Goal: Transaction & Acquisition: Book appointment/travel/reservation

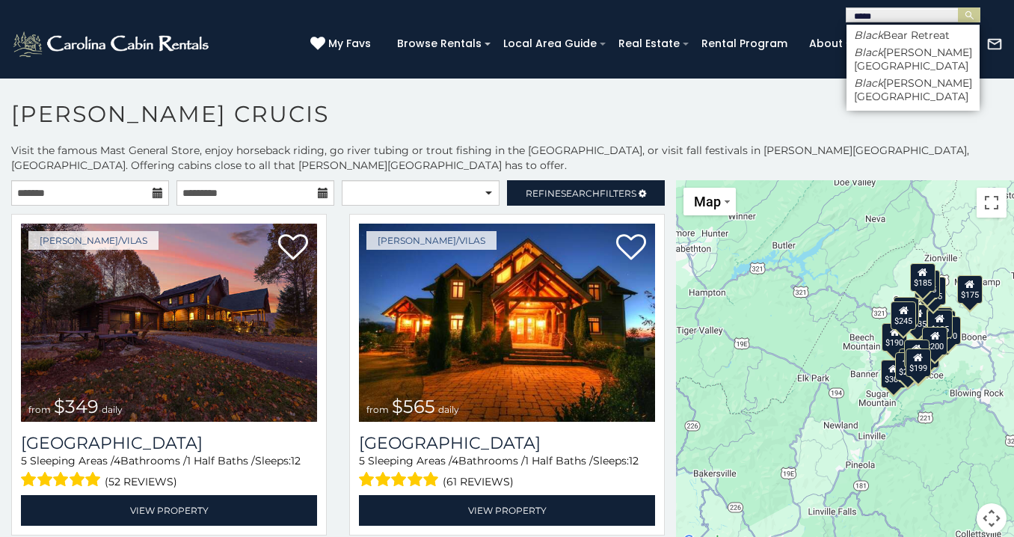
type input "*****"
click at [909, 80] on ul "Black Bear Retreat Black [PERSON_NAME] Lodge [GEOGRAPHIC_DATA][PERSON_NAME]" at bounding box center [912, 68] width 133 height 86
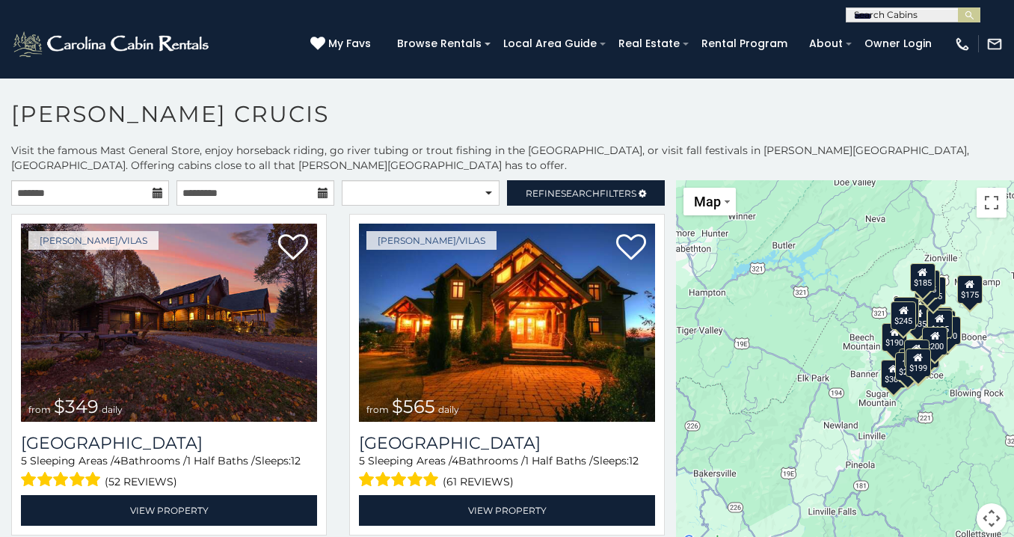
click at [904, 20] on input "*****" at bounding box center [911, 17] width 131 height 15
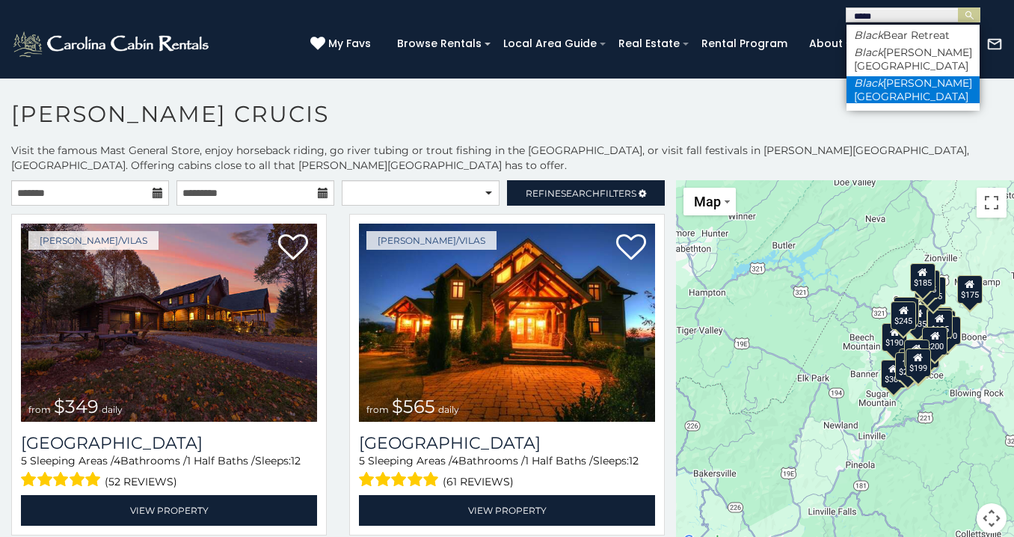
click at [903, 76] on li "Black berry Ridge" at bounding box center [912, 89] width 133 height 27
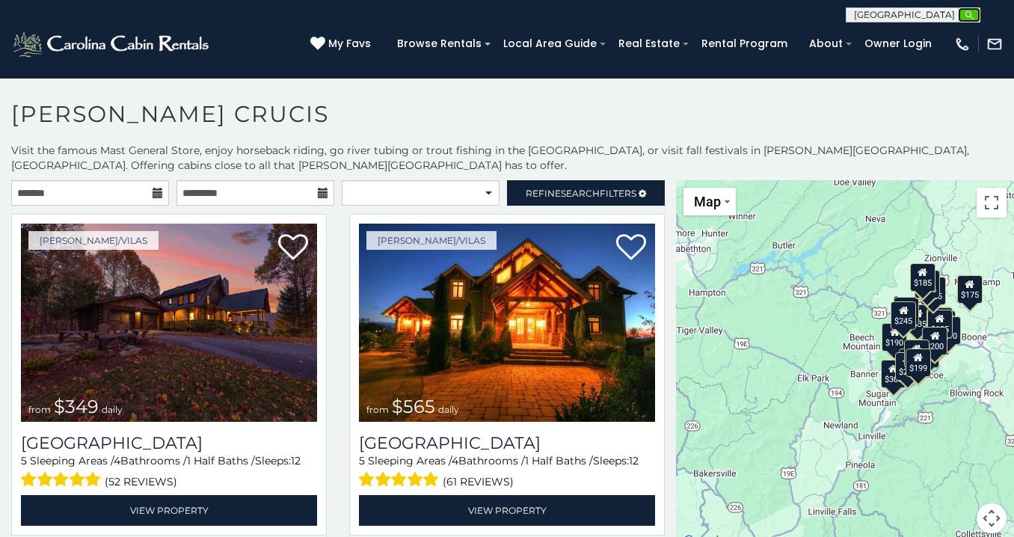
click at [967, 13] on img "submit" at bounding box center [968, 15] width 11 height 11
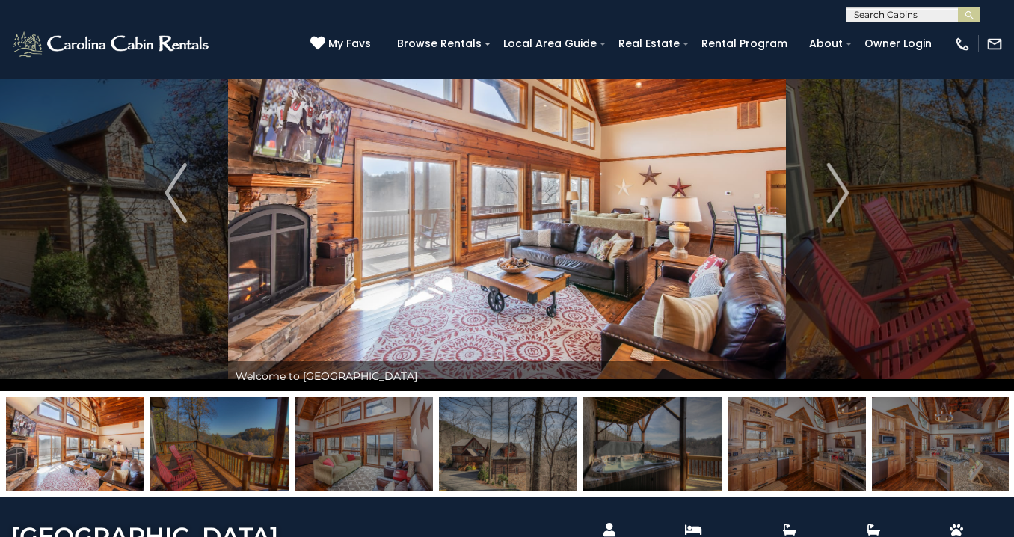
scroll to position [84, 0]
click at [58, 443] on img at bounding box center [75, 442] width 138 height 93
click at [842, 185] on img "Next" at bounding box center [838, 192] width 22 height 60
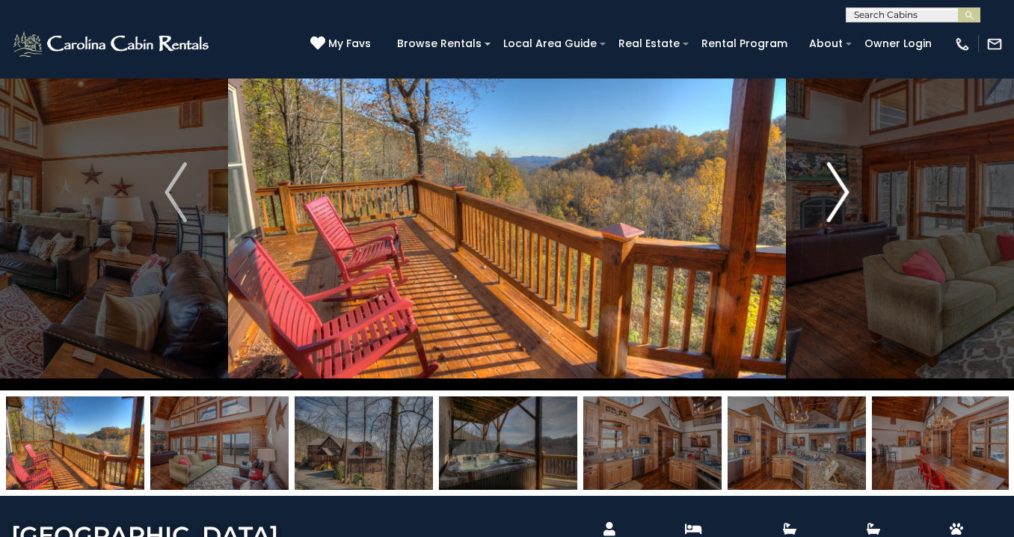
click at [839, 189] on img "Next" at bounding box center [838, 192] width 22 height 60
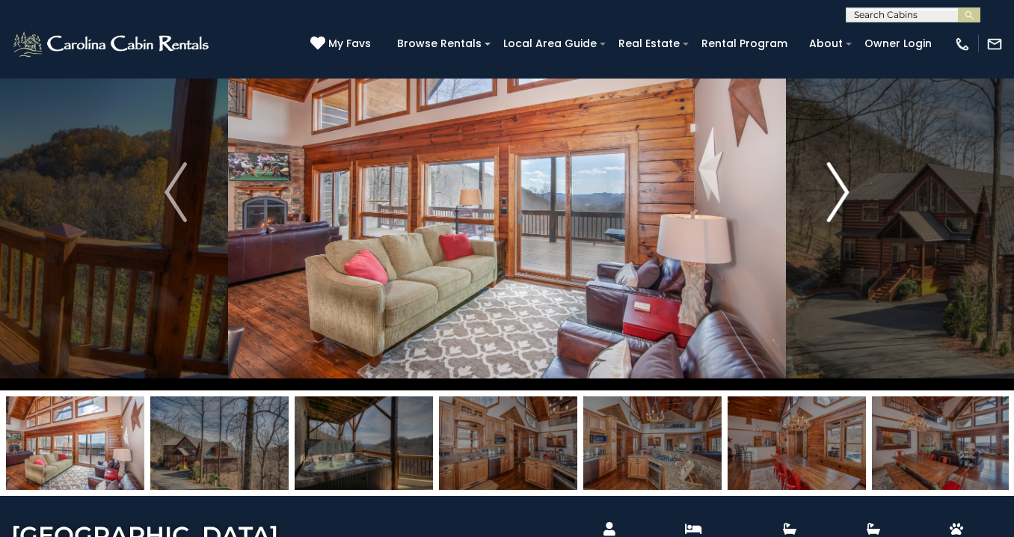
click at [839, 189] on img "Next" at bounding box center [838, 192] width 22 height 60
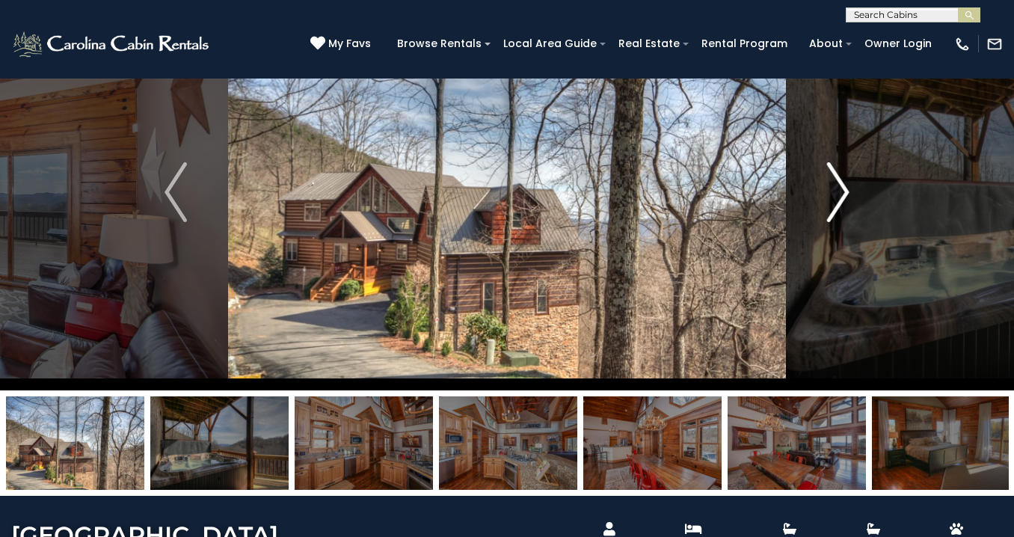
click at [839, 189] on img "Next" at bounding box center [838, 192] width 22 height 60
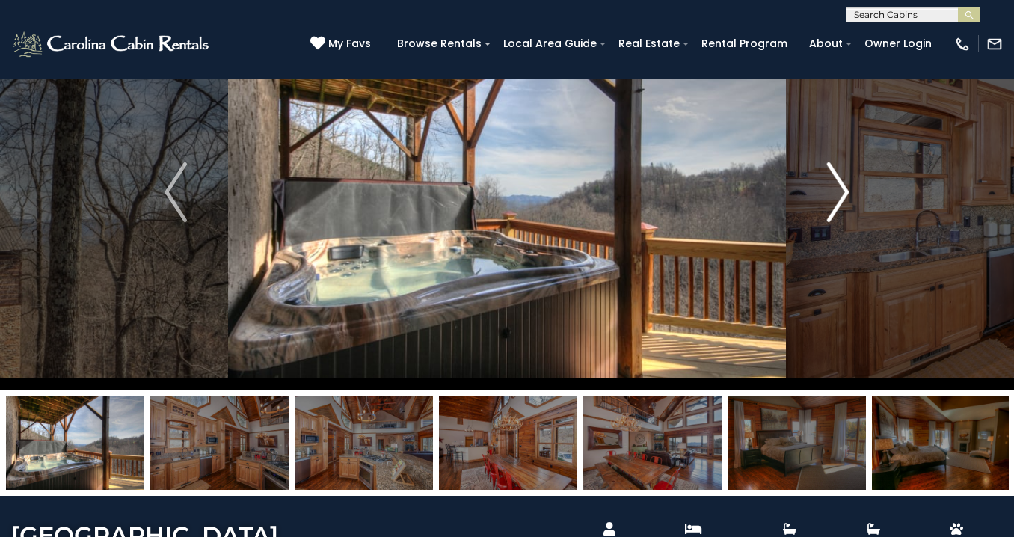
click at [839, 189] on img "Next" at bounding box center [838, 192] width 22 height 60
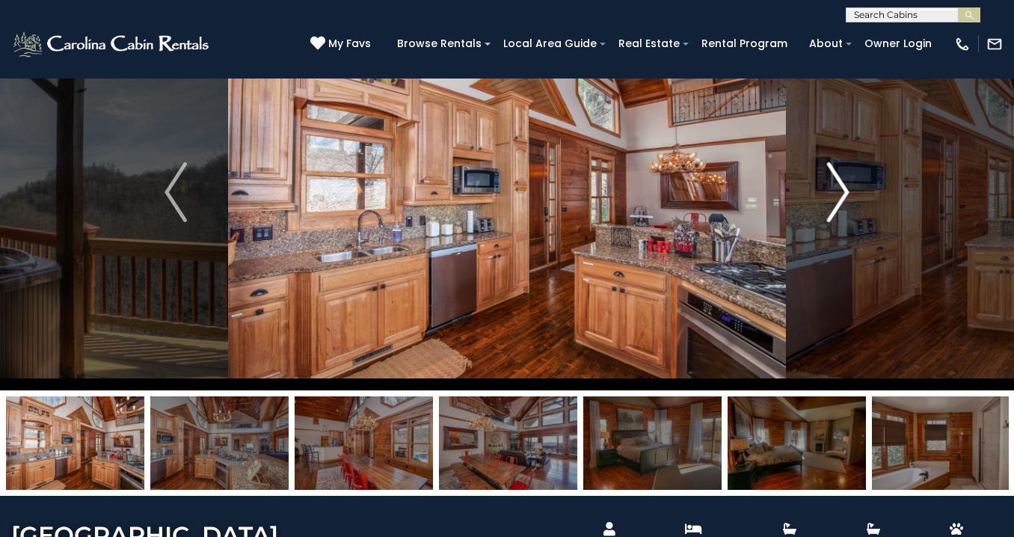
click at [839, 189] on img "Next" at bounding box center [838, 192] width 22 height 60
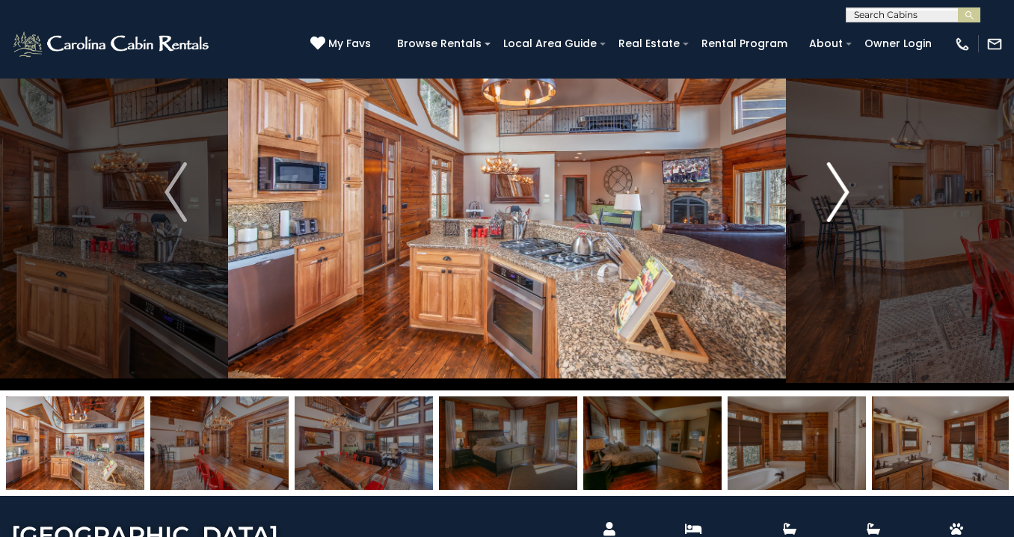
click at [839, 189] on img "Next" at bounding box center [838, 192] width 22 height 60
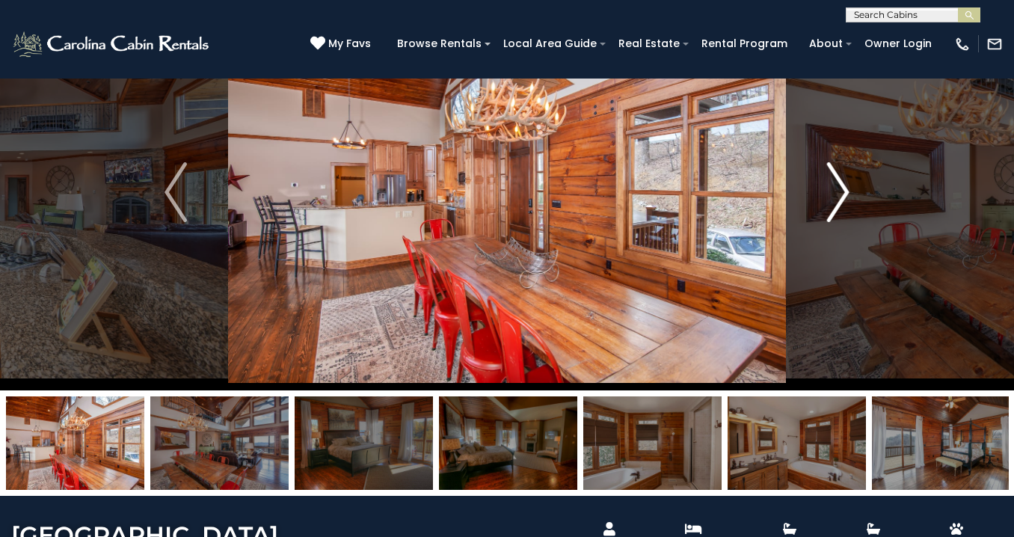
click at [839, 189] on img "Next" at bounding box center [838, 192] width 22 height 60
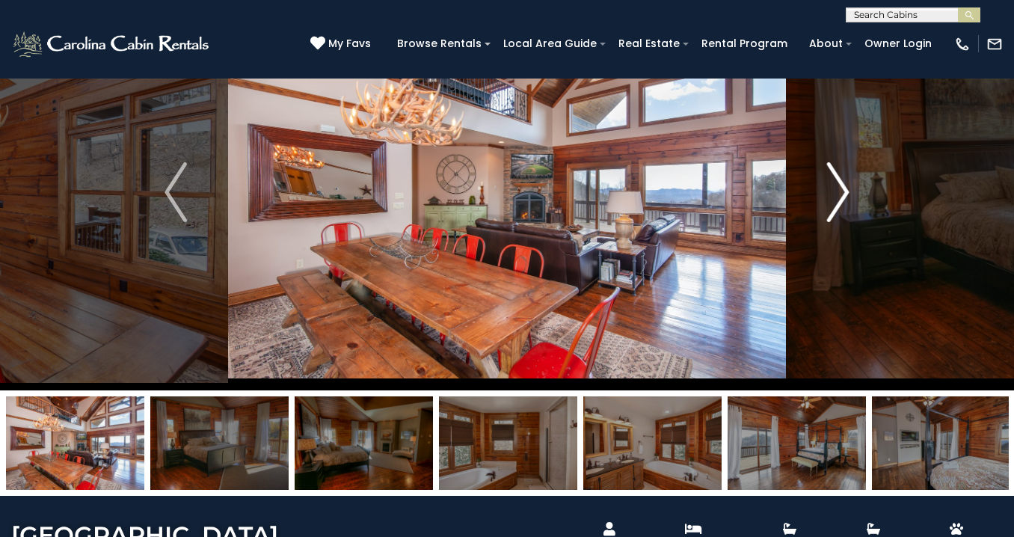
click at [839, 189] on img "Next" at bounding box center [838, 192] width 22 height 60
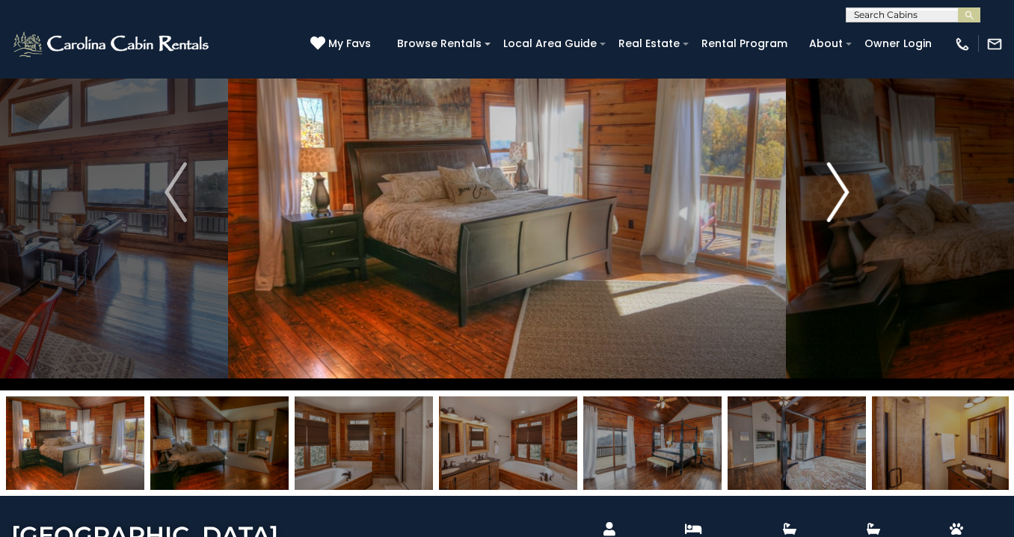
click at [839, 189] on img "Next" at bounding box center [838, 192] width 22 height 60
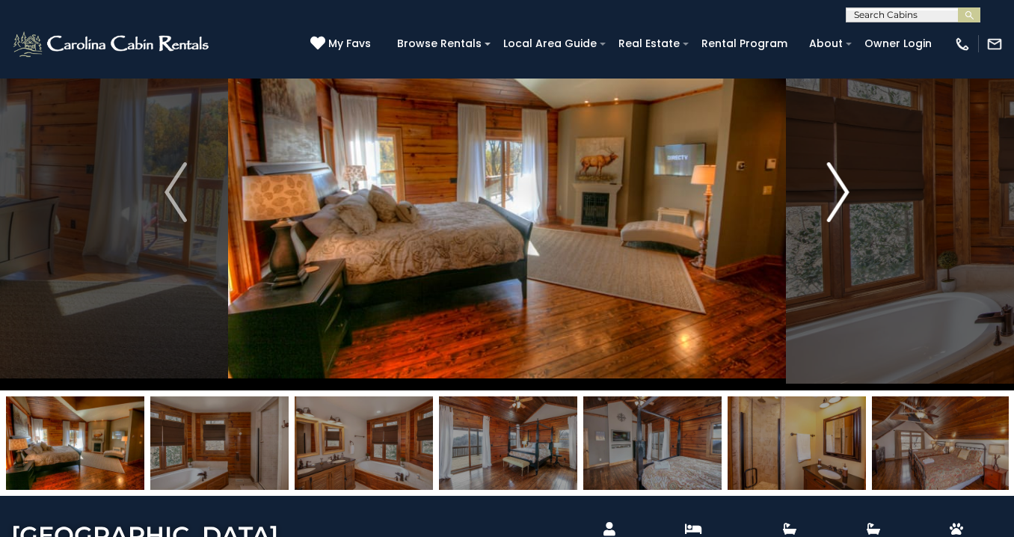
click at [839, 189] on img "Next" at bounding box center [838, 192] width 22 height 60
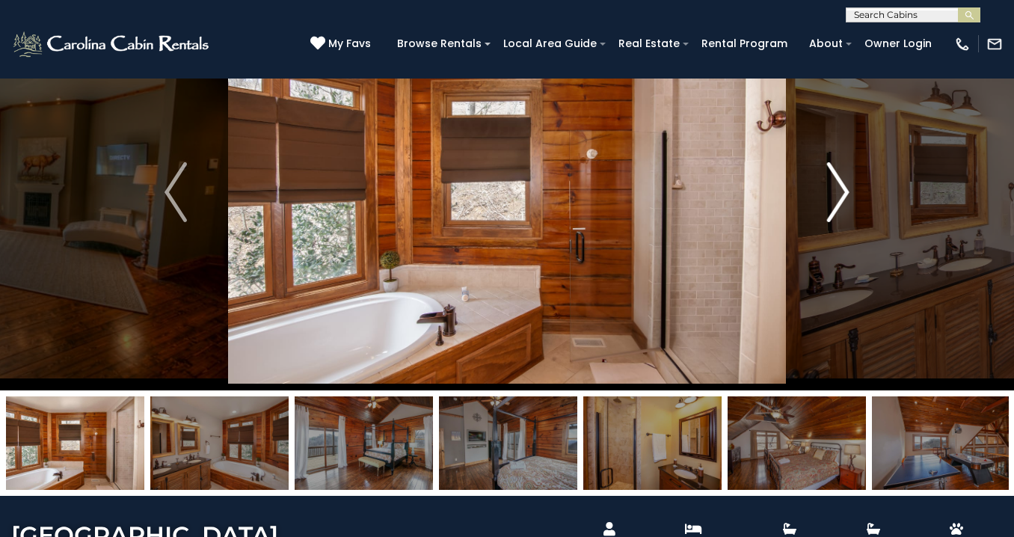
click at [839, 189] on img "Next" at bounding box center [838, 192] width 22 height 60
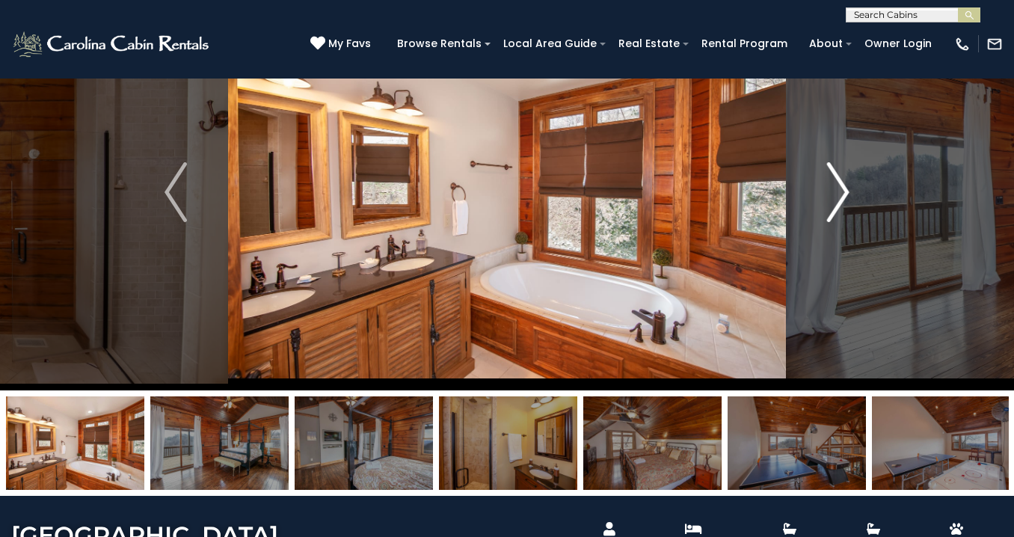
click at [839, 189] on img "Next" at bounding box center [838, 192] width 22 height 60
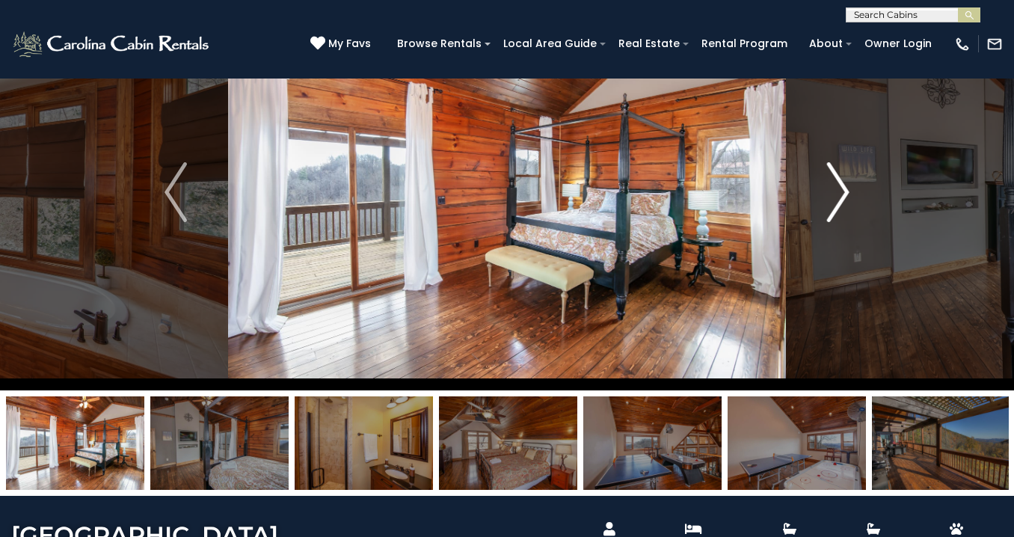
click at [839, 189] on img "Next" at bounding box center [838, 192] width 22 height 60
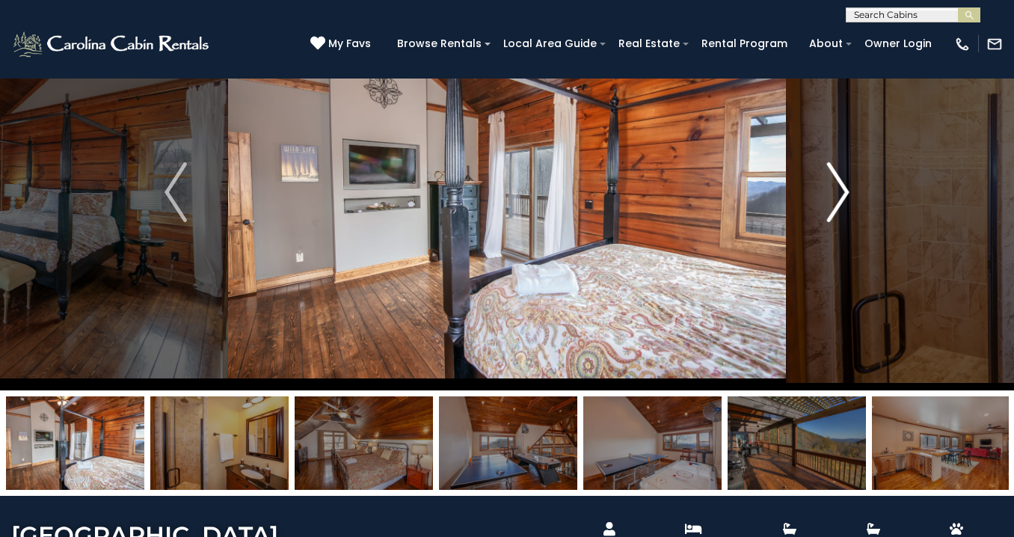
click at [839, 189] on img "Next" at bounding box center [838, 192] width 22 height 60
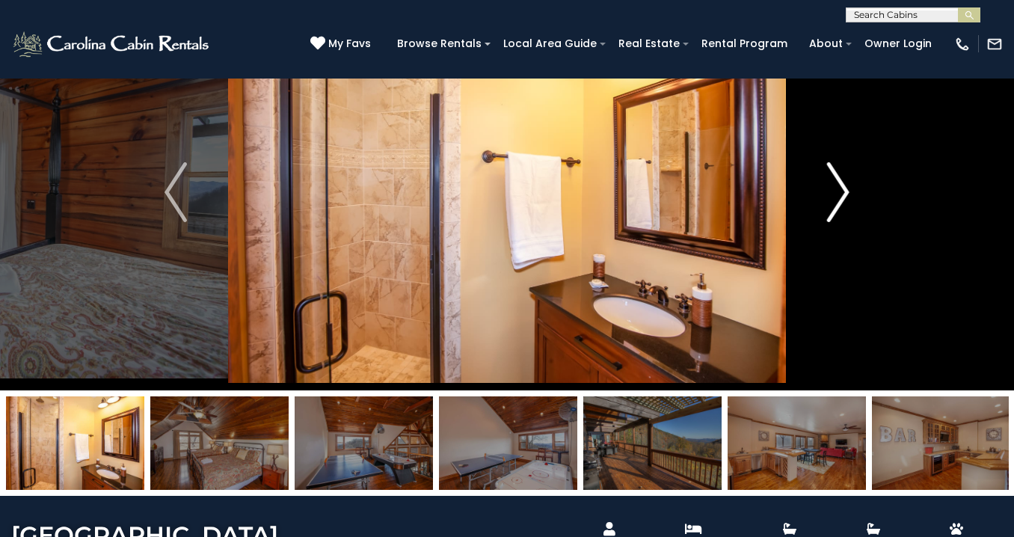
click at [839, 189] on img "Next" at bounding box center [838, 192] width 22 height 60
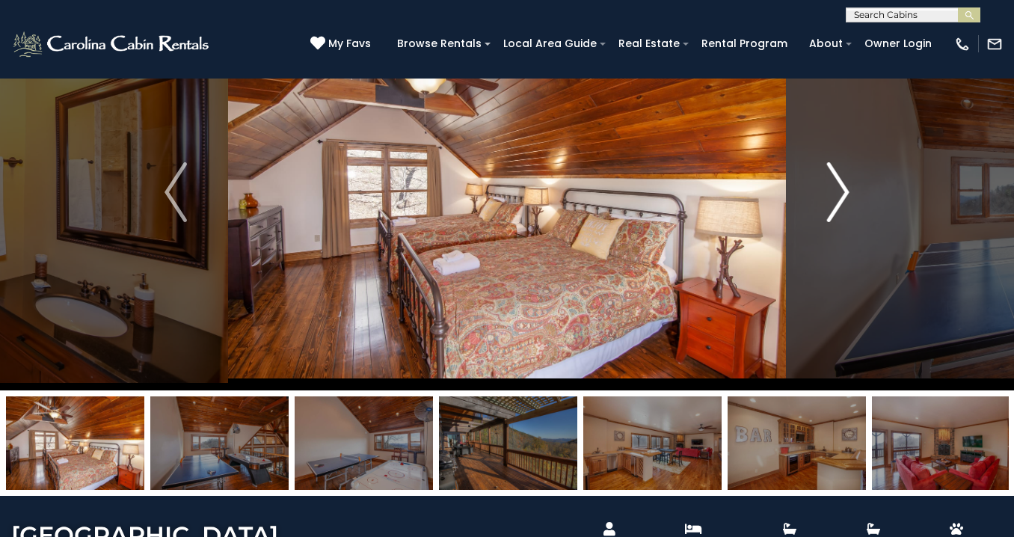
click at [839, 189] on img "Next" at bounding box center [838, 192] width 22 height 60
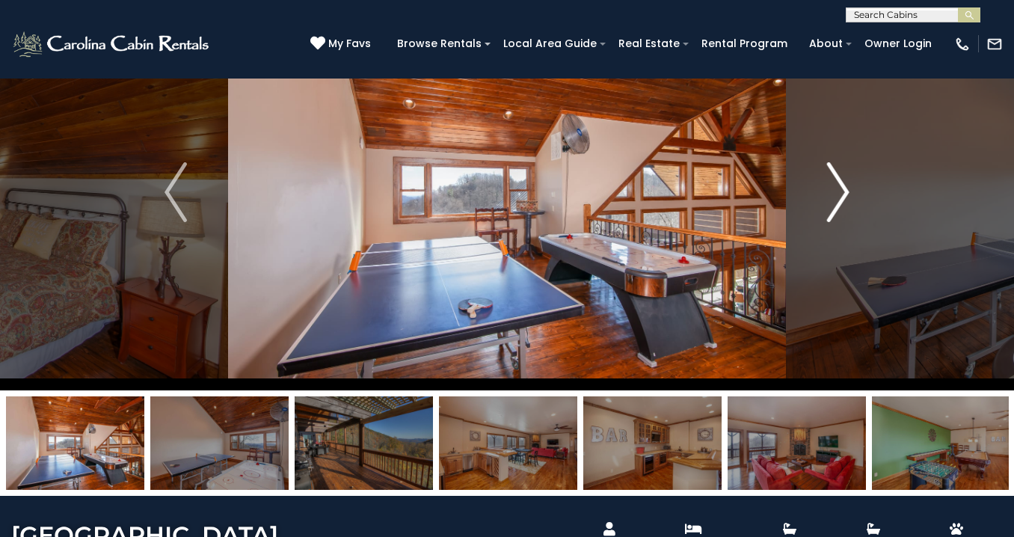
click at [839, 189] on img "Next" at bounding box center [838, 192] width 22 height 60
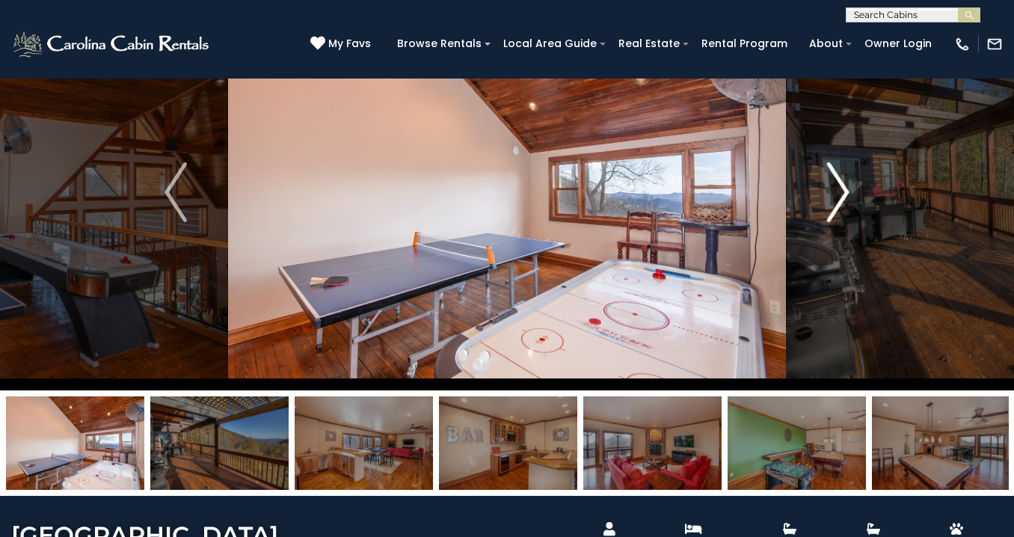
click at [839, 189] on img "Next" at bounding box center [838, 192] width 22 height 60
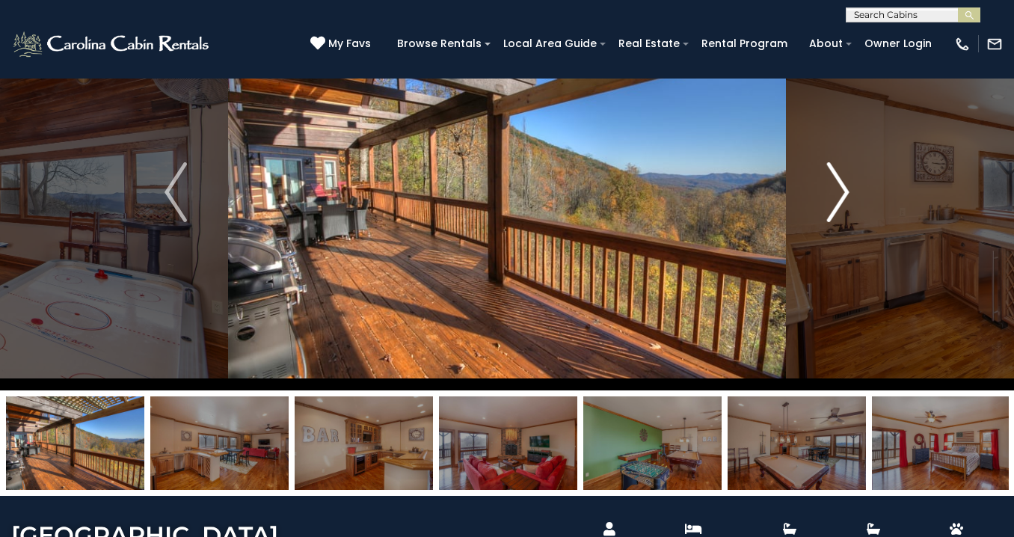
click at [839, 189] on img "Next" at bounding box center [838, 192] width 22 height 60
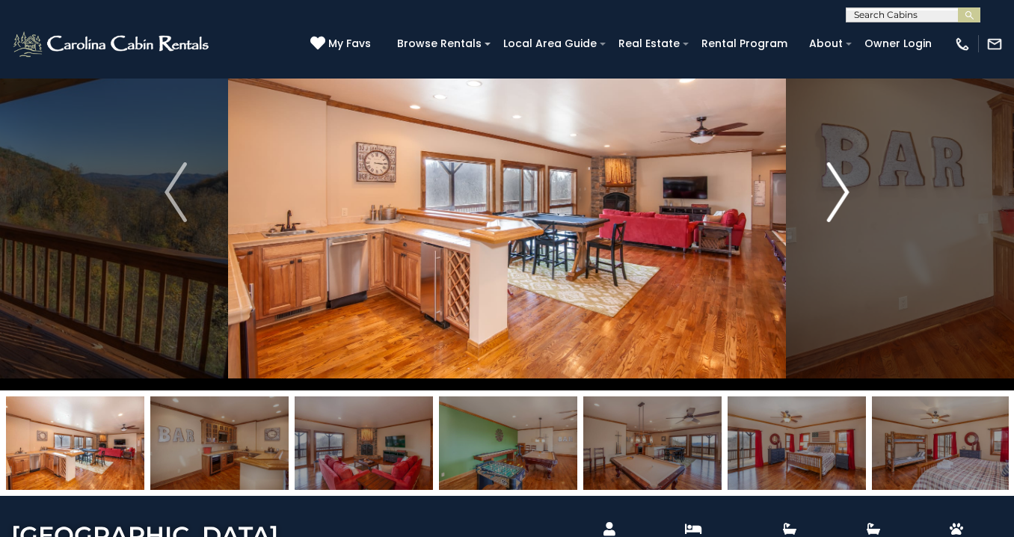
click at [833, 193] on img "Next" at bounding box center [838, 192] width 22 height 60
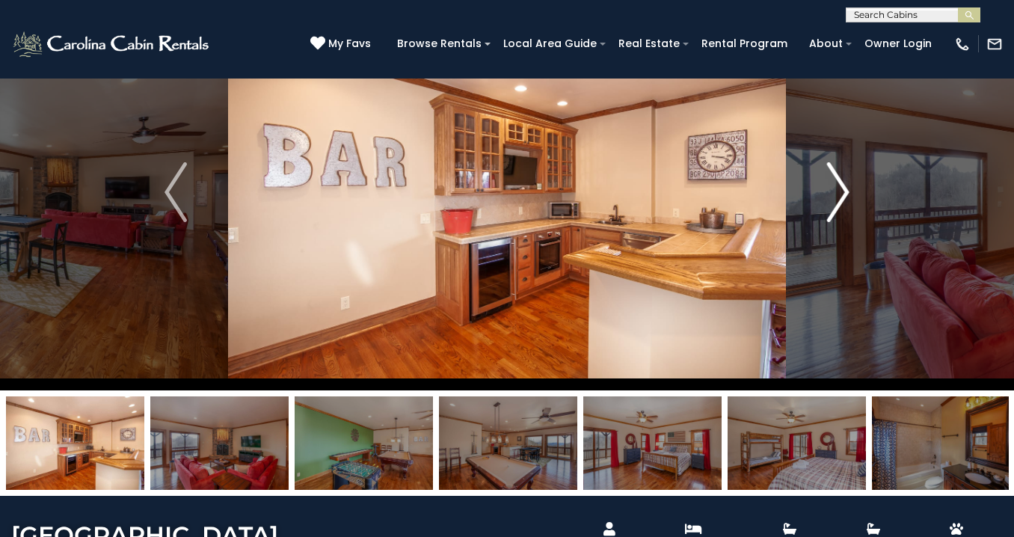
click at [833, 193] on img "Next" at bounding box center [838, 192] width 22 height 60
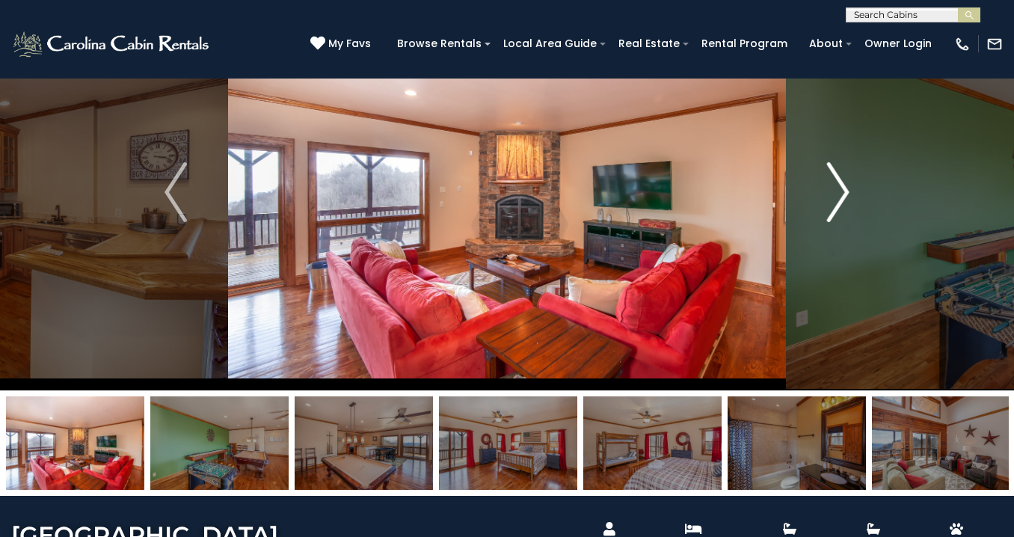
click at [833, 193] on img "Next" at bounding box center [838, 192] width 22 height 60
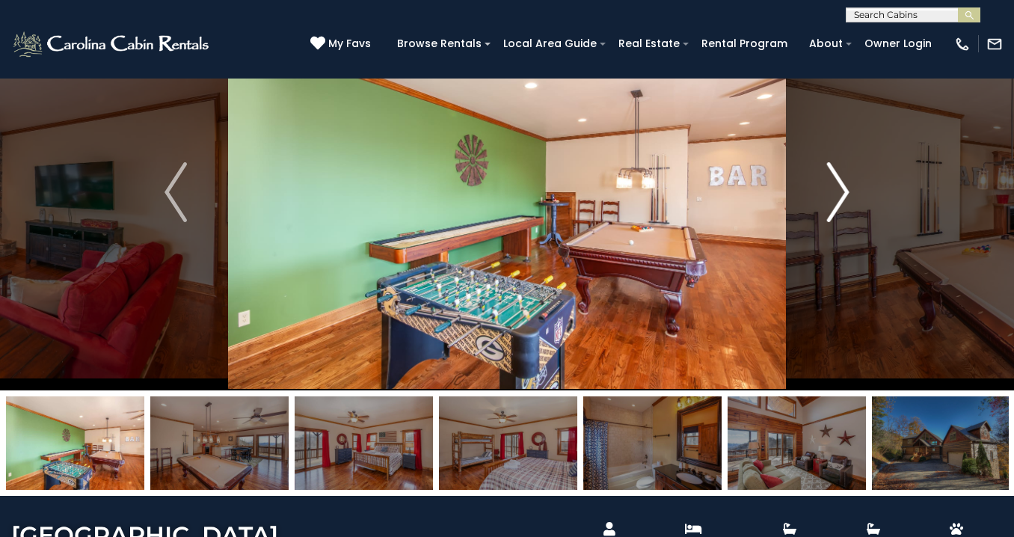
click at [833, 193] on img "Next" at bounding box center [838, 192] width 22 height 60
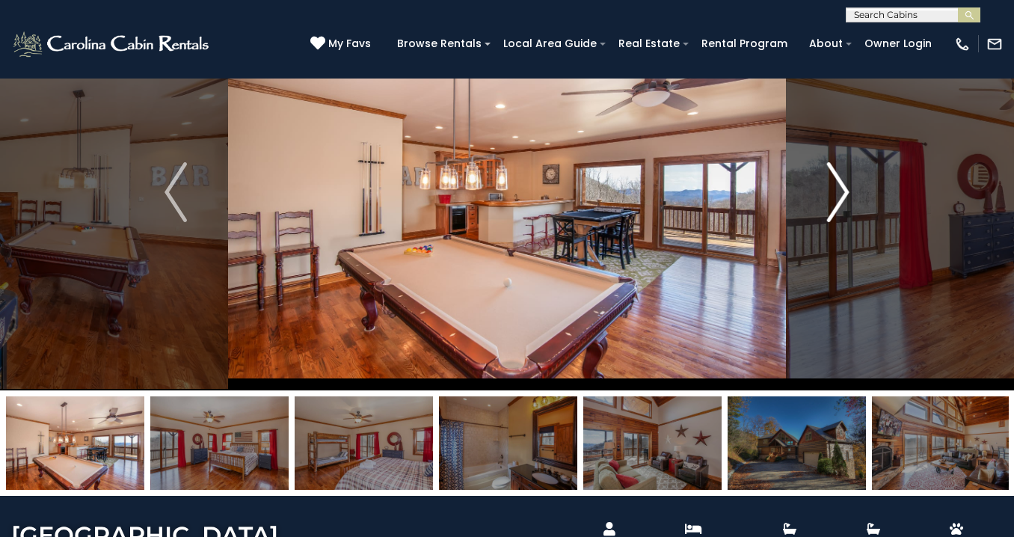
click at [833, 193] on img "Next" at bounding box center [838, 192] width 22 height 60
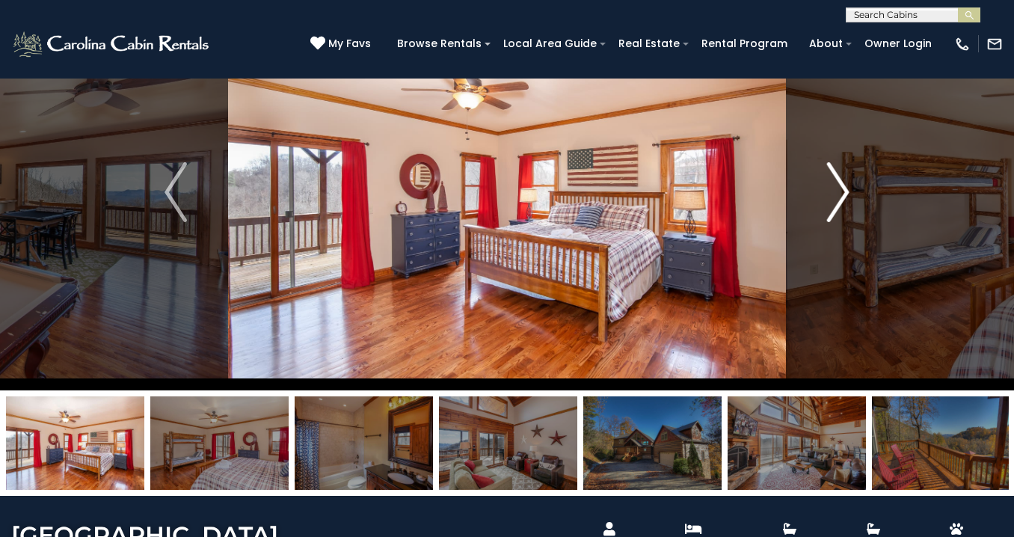
click at [833, 193] on img "Next" at bounding box center [838, 192] width 22 height 60
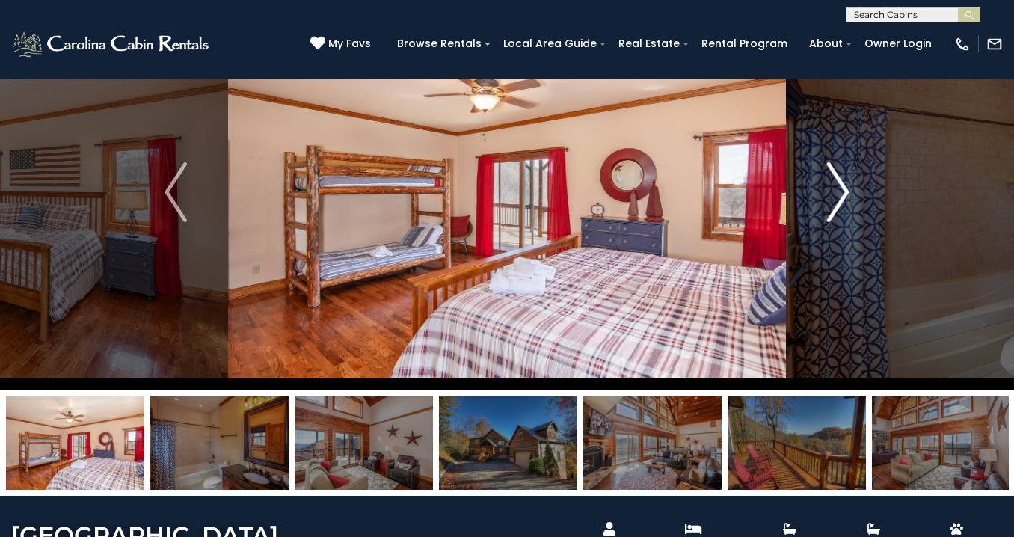
click at [833, 193] on img "Next" at bounding box center [838, 192] width 22 height 60
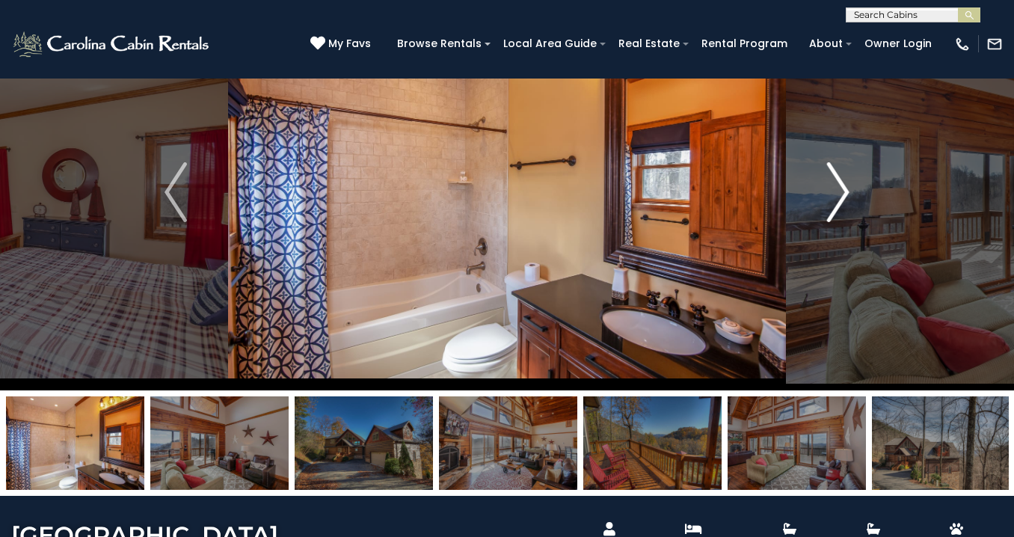
click at [833, 193] on img "Next" at bounding box center [838, 192] width 22 height 60
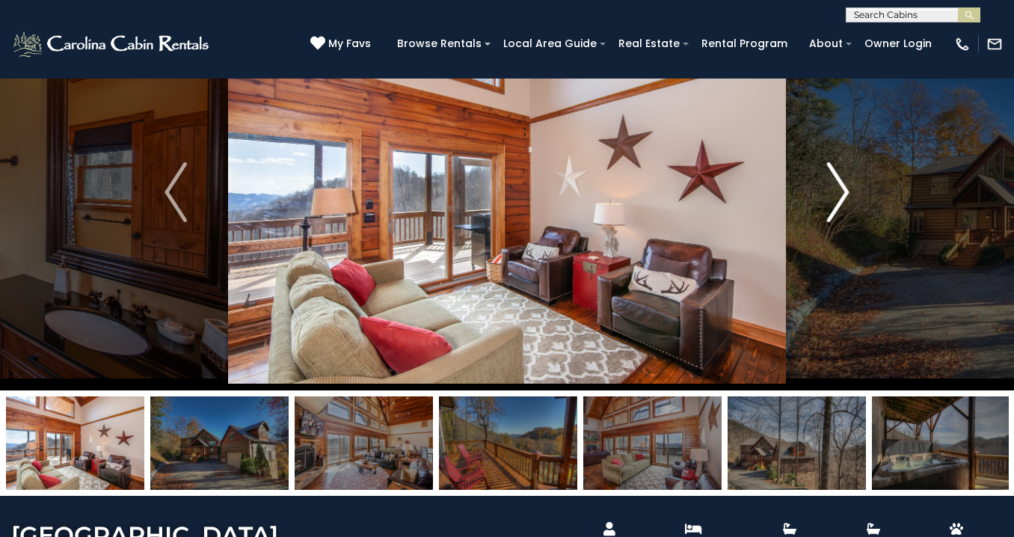
click at [833, 193] on img "Next" at bounding box center [838, 192] width 22 height 60
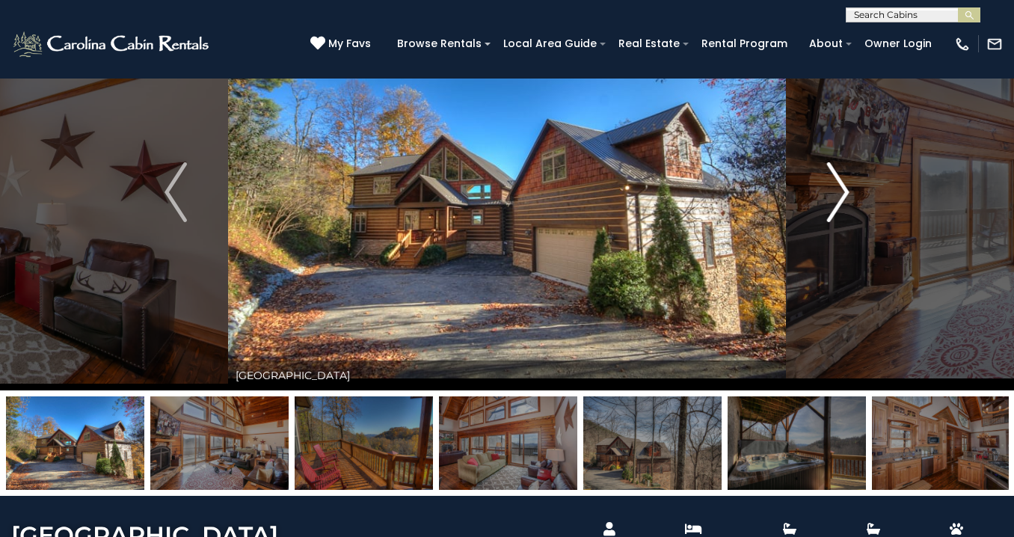
click at [833, 193] on img "Next" at bounding box center [838, 192] width 22 height 60
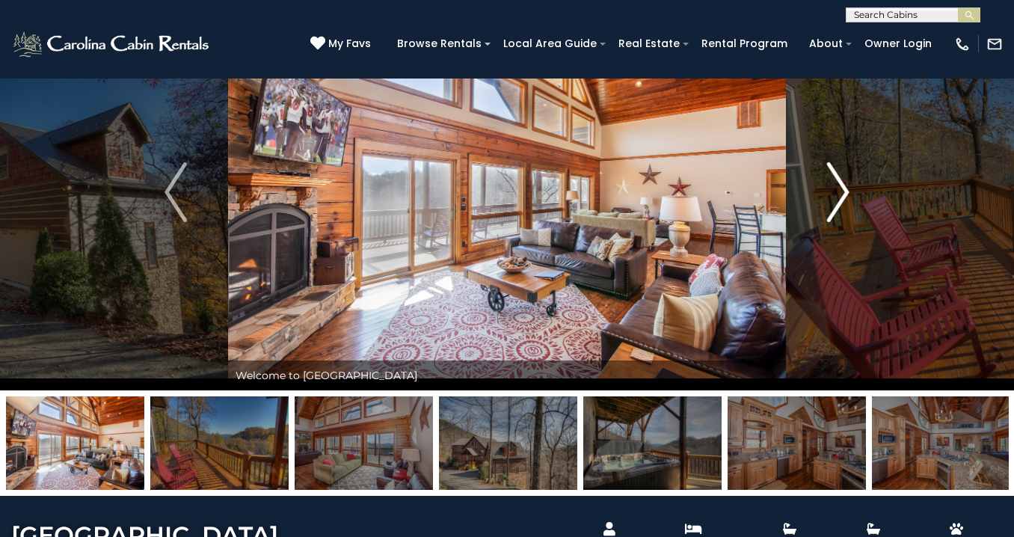
click at [833, 193] on img "Next" at bounding box center [838, 192] width 22 height 60
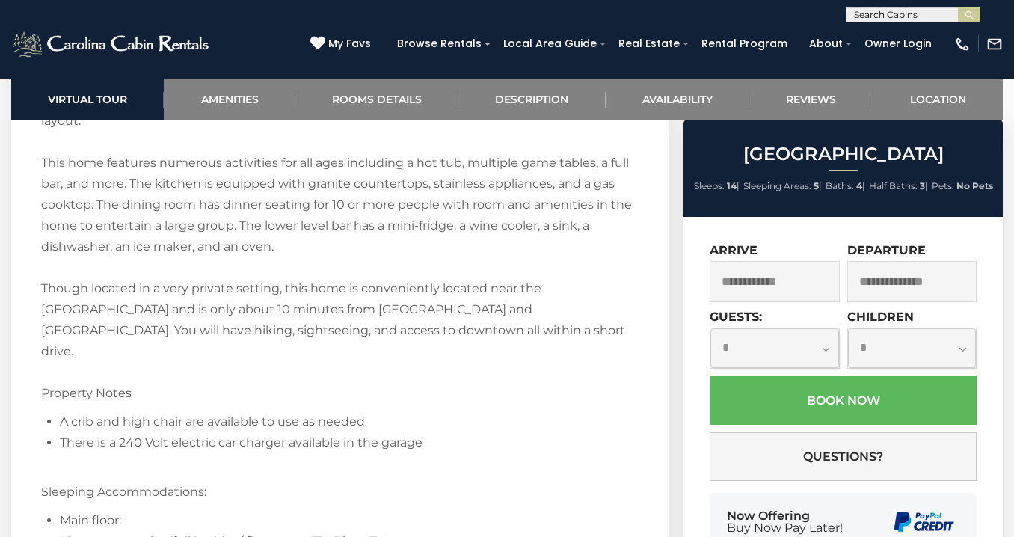
scroll to position [2299, 0]
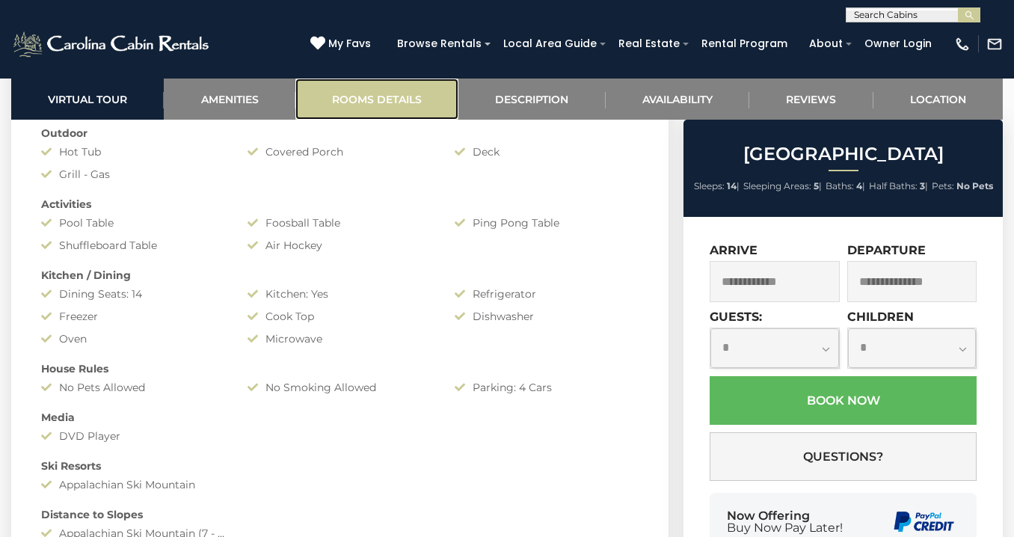
click at [398, 101] on link "Rooms Details" at bounding box center [376, 98] width 163 height 41
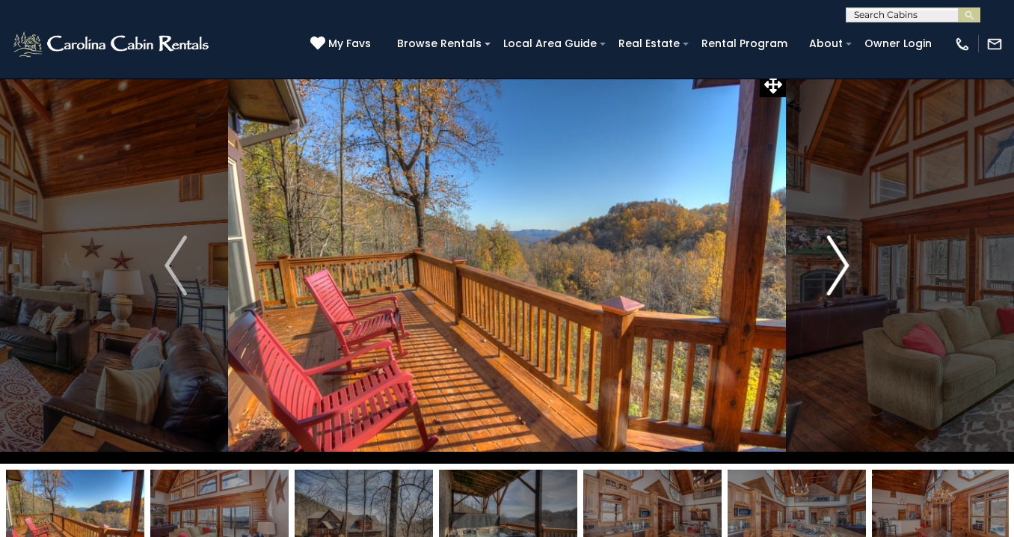
scroll to position [1, 0]
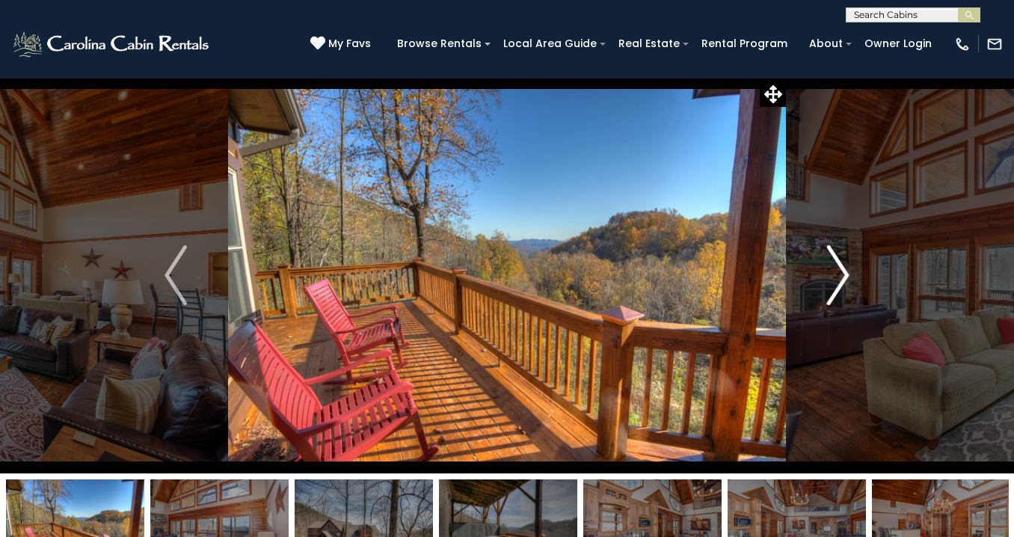
click at [837, 250] on img "Next" at bounding box center [838, 275] width 22 height 60
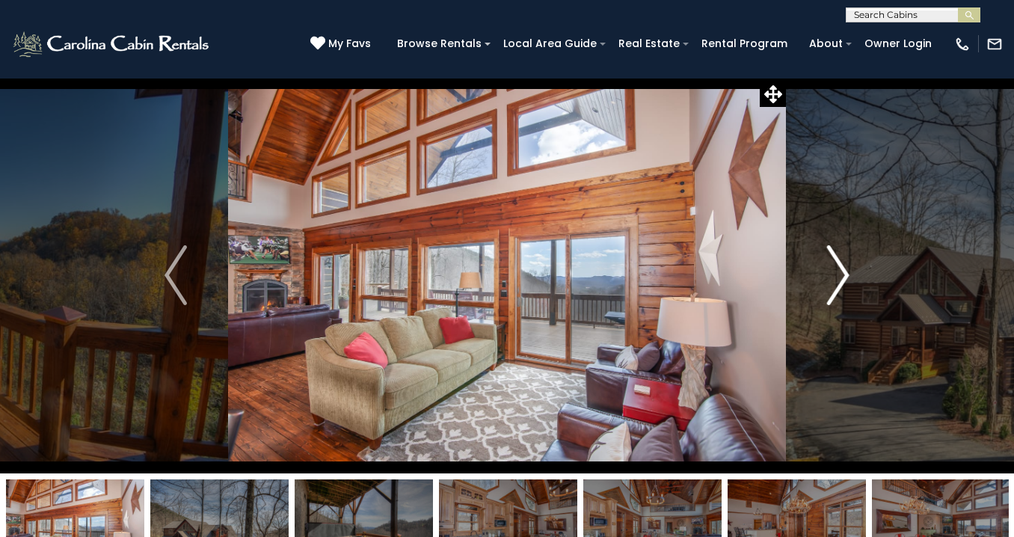
click at [837, 250] on img "Next" at bounding box center [838, 275] width 22 height 60
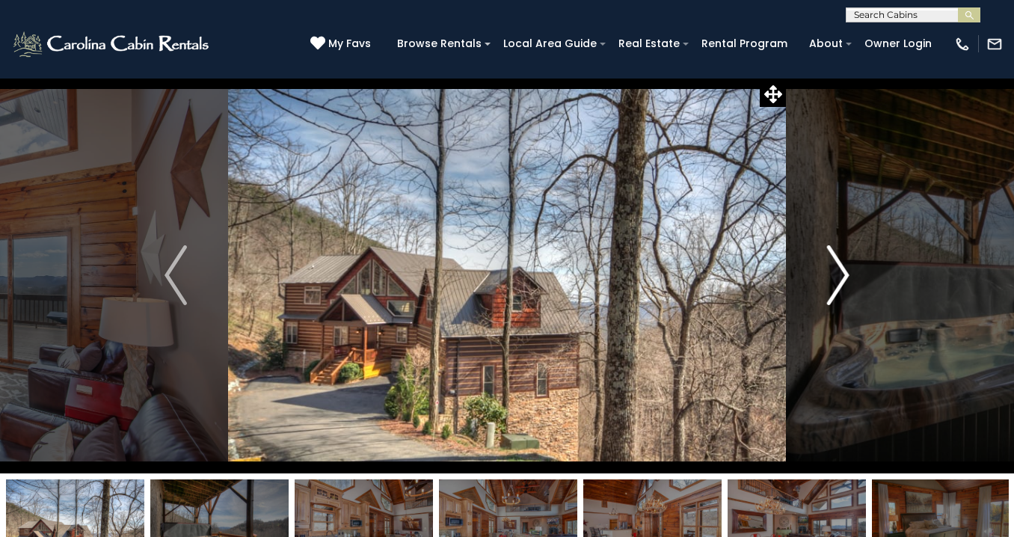
click at [837, 250] on img "Next" at bounding box center [838, 275] width 22 height 60
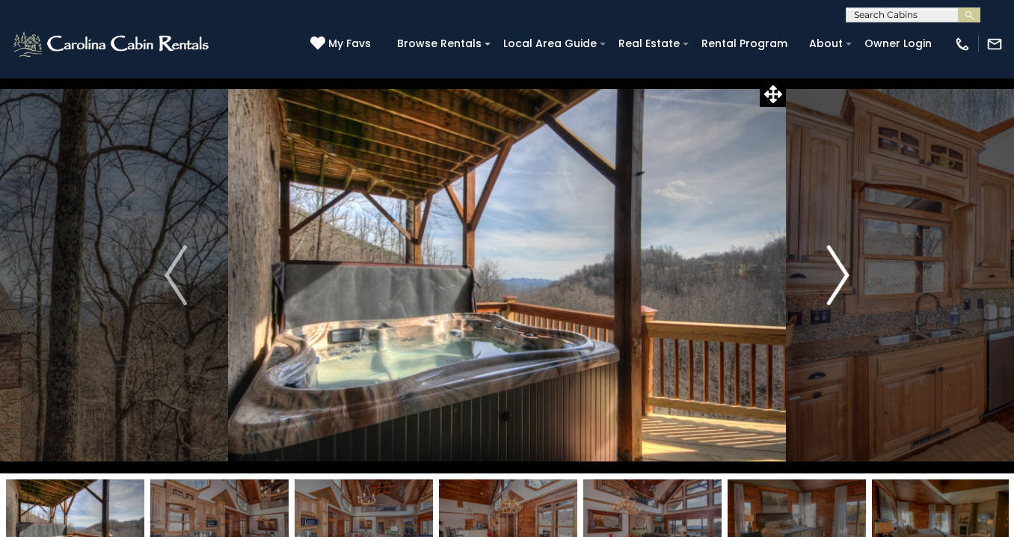
click at [837, 250] on img "Next" at bounding box center [838, 275] width 22 height 60
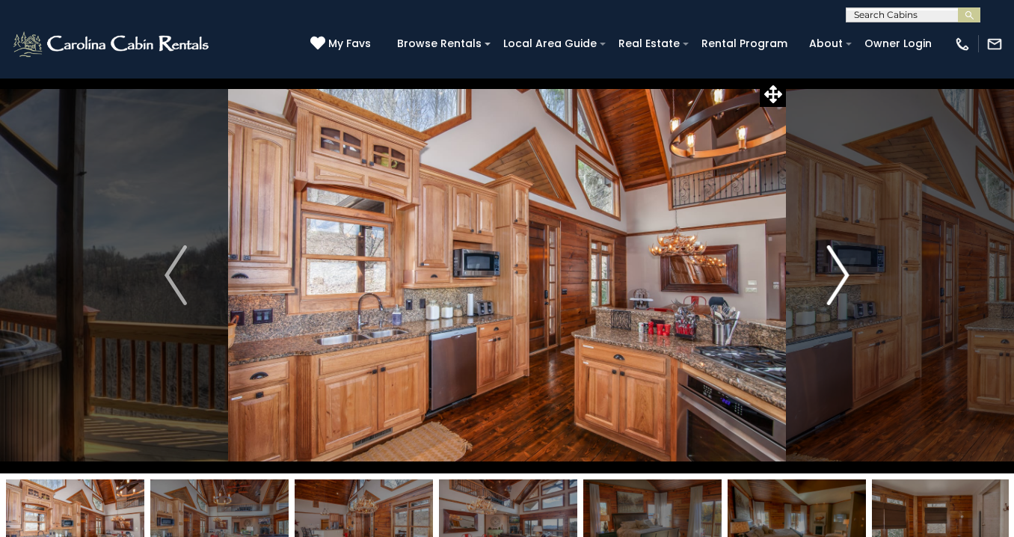
click at [836, 253] on img "Next" at bounding box center [838, 275] width 22 height 60
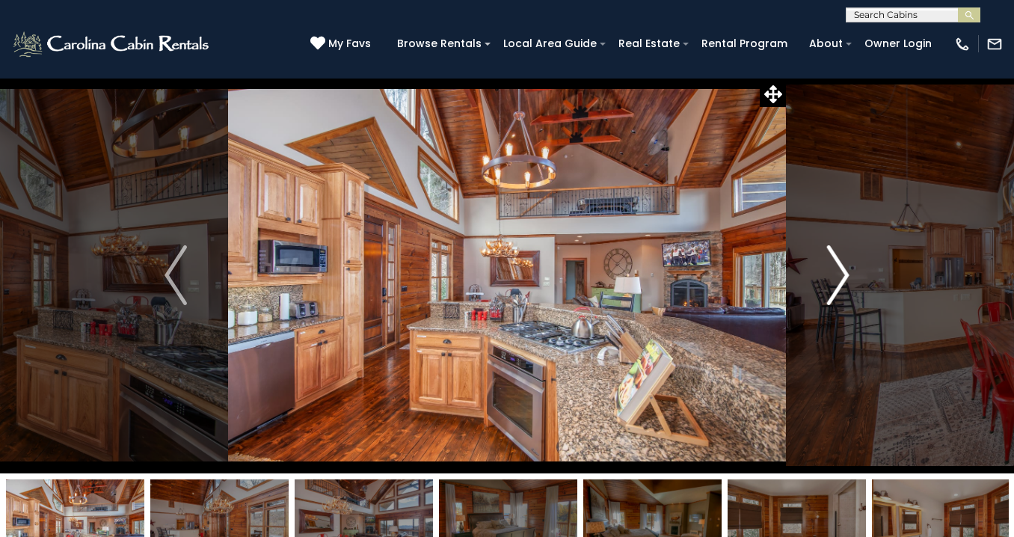
click at [836, 253] on img "Next" at bounding box center [838, 275] width 22 height 60
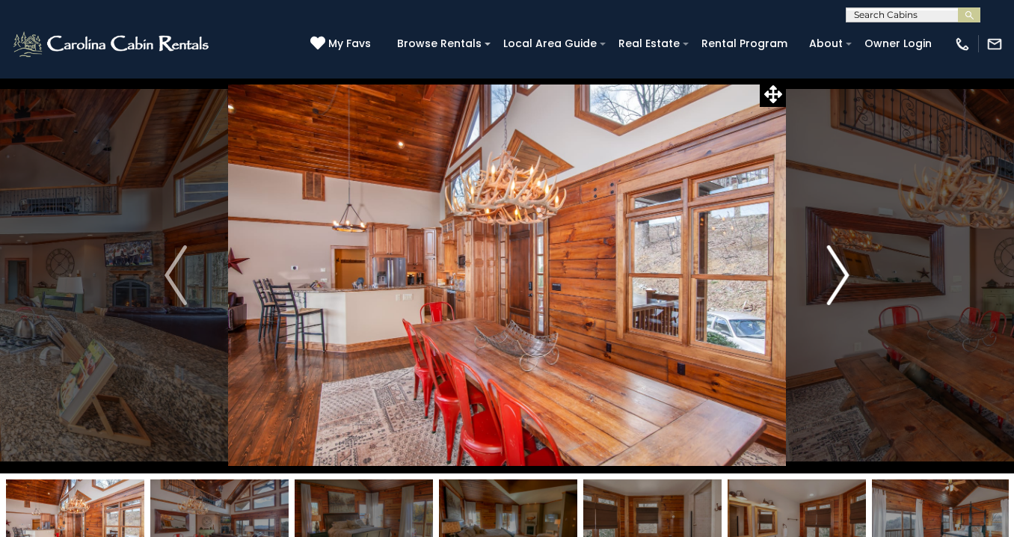
click at [836, 253] on img "Next" at bounding box center [838, 275] width 22 height 60
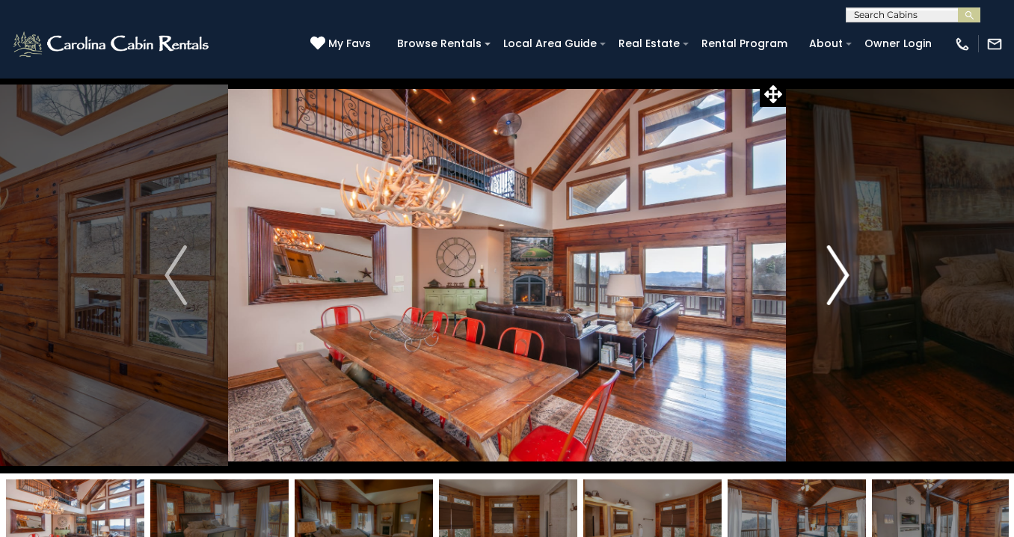
click at [836, 253] on img "Next" at bounding box center [838, 275] width 22 height 60
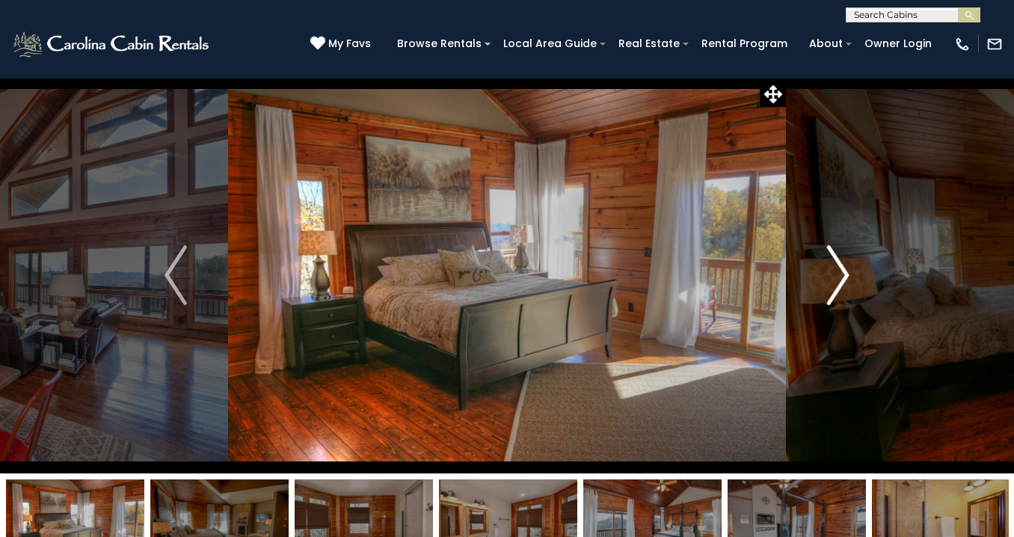
click at [836, 253] on img "Next" at bounding box center [838, 275] width 22 height 60
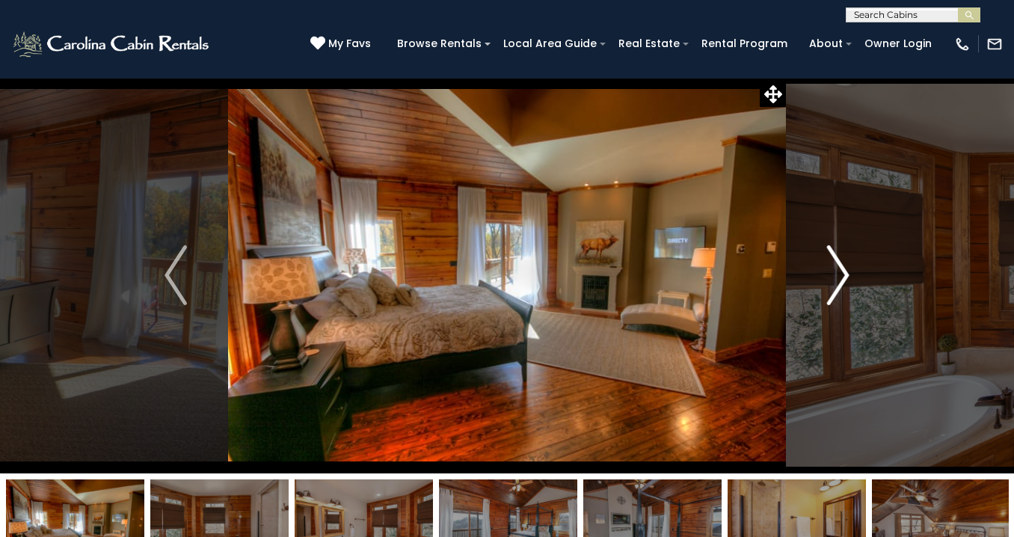
click at [836, 253] on img "Next" at bounding box center [838, 275] width 22 height 60
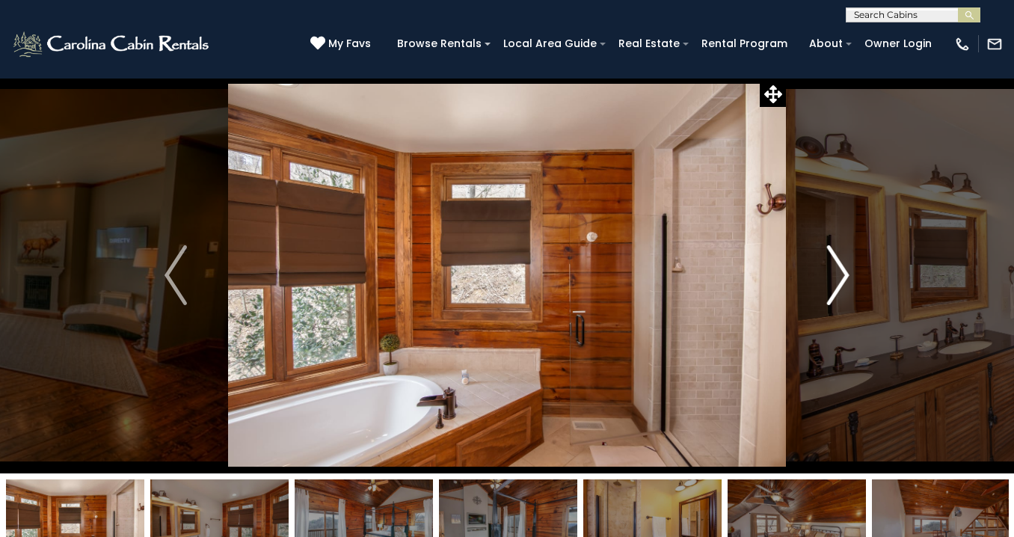
click at [836, 253] on img "Next" at bounding box center [838, 275] width 22 height 60
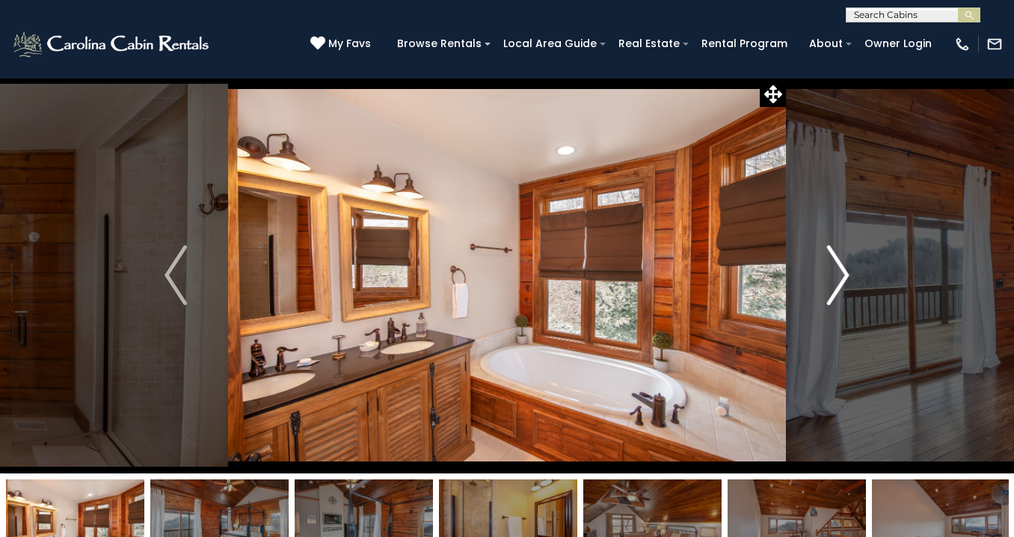
click at [836, 253] on img "Next" at bounding box center [838, 275] width 22 height 60
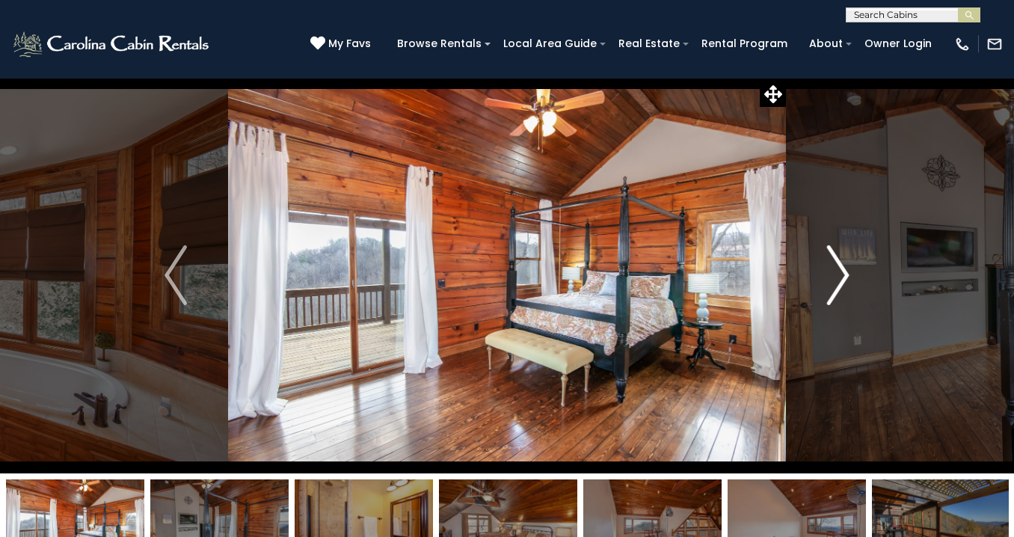
click at [836, 253] on img "Next" at bounding box center [838, 275] width 22 height 60
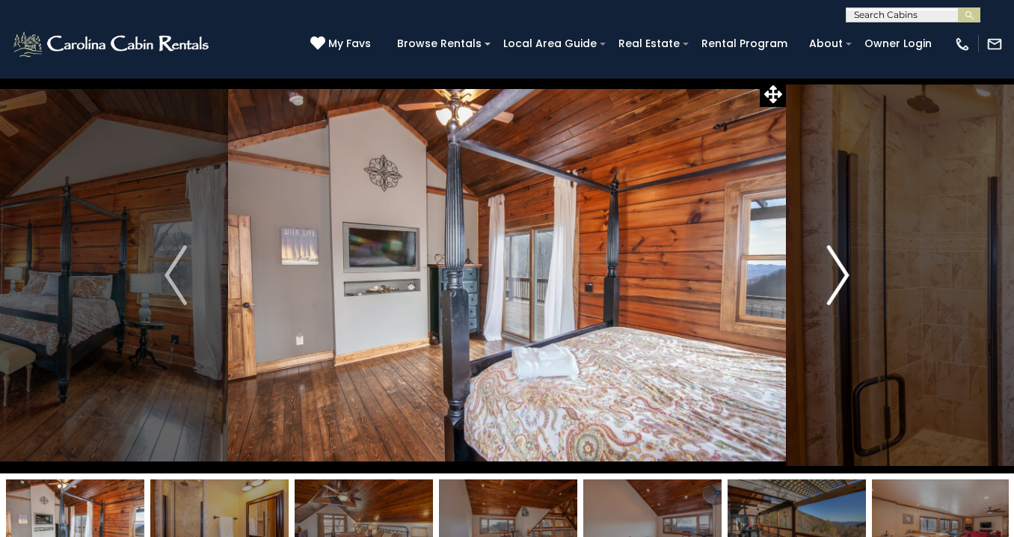
click at [836, 253] on img "Next" at bounding box center [838, 275] width 22 height 60
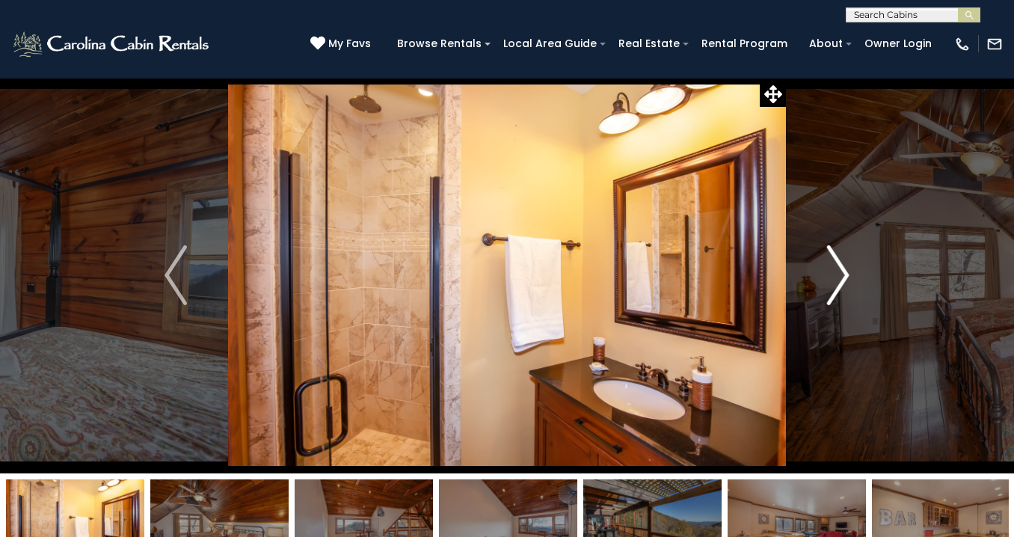
click at [836, 253] on img "Next" at bounding box center [838, 275] width 22 height 60
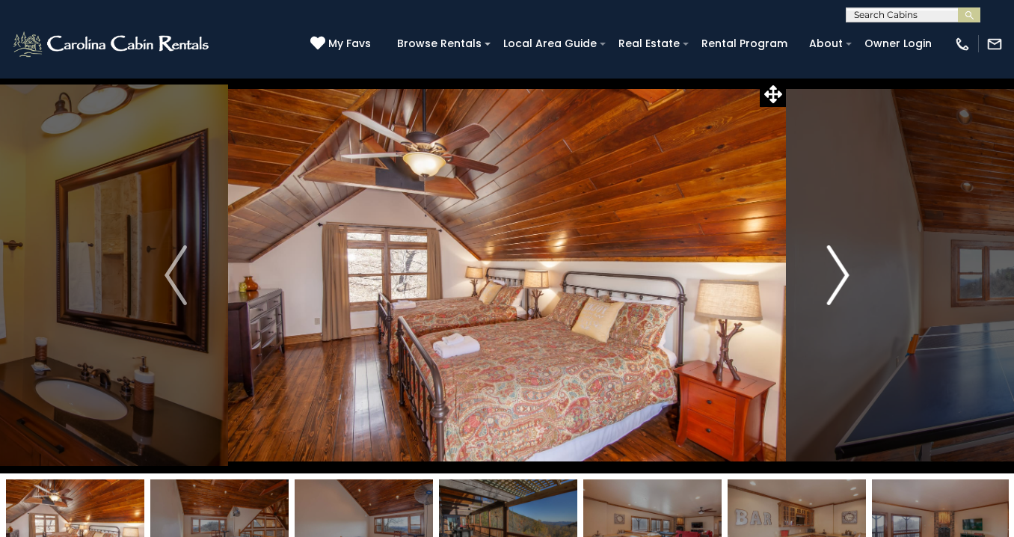
click at [836, 253] on img "Next" at bounding box center [838, 275] width 22 height 60
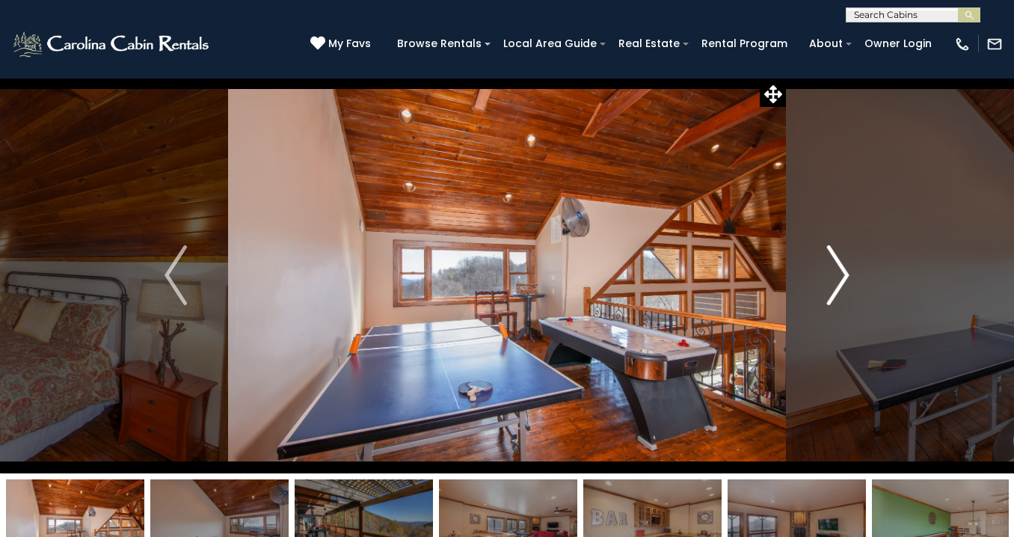
click at [836, 253] on img "Next" at bounding box center [838, 275] width 22 height 60
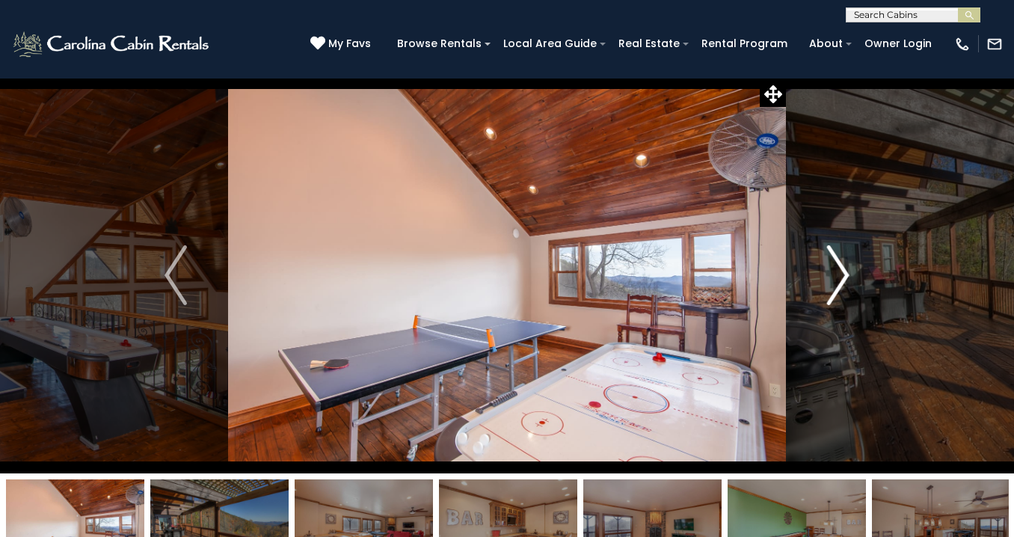
click at [836, 253] on img "Next" at bounding box center [838, 275] width 22 height 60
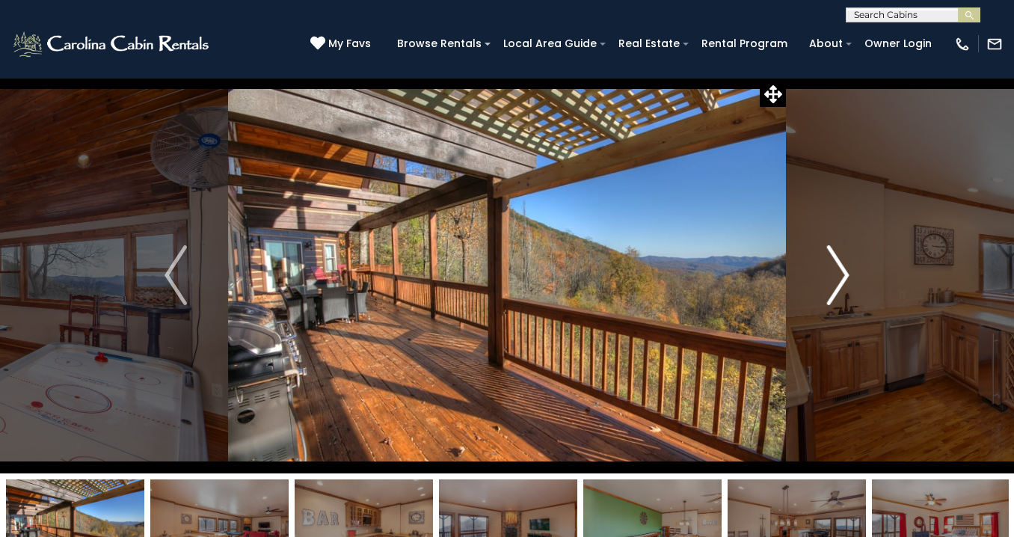
click at [836, 253] on img "Next" at bounding box center [838, 275] width 22 height 60
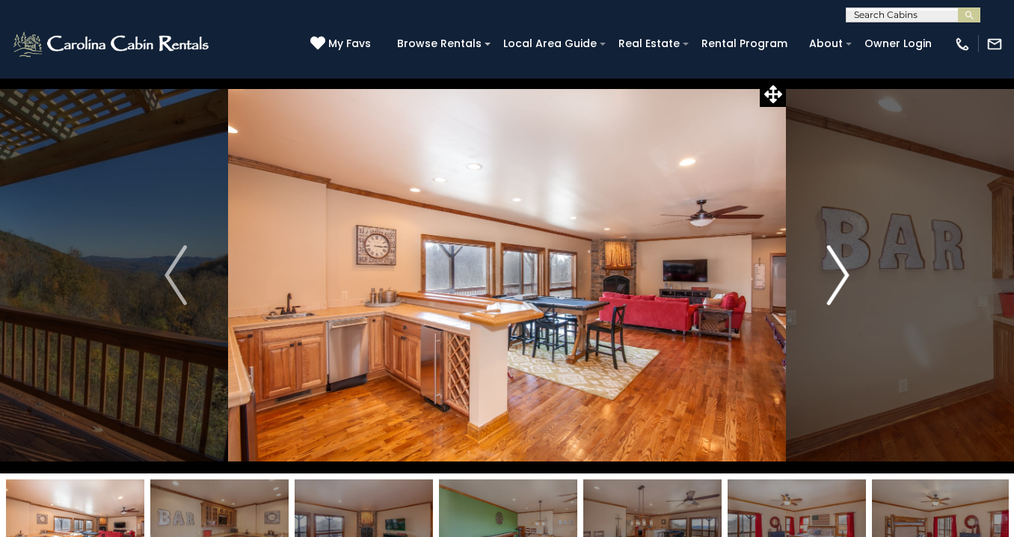
click at [836, 254] on img "Next" at bounding box center [838, 275] width 22 height 60
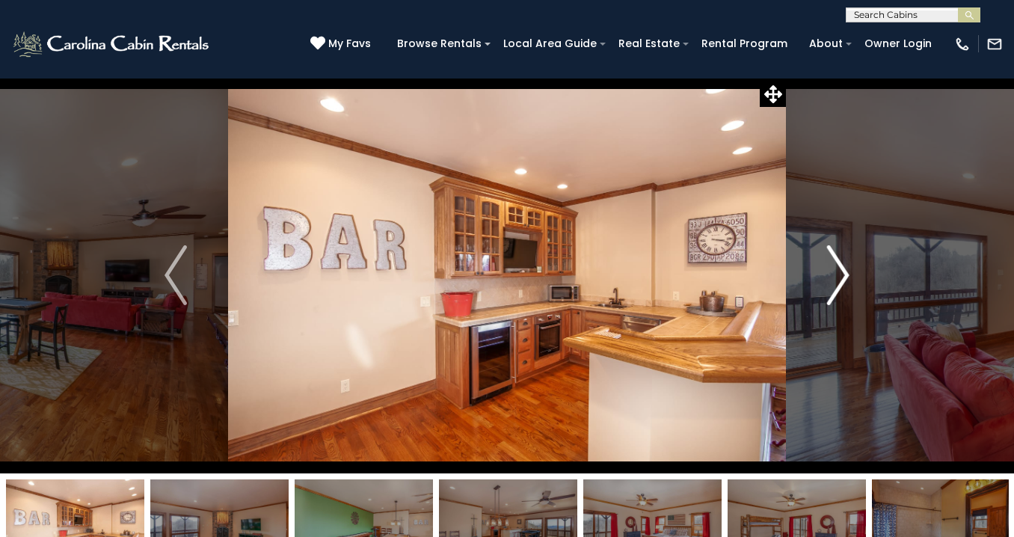
click at [836, 254] on img "Next" at bounding box center [838, 275] width 22 height 60
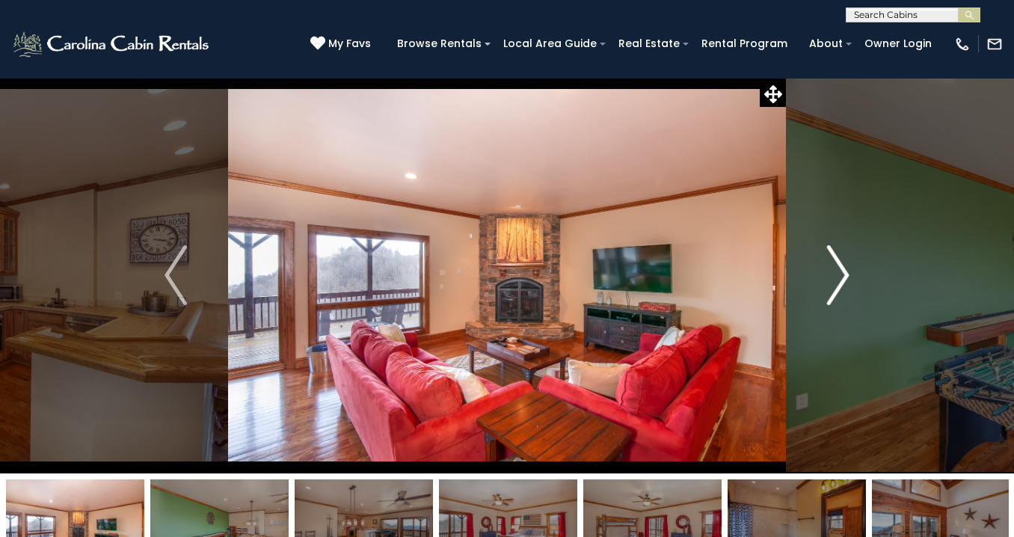
click at [836, 254] on img "Next" at bounding box center [838, 275] width 22 height 60
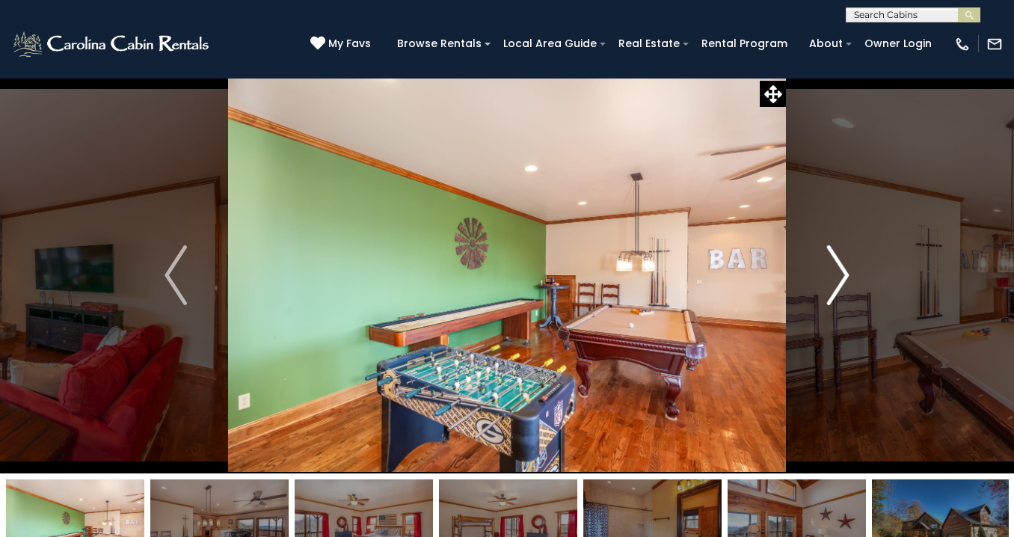
click at [836, 254] on img "Next" at bounding box center [838, 275] width 22 height 60
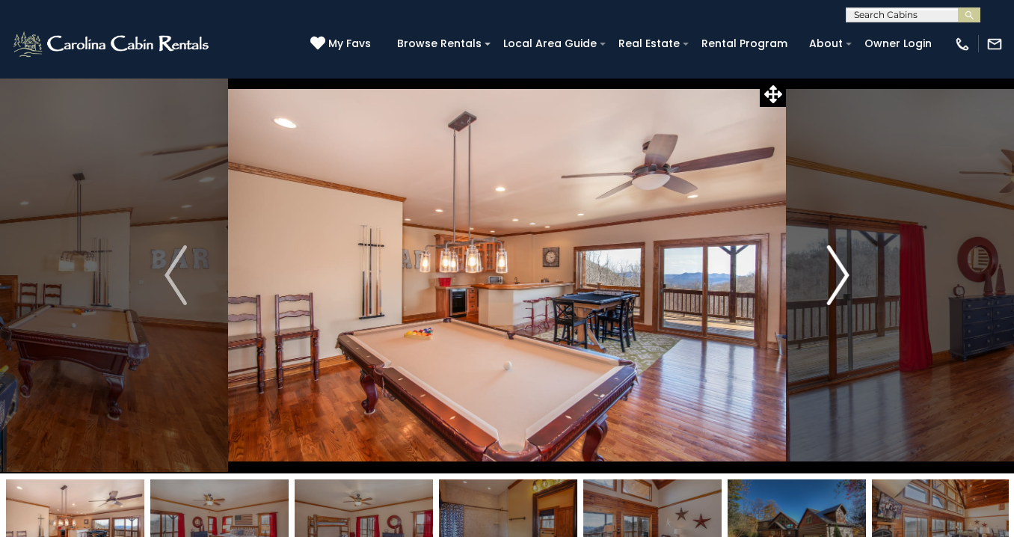
click at [836, 254] on img "Next" at bounding box center [838, 275] width 22 height 60
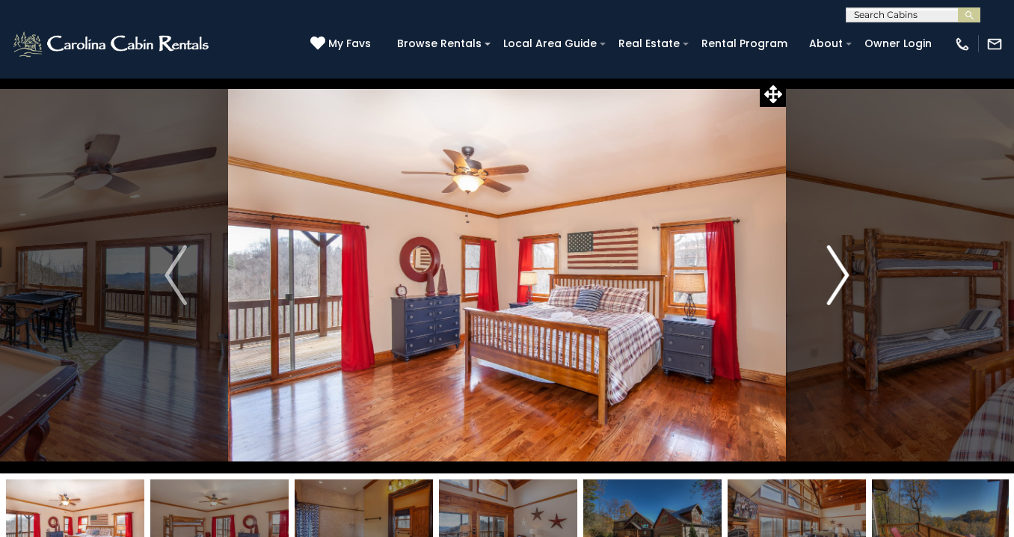
click at [836, 254] on img "Next" at bounding box center [838, 275] width 22 height 60
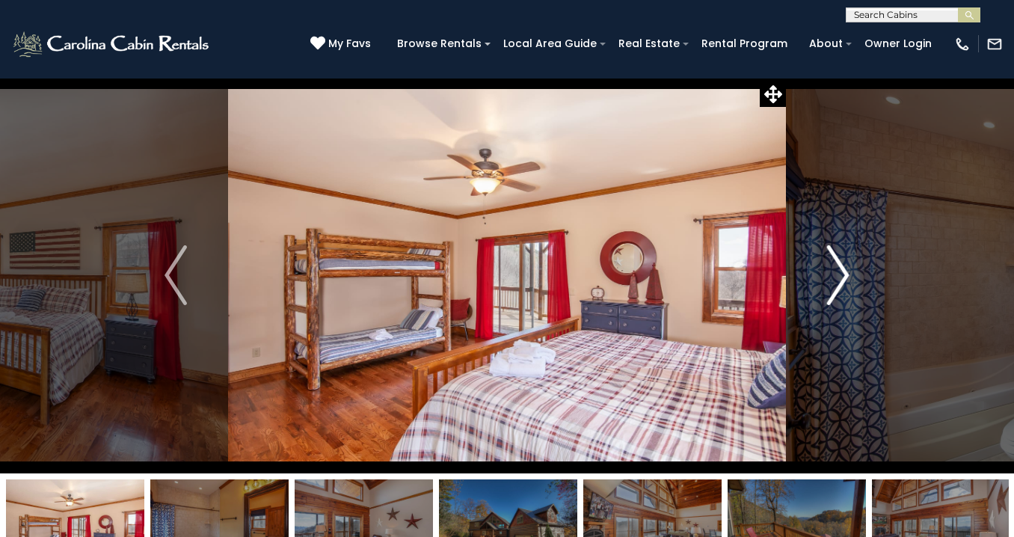
click at [836, 254] on img "Next" at bounding box center [838, 275] width 22 height 60
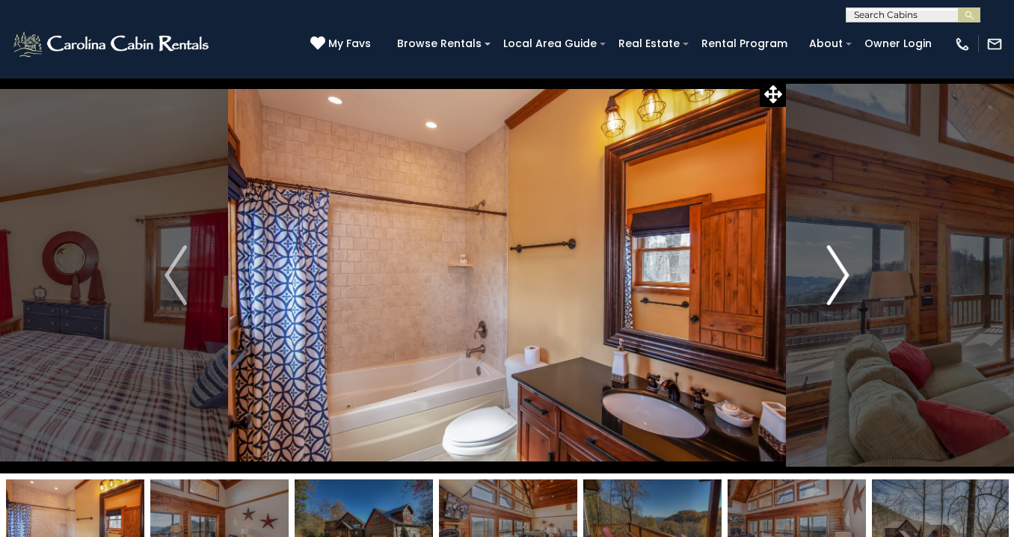
click at [836, 254] on img "Next" at bounding box center [838, 275] width 22 height 60
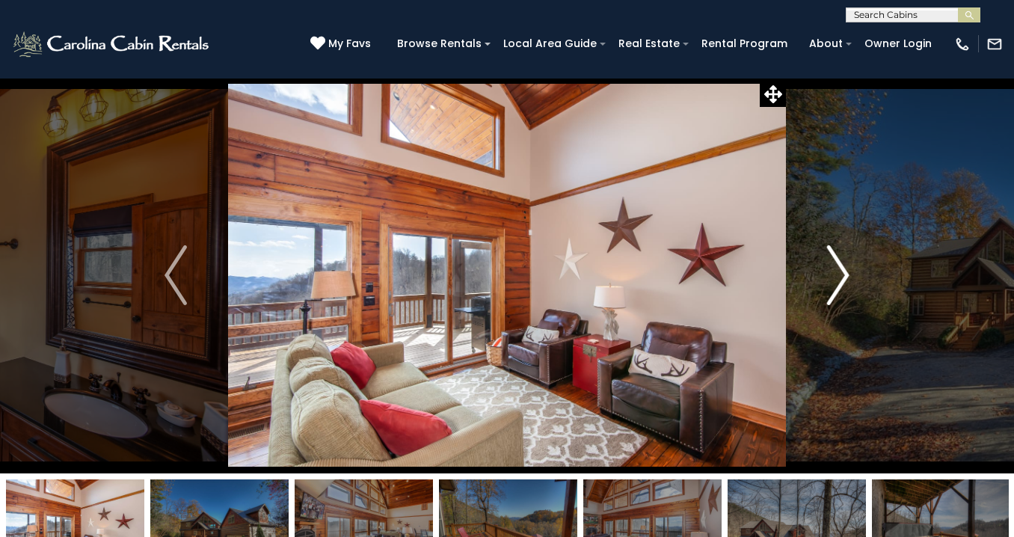
click at [836, 254] on img "Next" at bounding box center [838, 275] width 22 height 60
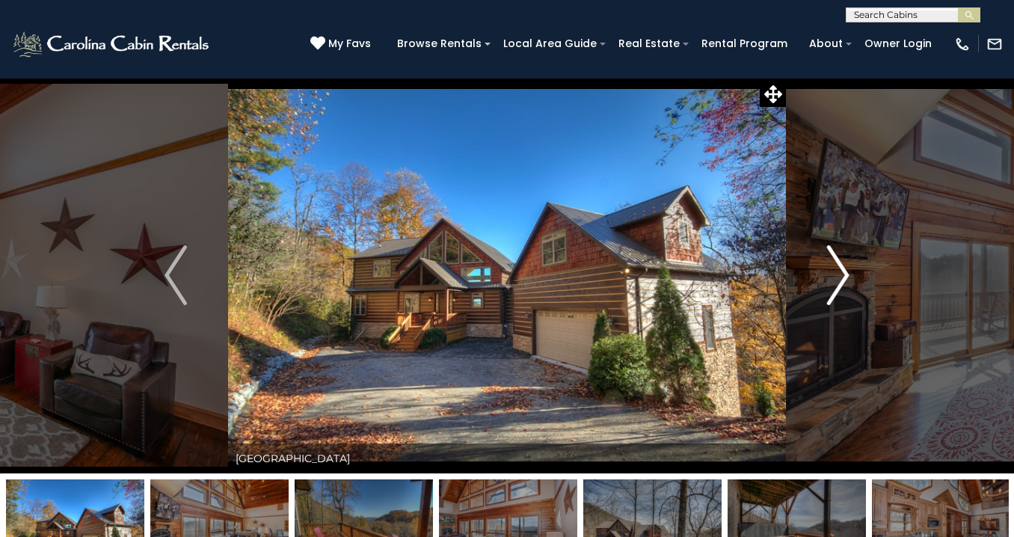
click at [836, 254] on img "Next" at bounding box center [838, 275] width 22 height 60
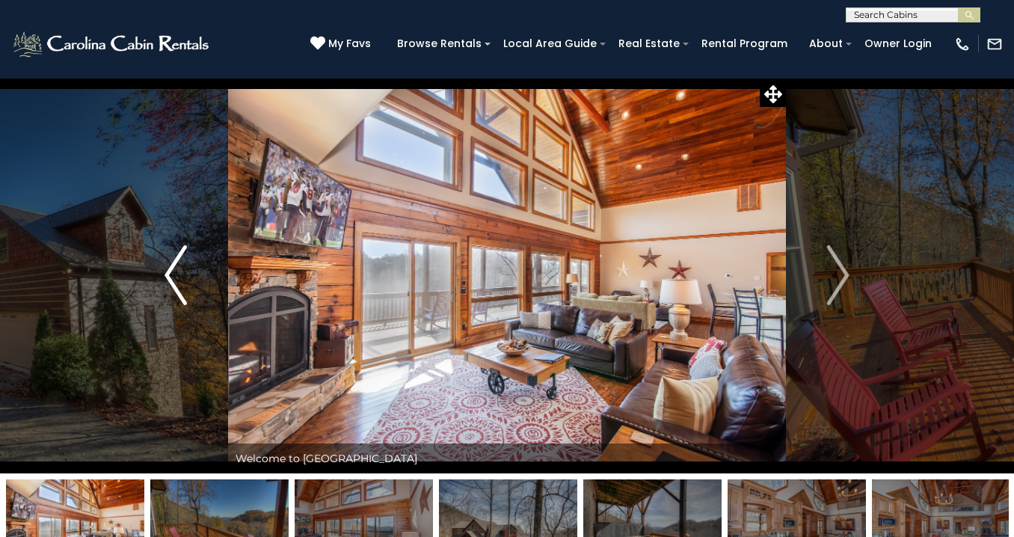
click at [164, 292] on img "Previous" at bounding box center [175, 275] width 22 height 60
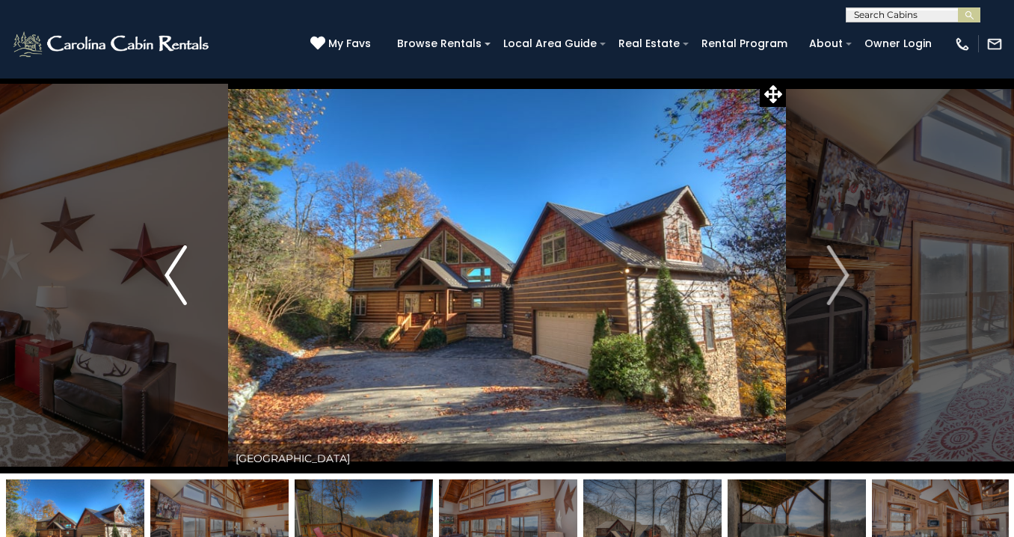
click at [164, 292] on img "Previous" at bounding box center [175, 275] width 22 height 60
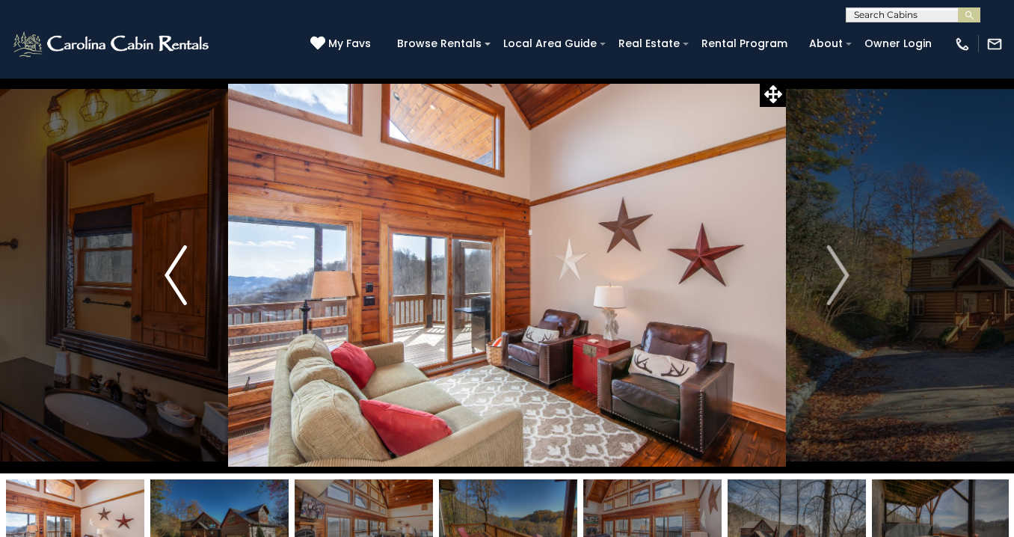
click at [164, 292] on img "Previous" at bounding box center [175, 275] width 22 height 60
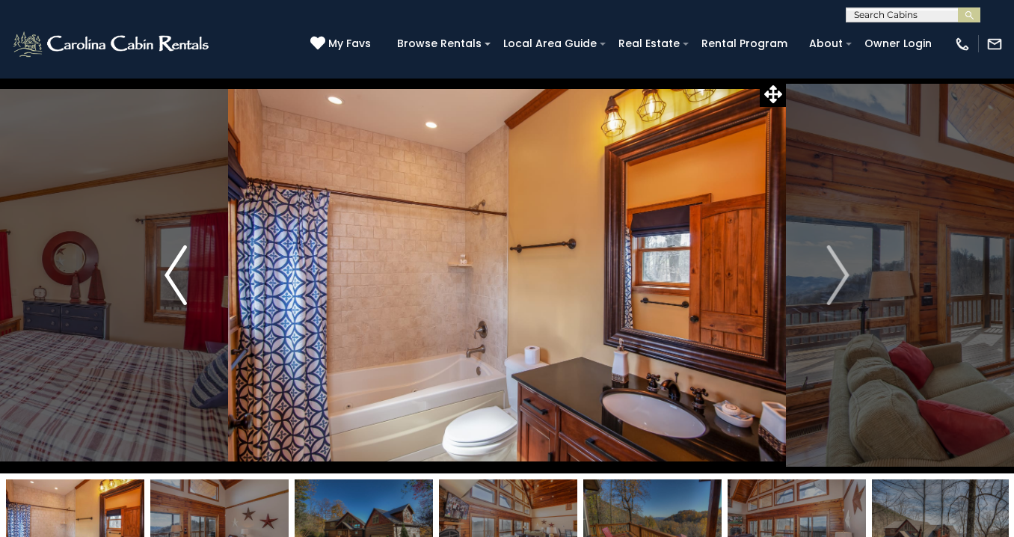
click at [164, 292] on img "Previous" at bounding box center [175, 275] width 22 height 60
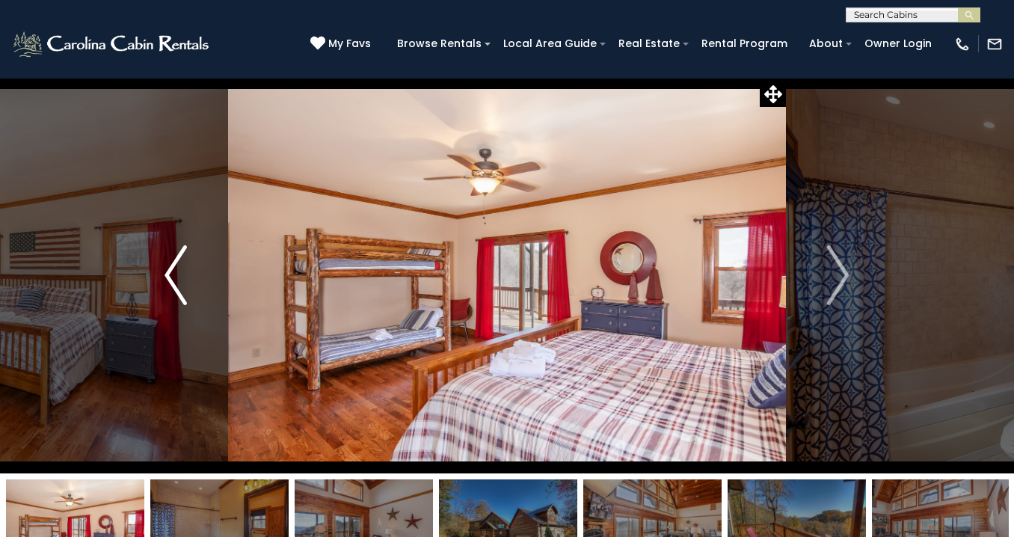
click at [164, 292] on img "Previous" at bounding box center [175, 275] width 22 height 60
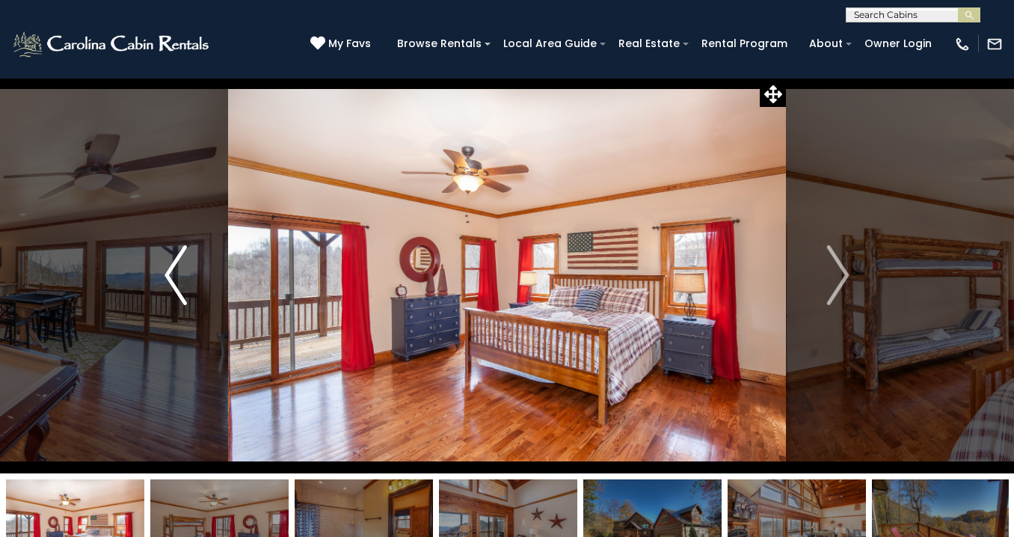
click at [164, 292] on img "Previous" at bounding box center [175, 275] width 22 height 60
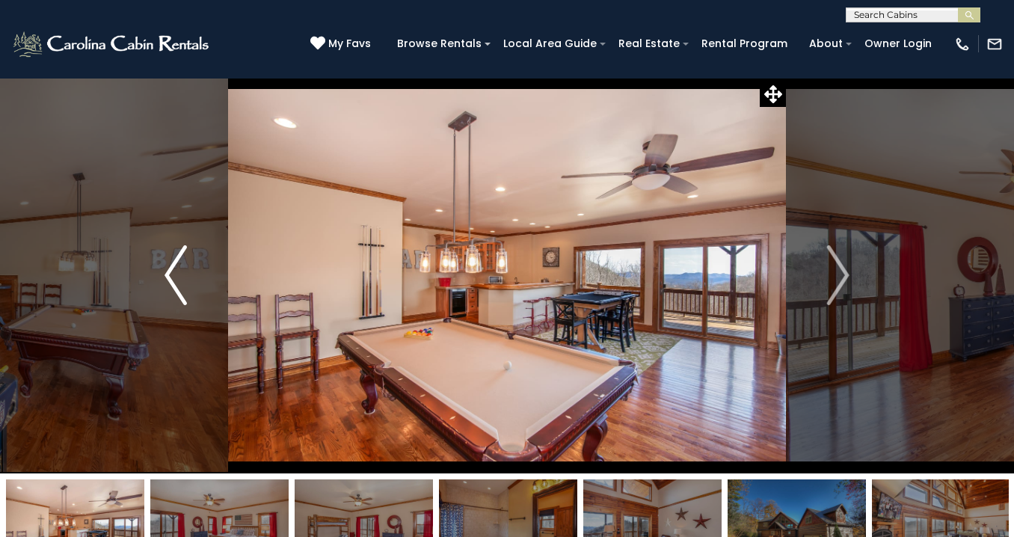
click at [166, 291] on img "Previous" at bounding box center [175, 275] width 22 height 60
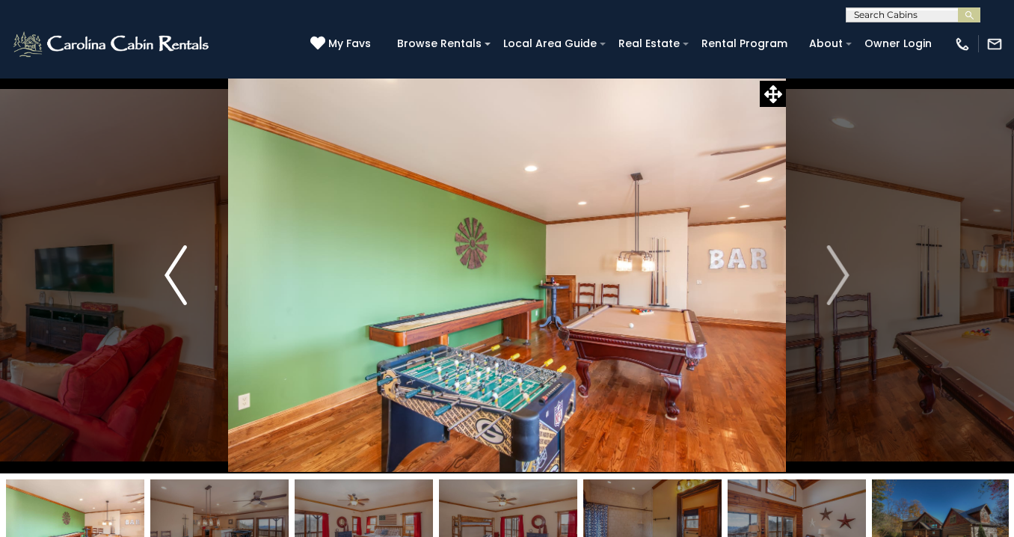
click at [166, 291] on img "Previous" at bounding box center [175, 275] width 22 height 60
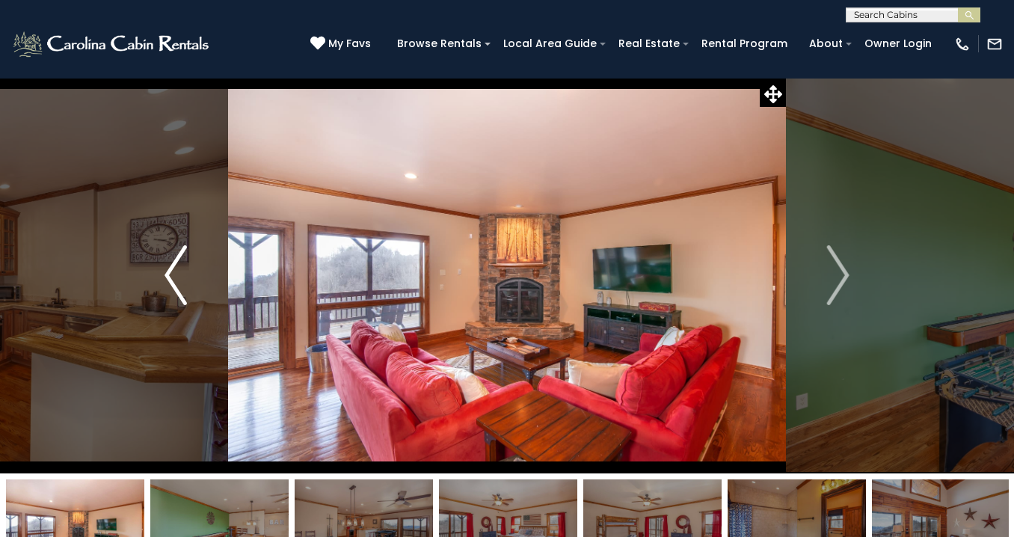
click at [172, 289] on img "Previous" at bounding box center [175, 275] width 22 height 60
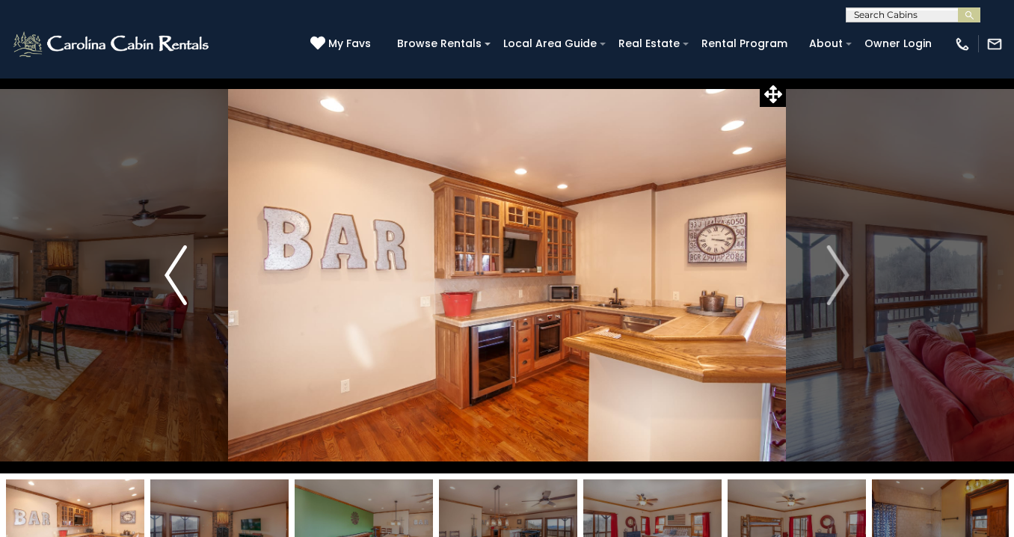
click at [172, 289] on img "Previous" at bounding box center [175, 275] width 22 height 60
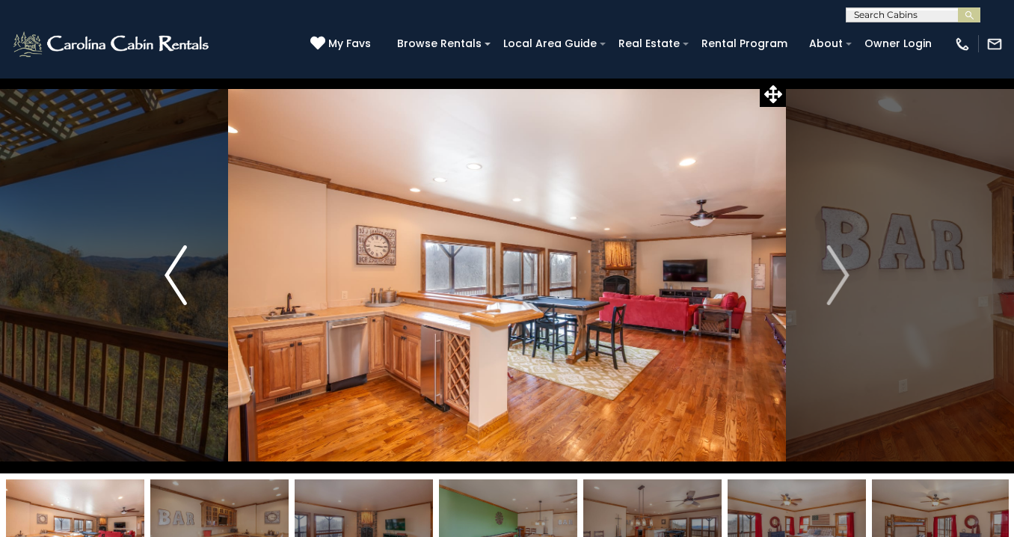
click at [172, 289] on img "Previous" at bounding box center [175, 275] width 22 height 60
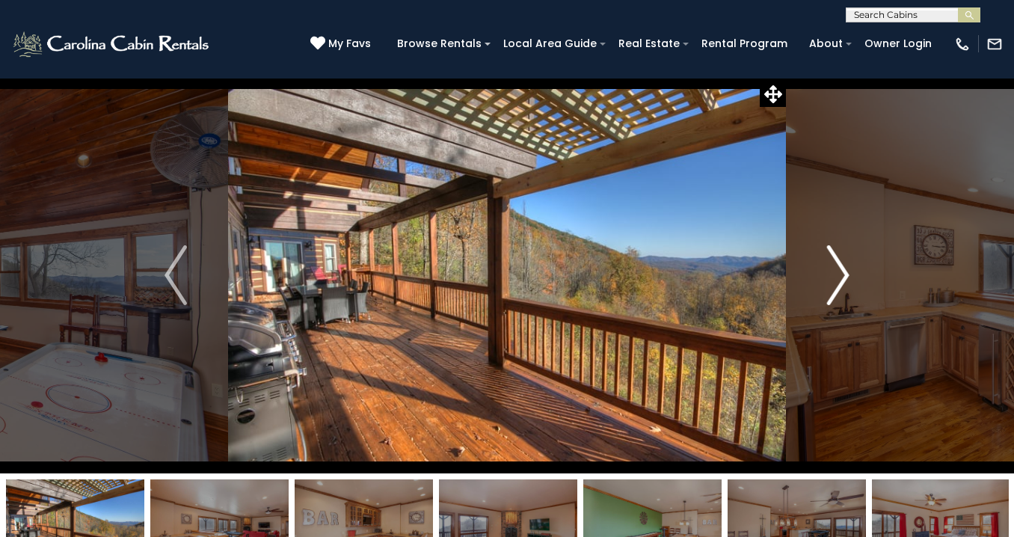
click at [846, 286] on img "Next" at bounding box center [838, 275] width 22 height 60
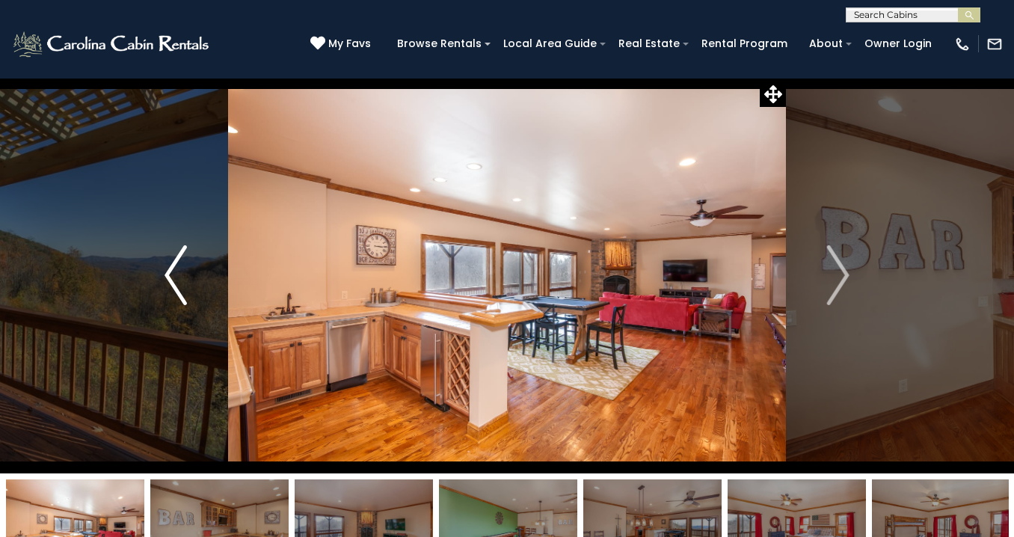
click at [176, 267] on img "Previous" at bounding box center [175, 275] width 22 height 60
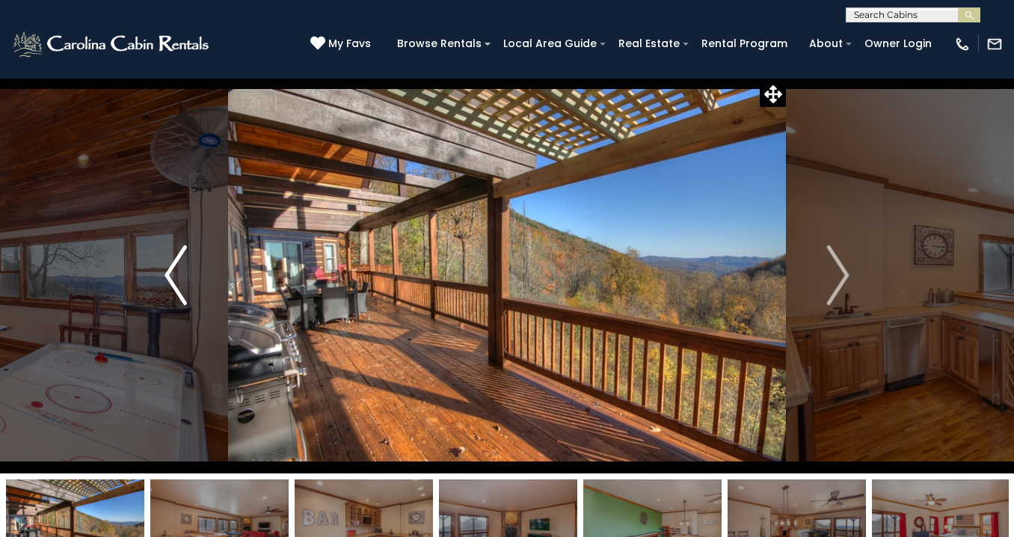
click at [176, 267] on img "Previous" at bounding box center [175, 275] width 22 height 60
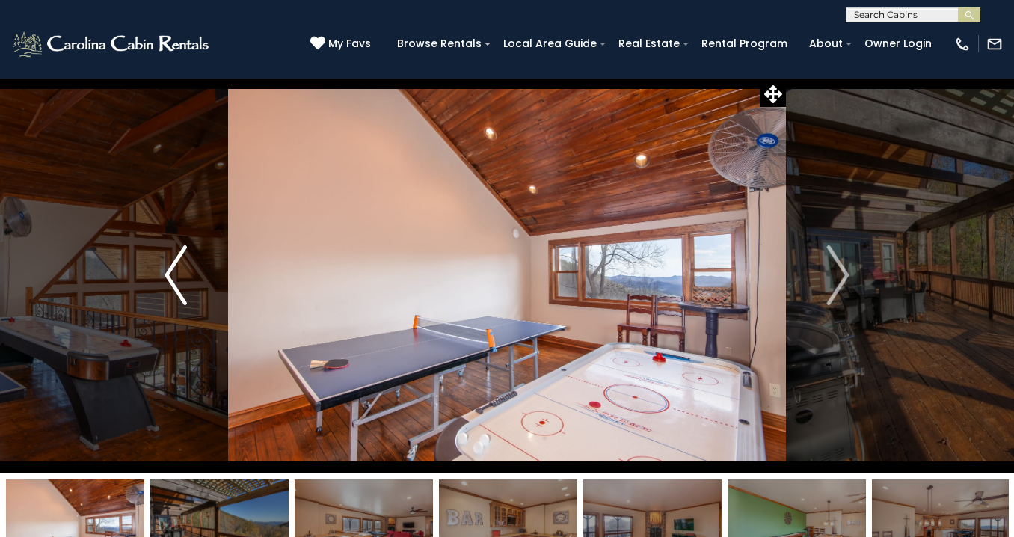
click at [176, 267] on img "Previous" at bounding box center [175, 275] width 22 height 60
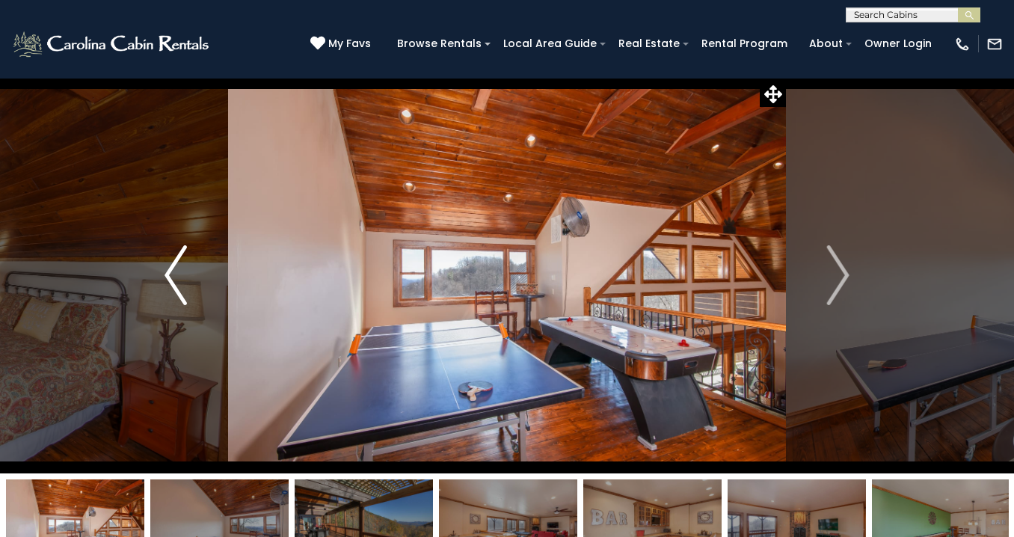
click at [176, 267] on img "Previous" at bounding box center [175, 275] width 22 height 60
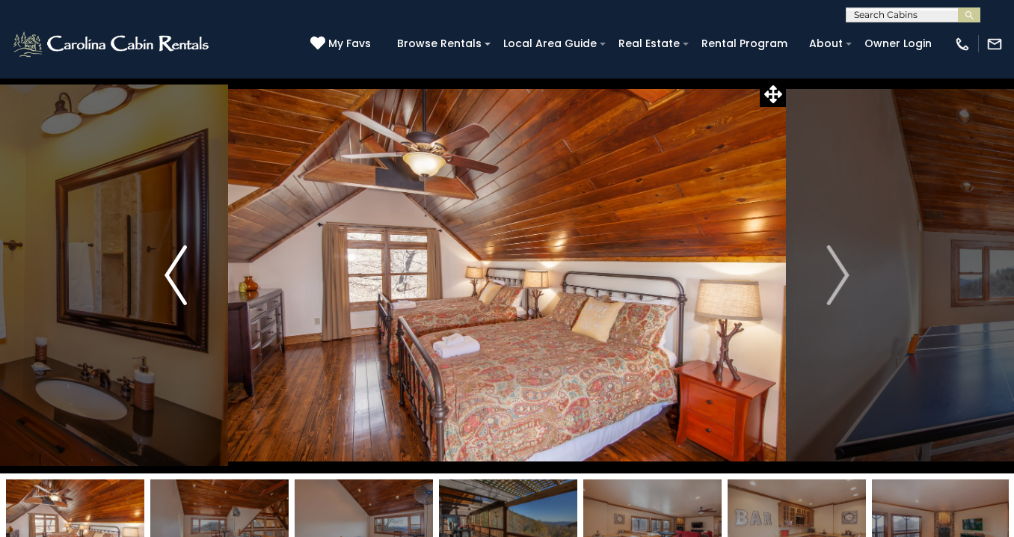
click at [176, 267] on img "Previous" at bounding box center [175, 275] width 22 height 60
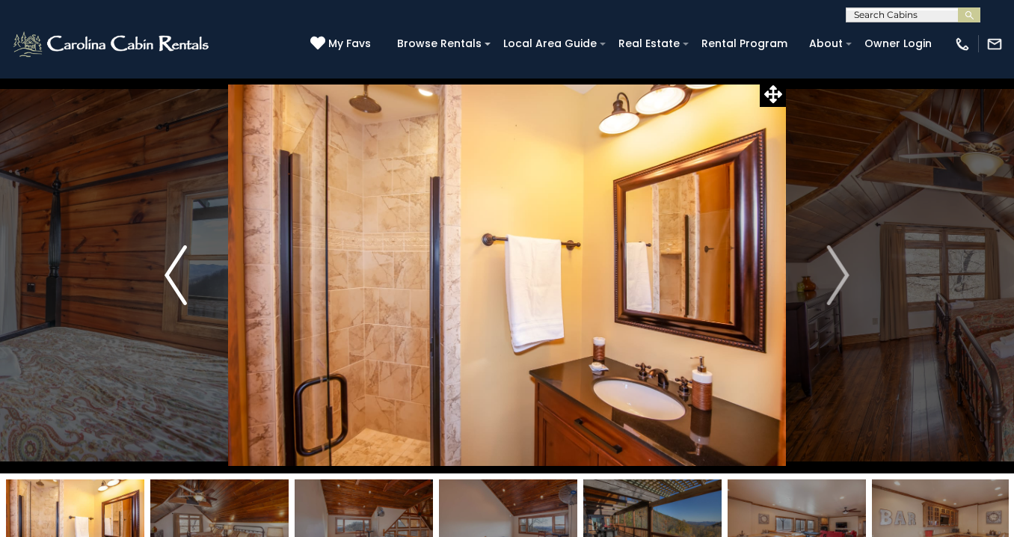
click at [176, 267] on img "Previous" at bounding box center [175, 275] width 22 height 60
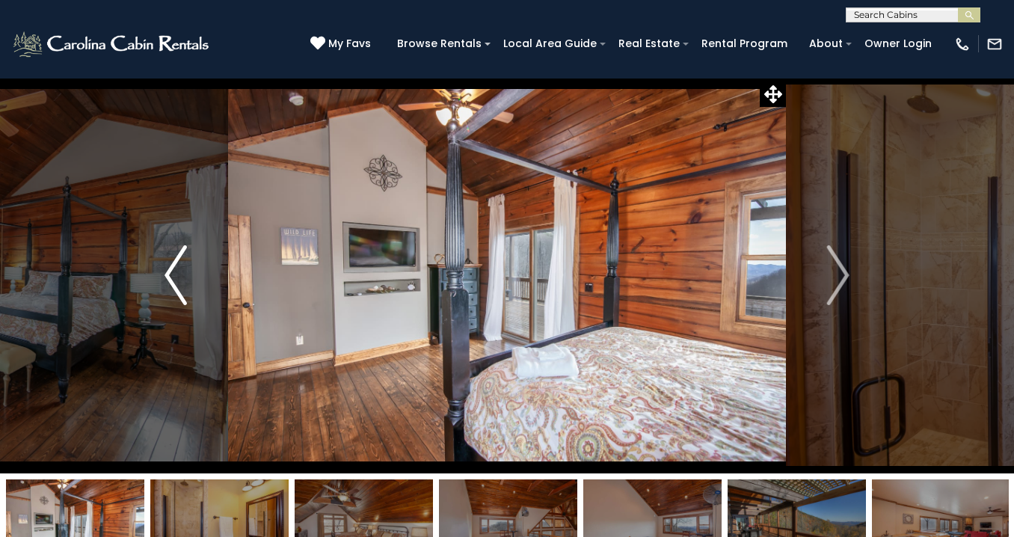
click at [176, 267] on img "Previous" at bounding box center [175, 275] width 22 height 60
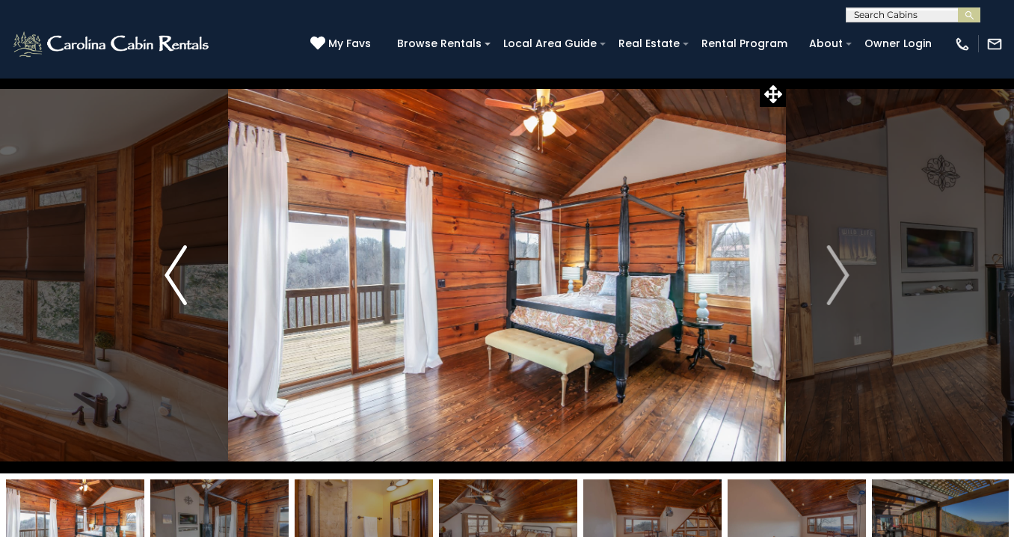
click at [182, 250] on img "Previous" at bounding box center [175, 275] width 22 height 60
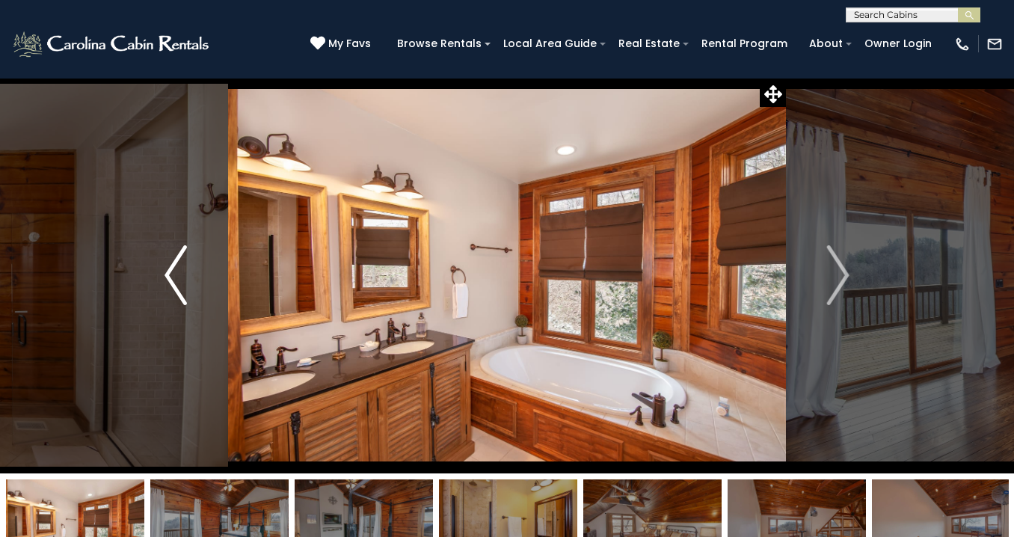
click at [182, 250] on img "Previous" at bounding box center [175, 275] width 22 height 60
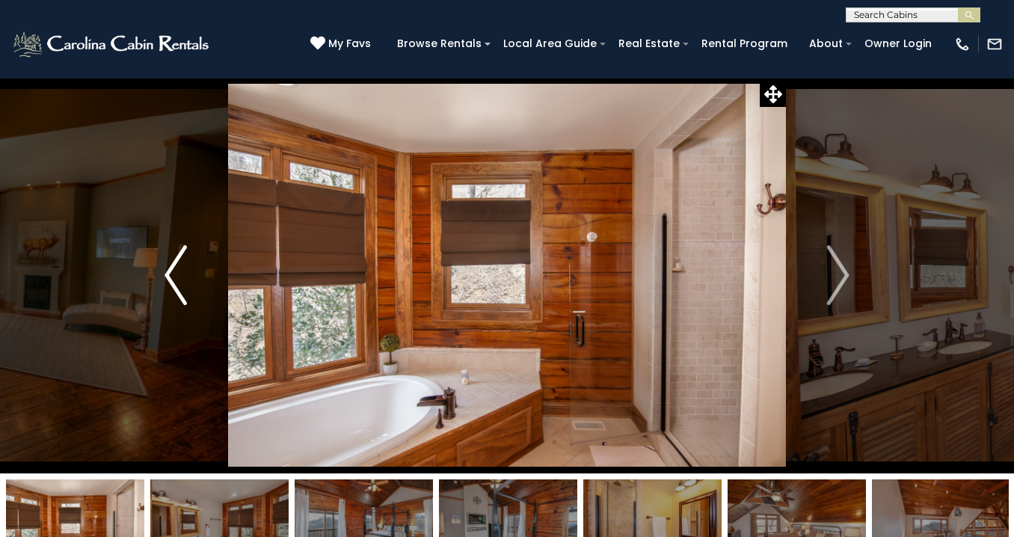
click at [182, 250] on img "Previous" at bounding box center [175, 275] width 22 height 60
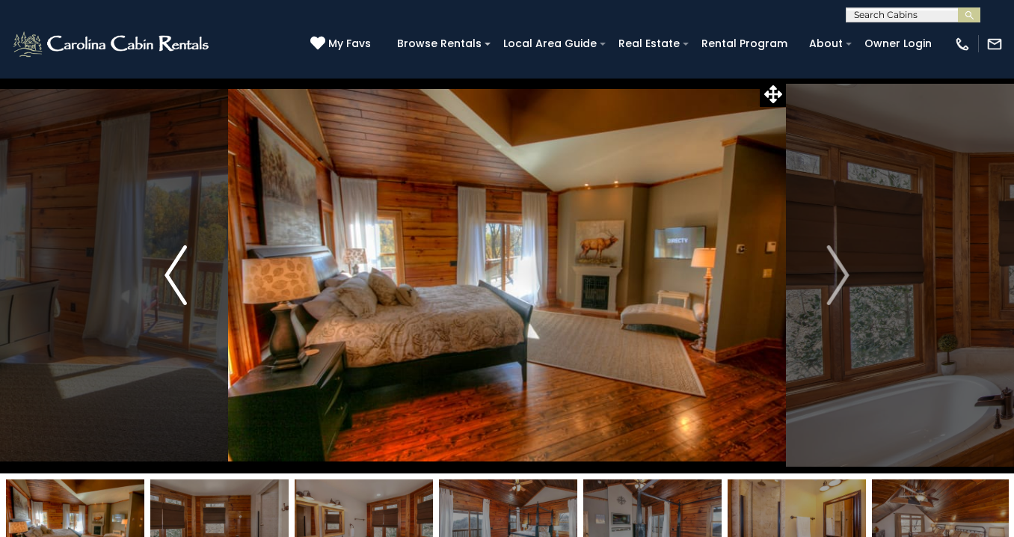
click at [182, 250] on img "Previous" at bounding box center [175, 275] width 22 height 60
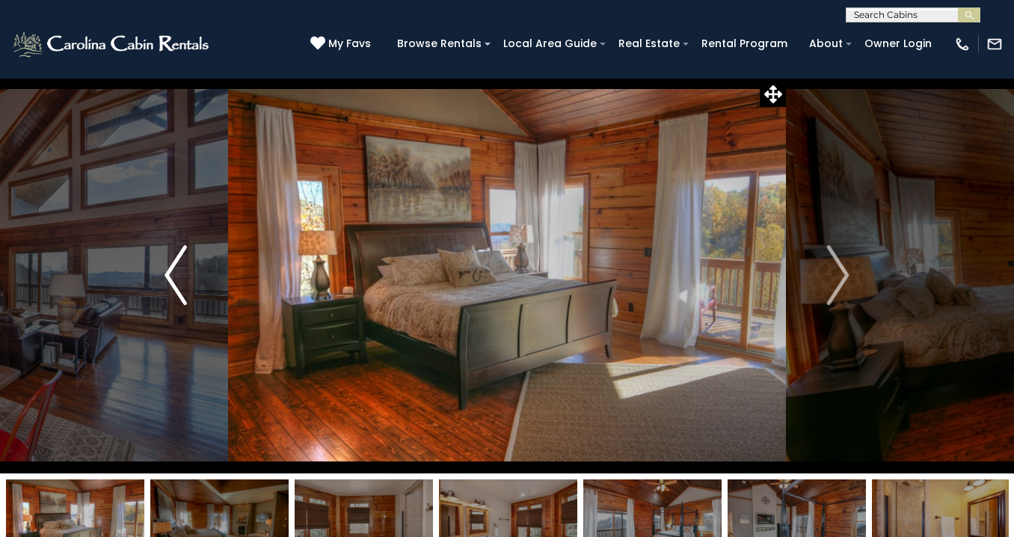
click at [182, 250] on img "Previous" at bounding box center [175, 275] width 22 height 60
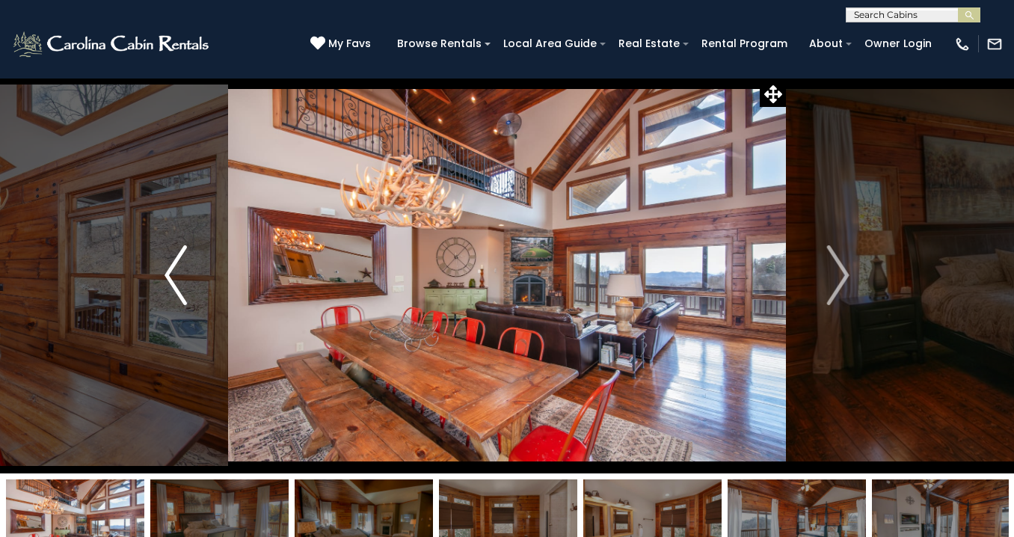
click at [170, 287] on img "Previous" at bounding box center [175, 275] width 22 height 60
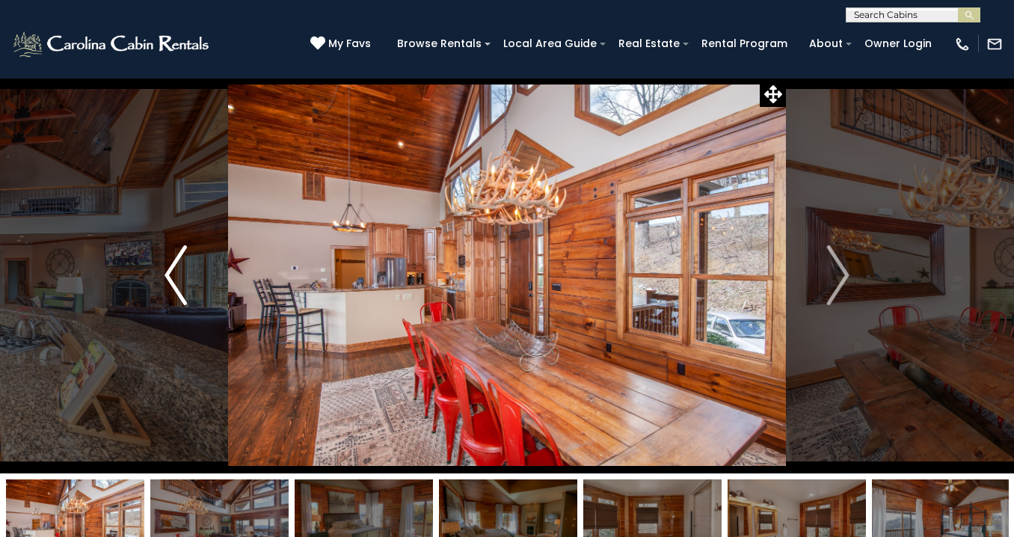
click at [170, 287] on img "Previous" at bounding box center [175, 275] width 22 height 60
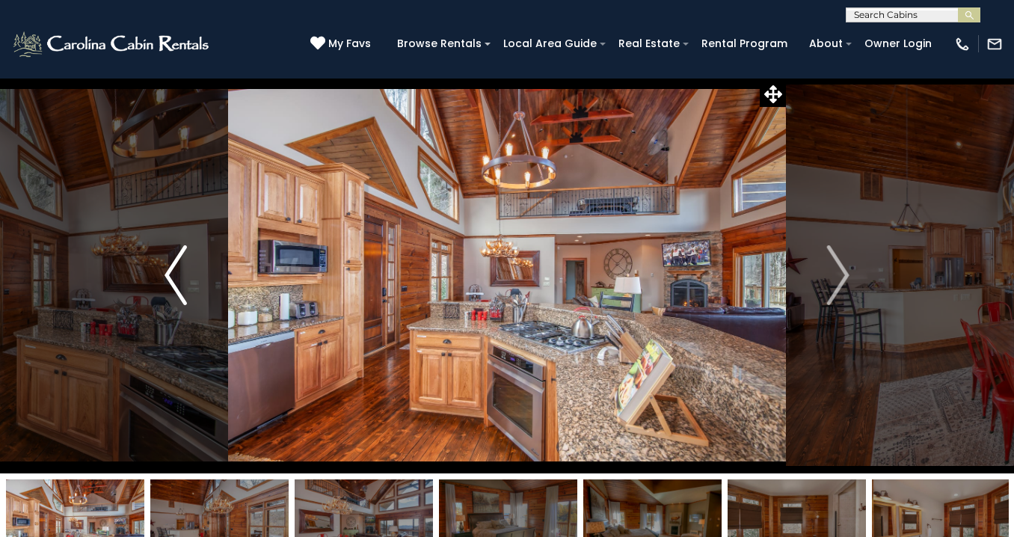
click at [170, 287] on img "Previous" at bounding box center [175, 275] width 22 height 60
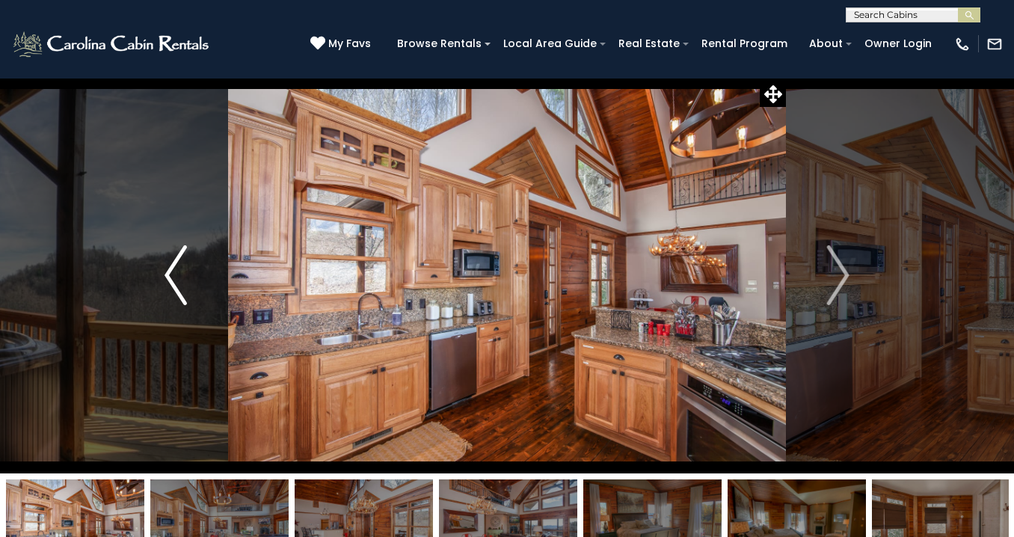
click at [170, 287] on img "Previous" at bounding box center [175, 275] width 22 height 60
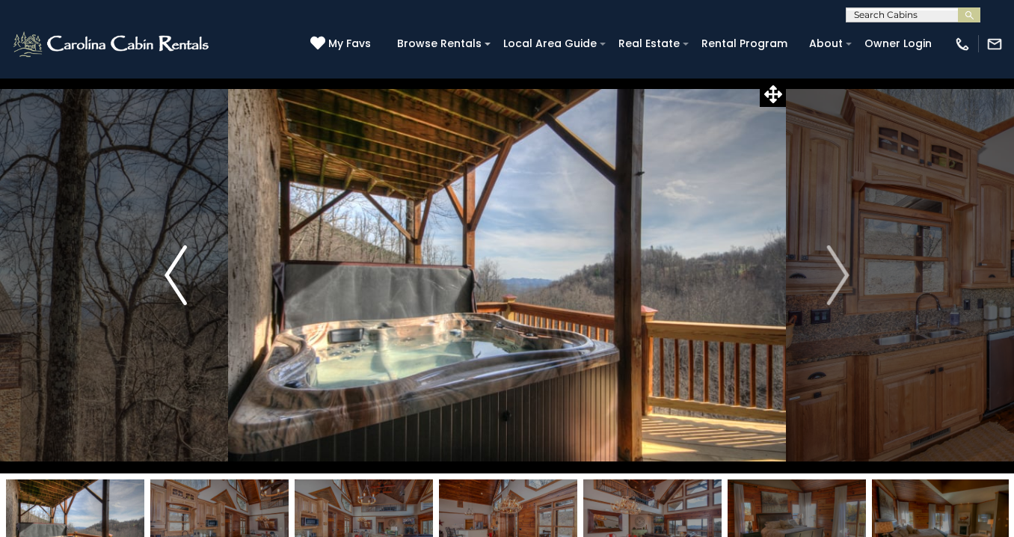
click at [170, 287] on img "Previous" at bounding box center [175, 275] width 22 height 60
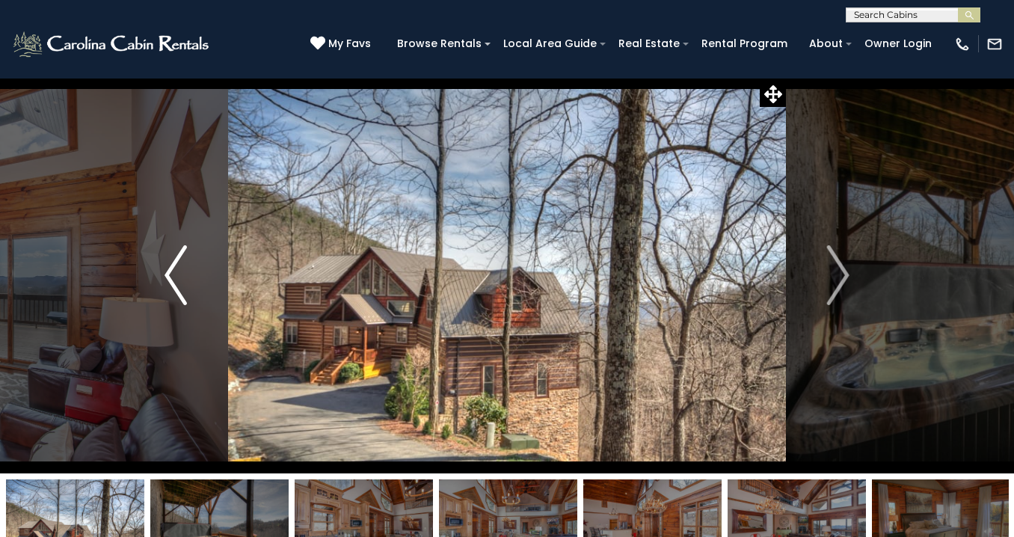
click at [170, 287] on img "Previous" at bounding box center [175, 275] width 22 height 60
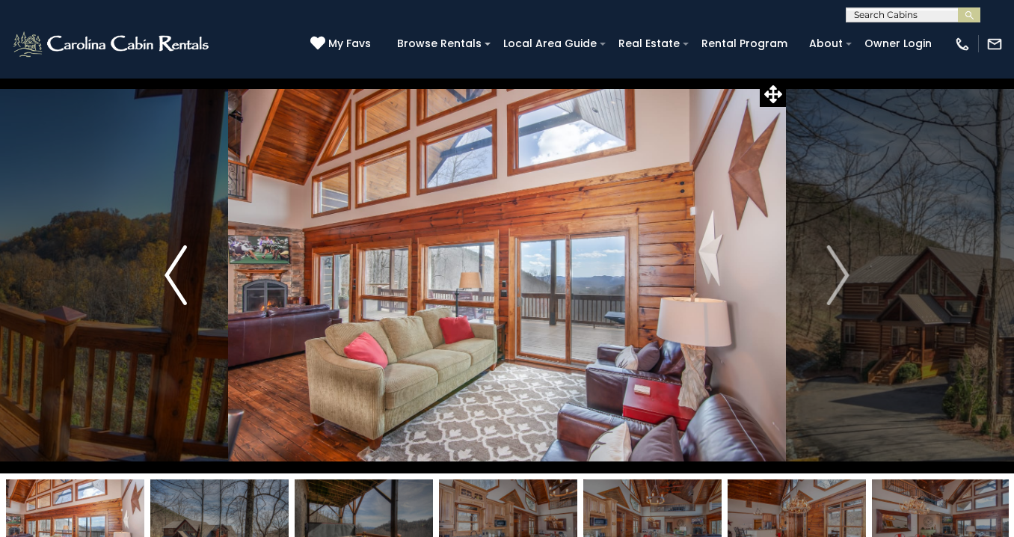
click at [170, 287] on img "Previous" at bounding box center [175, 275] width 22 height 60
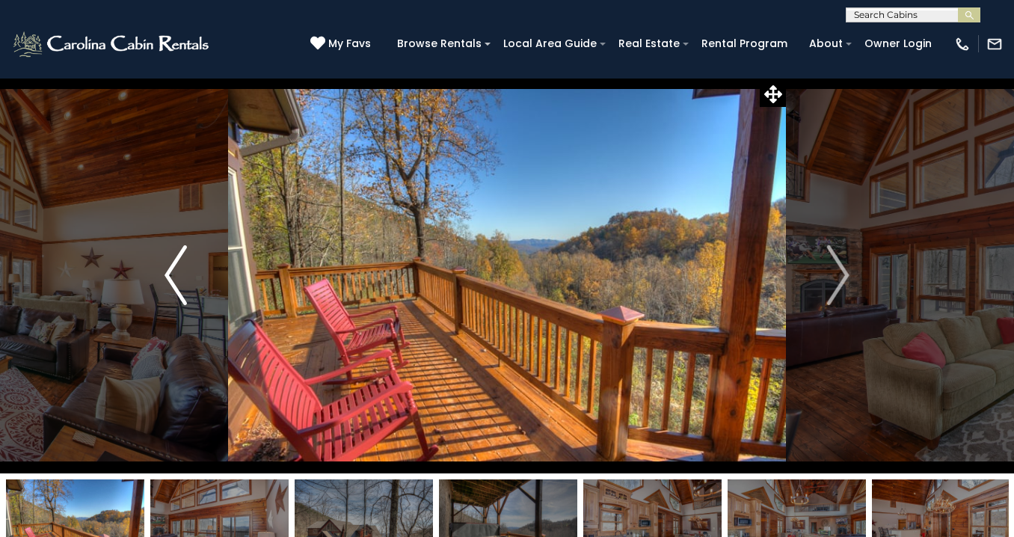
click at [170, 287] on img "Previous" at bounding box center [175, 275] width 22 height 60
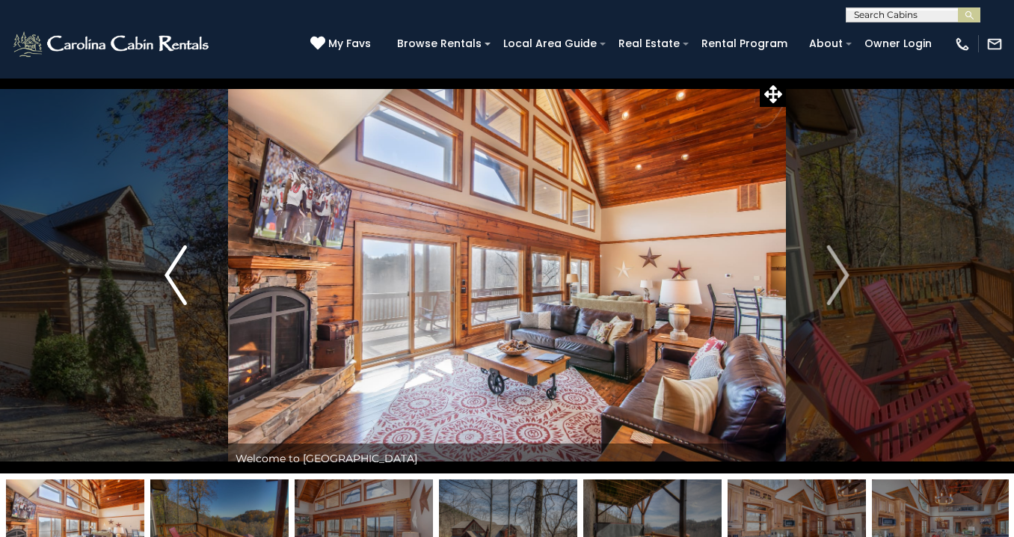
click at [170, 287] on img "Previous" at bounding box center [175, 275] width 22 height 60
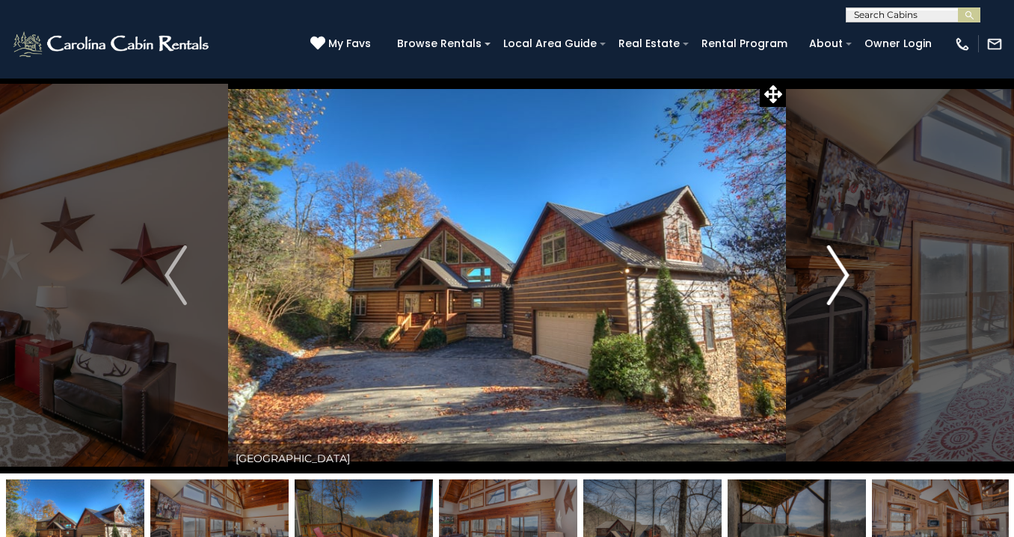
click at [849, 260] on button "Next" at bounding box center [838, 275] width 105 height 396
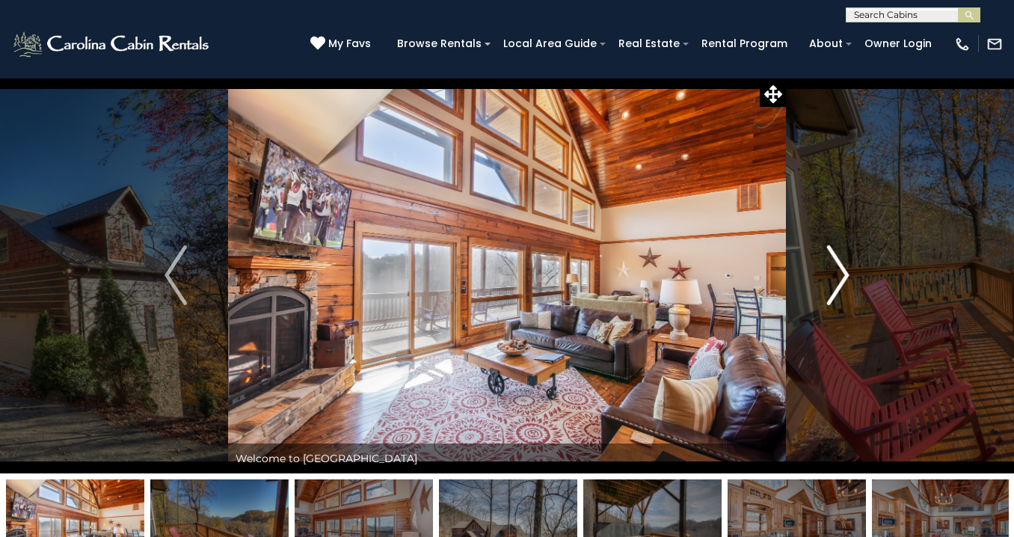
click at [849, 260] on button "Next" at bounding box center [838, 275] width 105 height 396
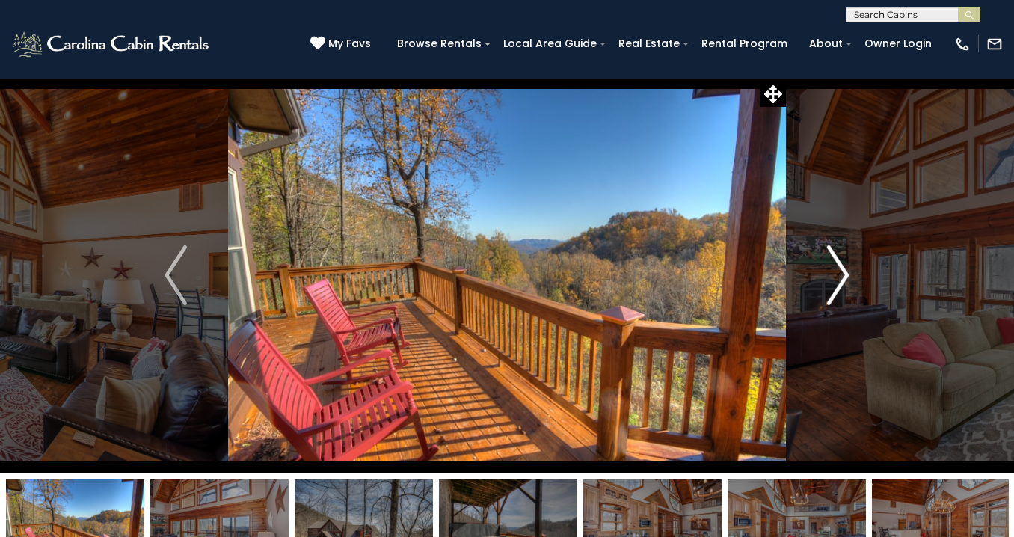
click at [849, 260] on button "Next" at bounding box center [838, 275] width 105 height 396
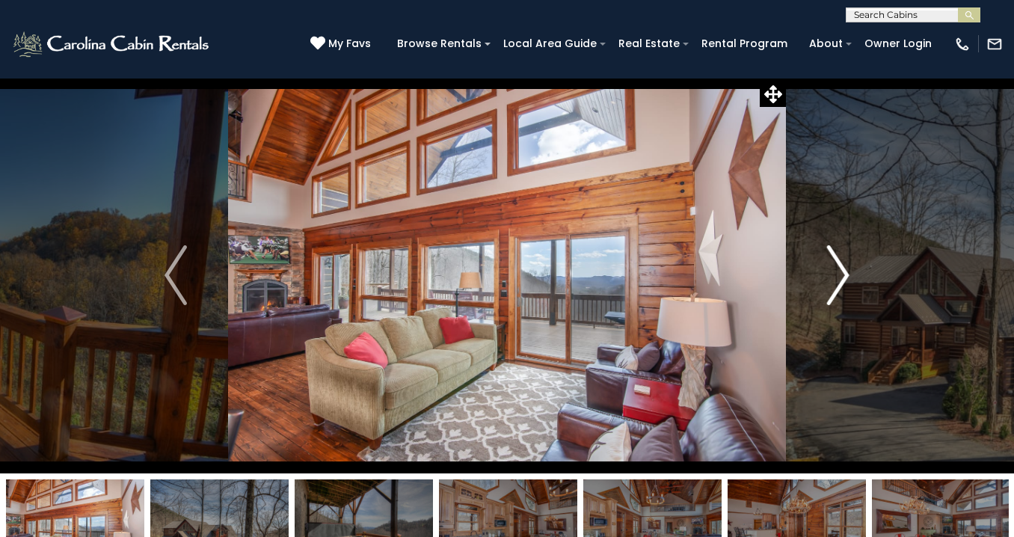
click at [849, 260] on button "Next" at bounding box center [838, 275] width 105 height 396
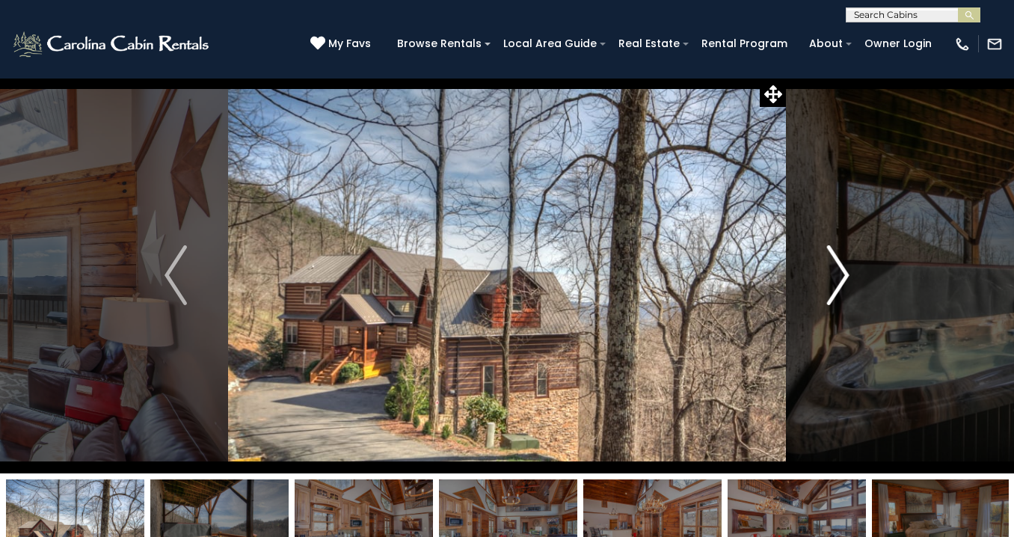
click at [841, 267] on img "Next" at bounding box center [838, 275] width 22 height 60
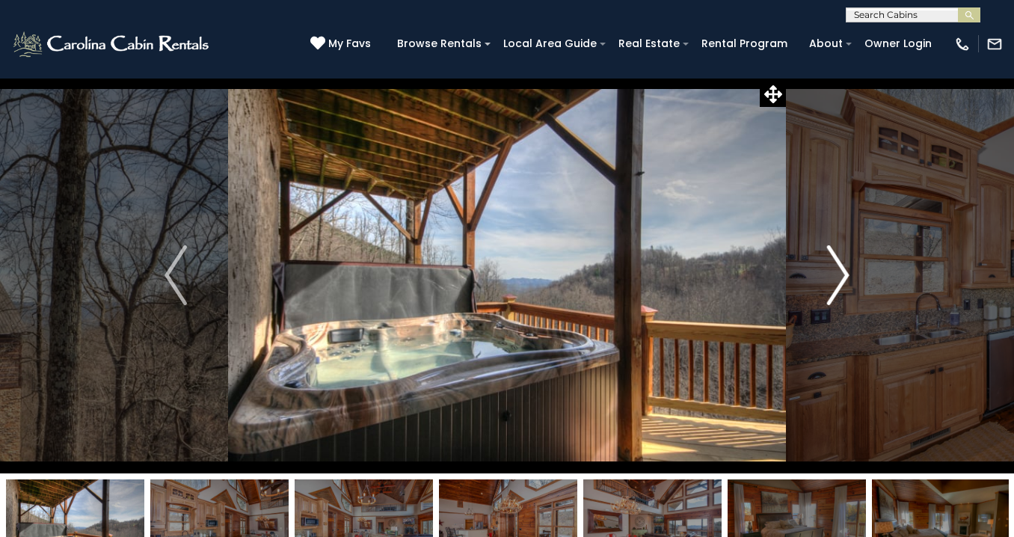
click at [841, 267] on img "Next" at bounding box center [838, 275] width 22 height 60
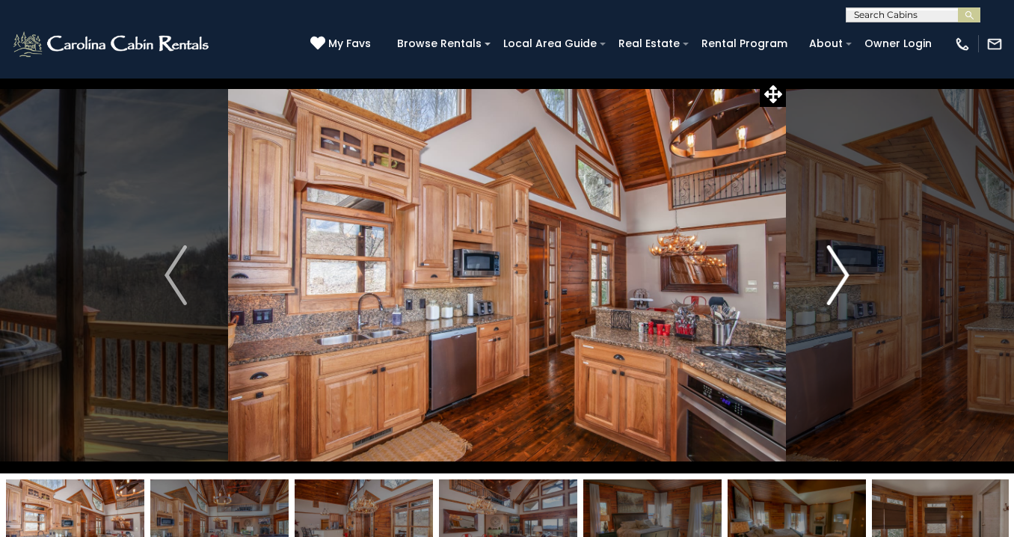
click at [841, 267] on img "Next" at bounding box center [838, 275] width 22 height 60
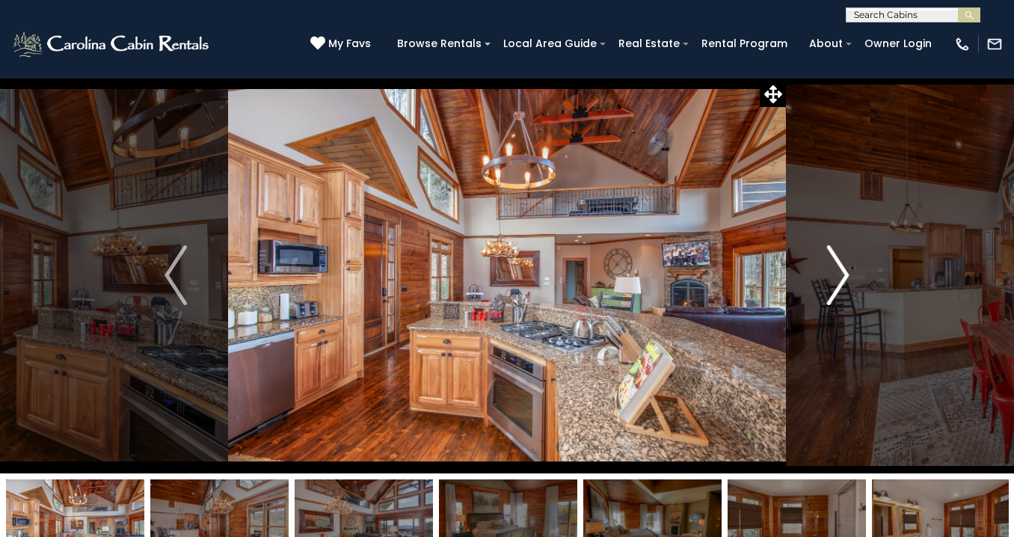
click at [841, 267] on img "Next" at bounding box center [838, 275] width 22 height 60
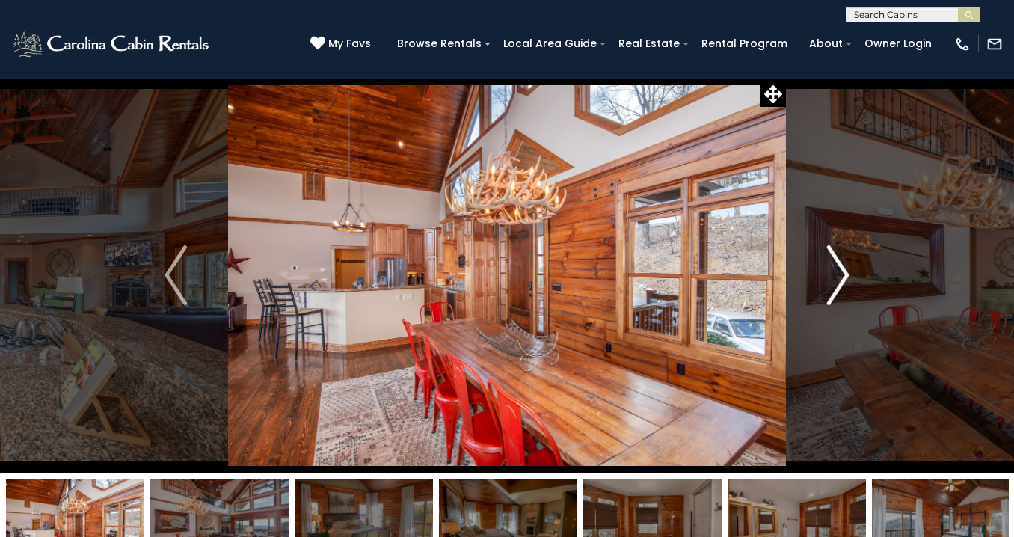
click at [841, 267] on img "Next" at bounding box center [838, 275] width 22 height 60
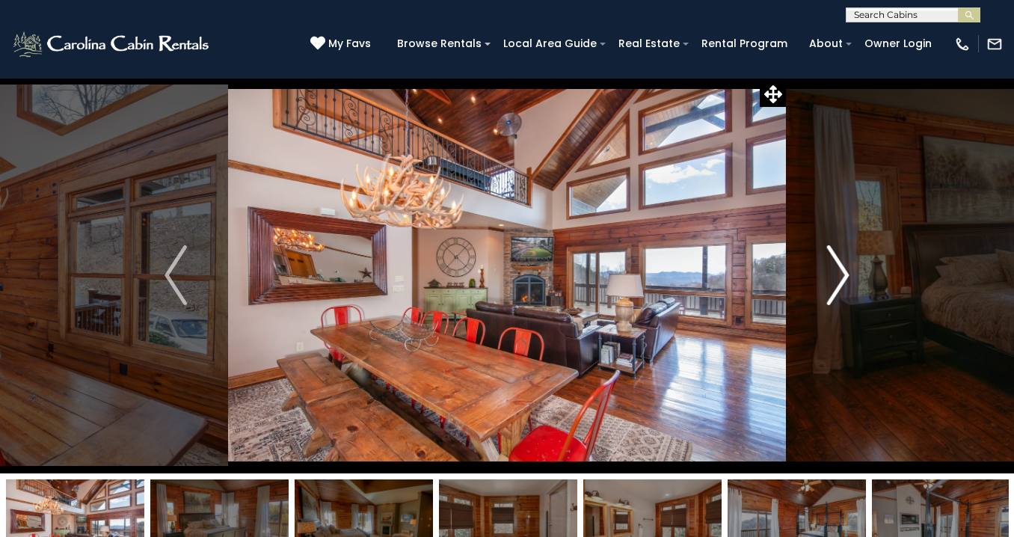
click at [841, 267] on img "Next" at bounding box center [838, 275] width 22 height 60
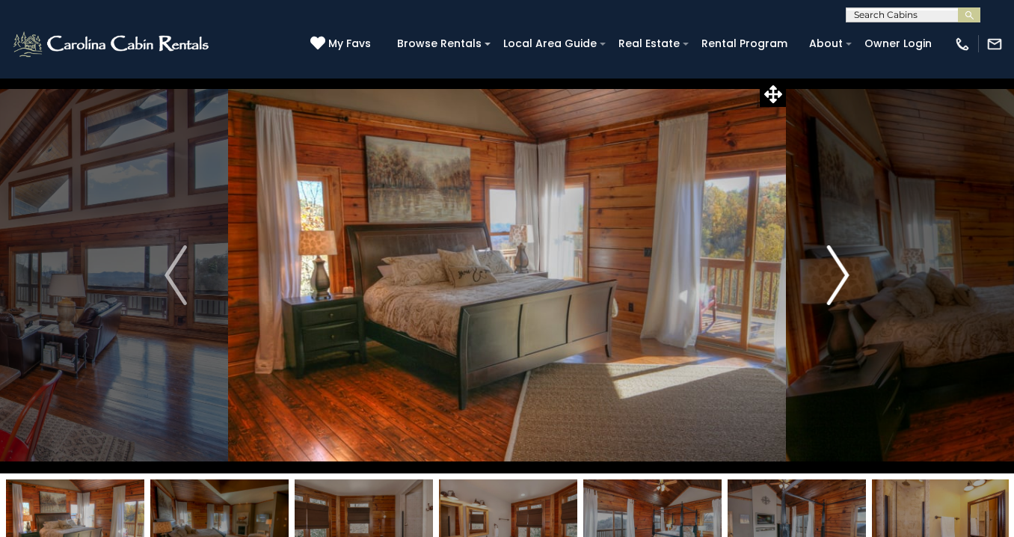
click at [842, 267] on img "Next" at bounding box center [838, 275] width 22 height 60
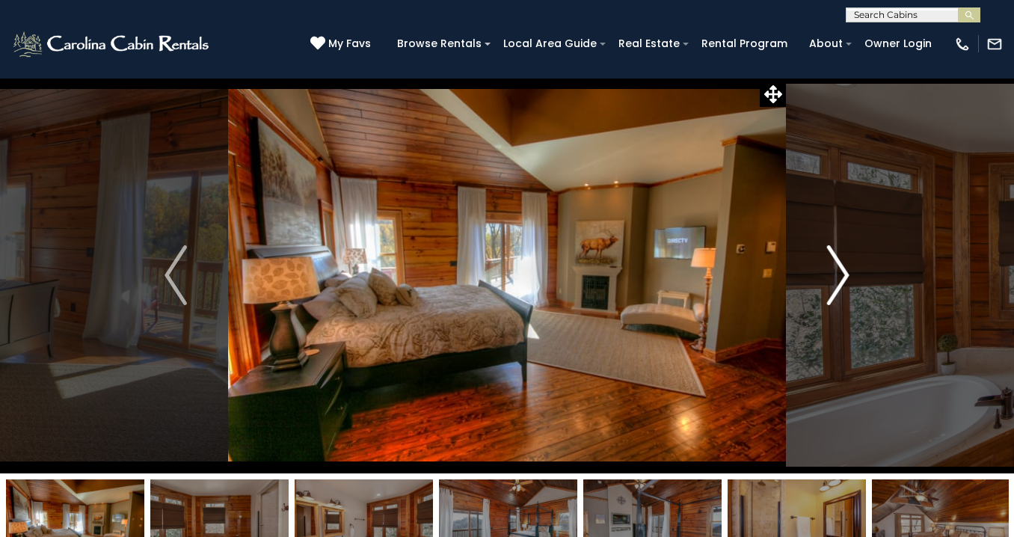
click at [842, 267] on img "Next" at bounding box center [838, 275] width 22 height 60
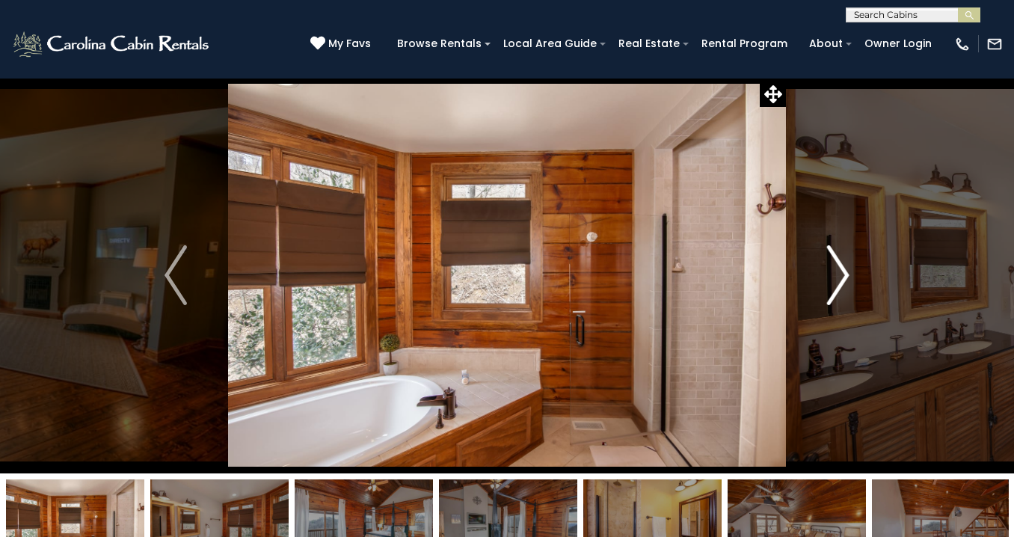
click at [842, 267] on img "Next" at bounding box center [838, 275] width 22 height 60
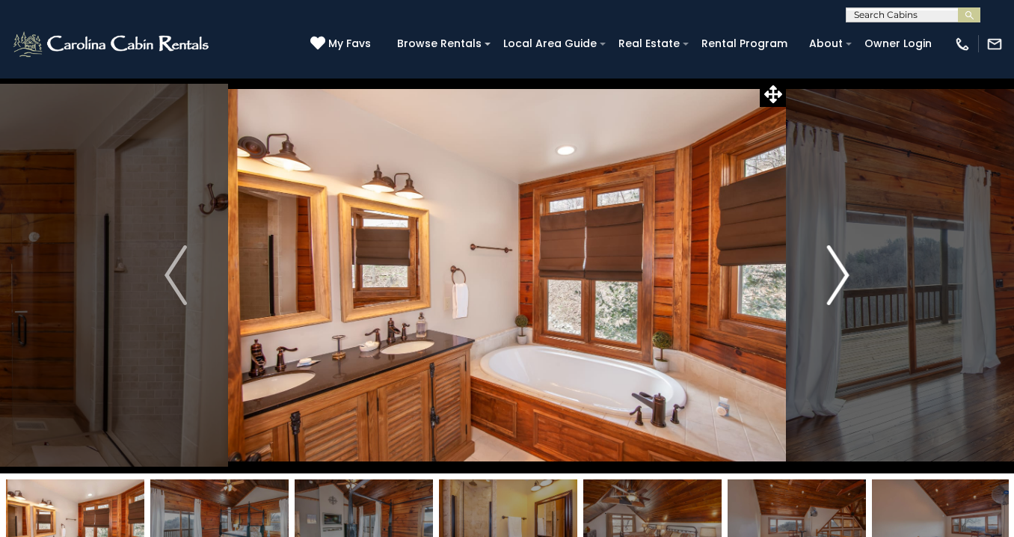
click at [842, 267] on img "Next" at bounding box center [838, 275] width 22 height 60
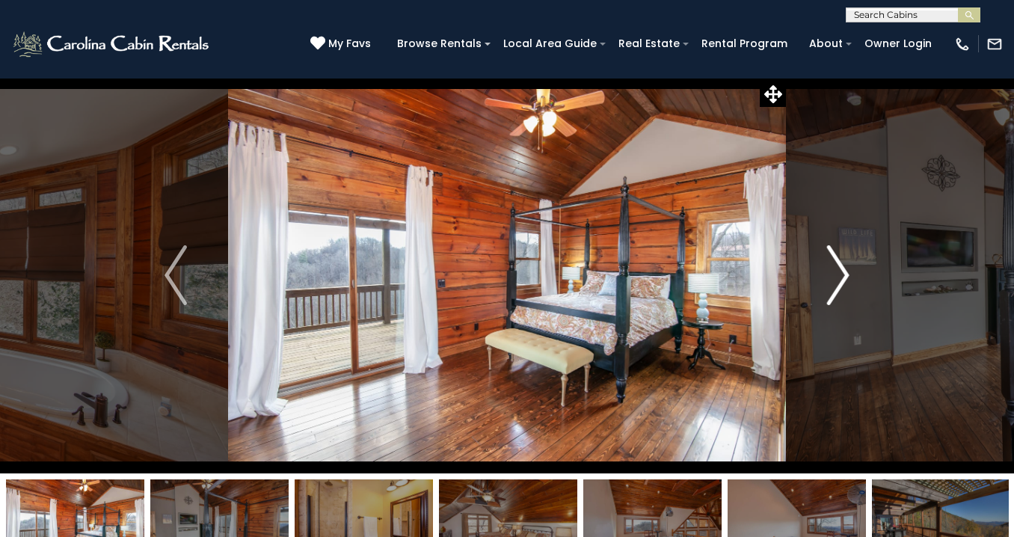
click at [842, 267] on img "Next" at bounding box center [838, 275] width 22 height 60
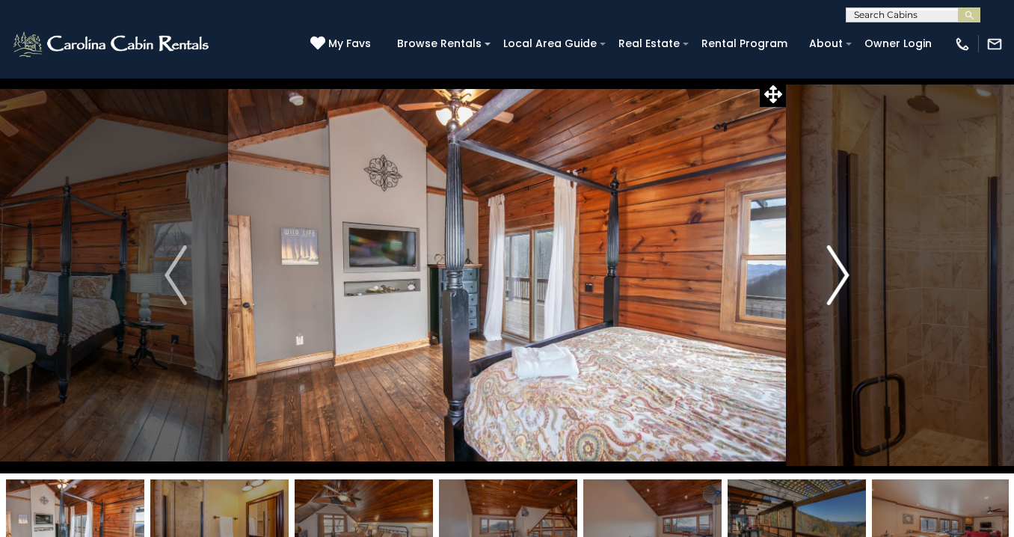
click at [842, 267] on img "Next" at bounding box center [838, 275] width 22 height 60
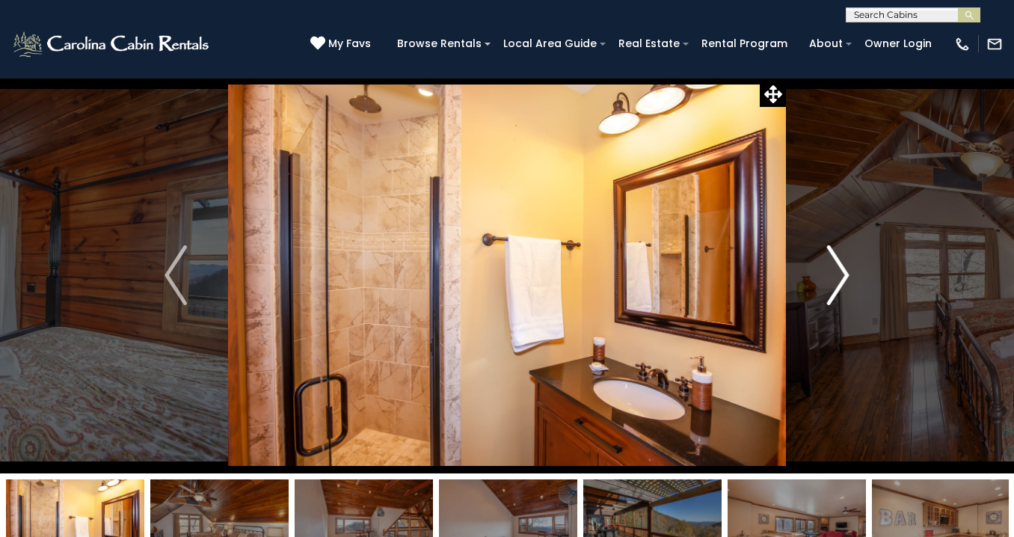
click at [842, 267] on img "Next" at bounding box center [838, 275] width 22 height 60
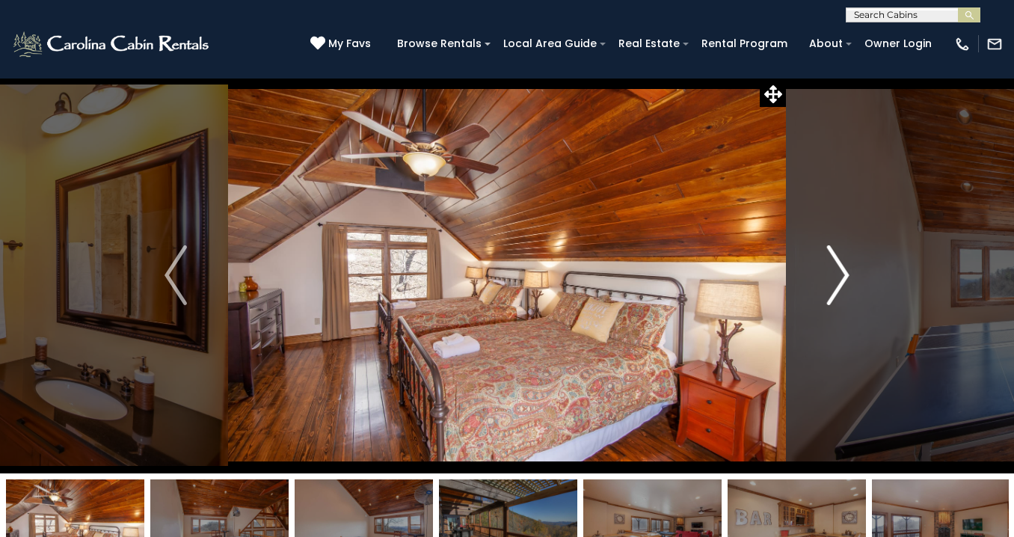
click at [842, 267] on img "Next" at bounding box center [838, 275] width 22 height 60
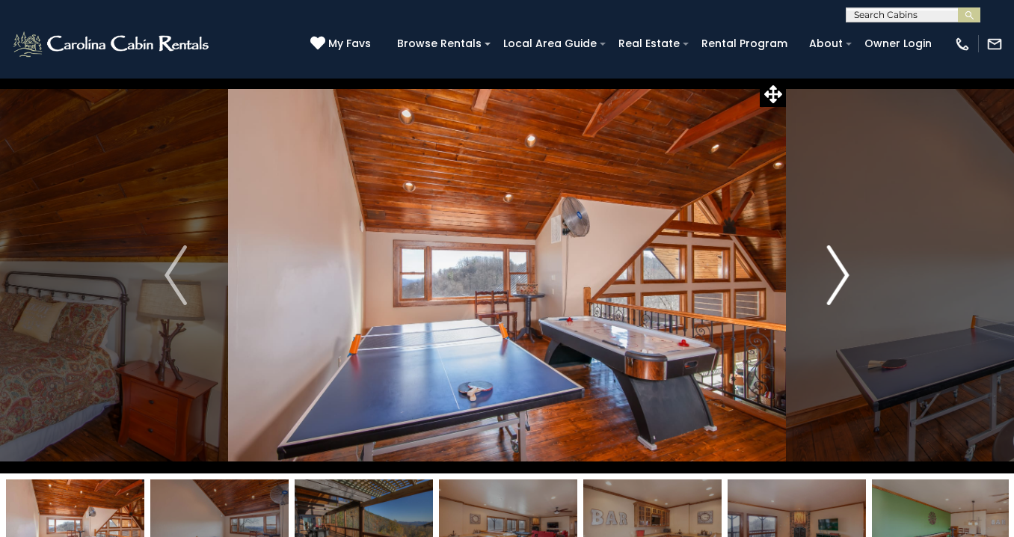
click at [842, 267] on img "Next" at bounding box center [838, 275] width 22 height 60
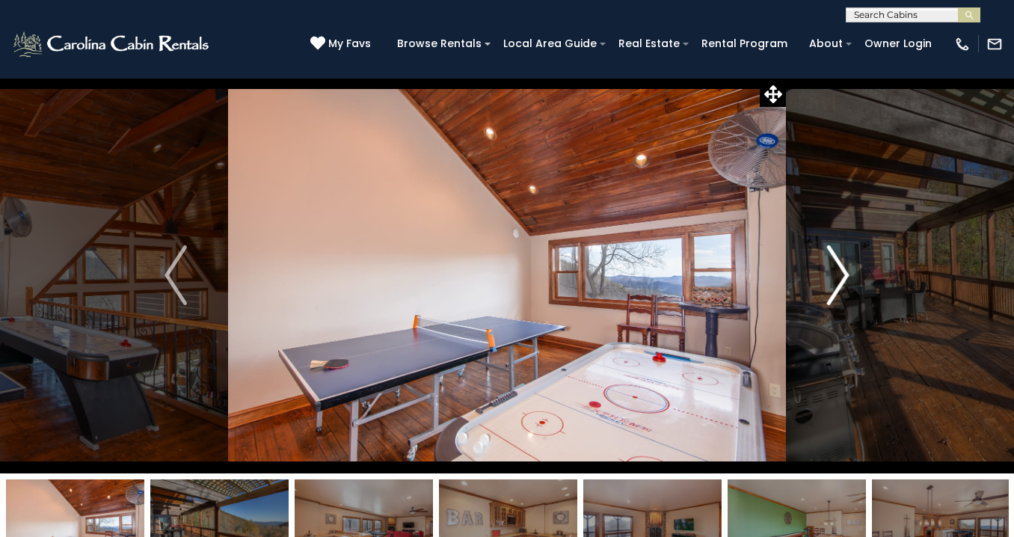
click at [842, 267] on img "Next" at bounding box center [838, 275] width 22 height 60
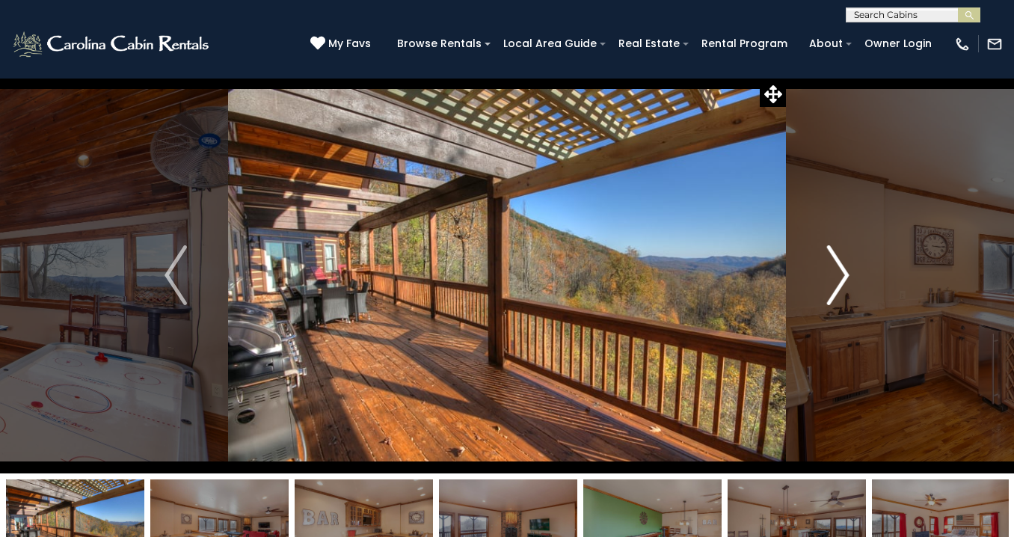
click at [842, 267] on img "Next" at bounding box center [838, 275] width 22 height 60
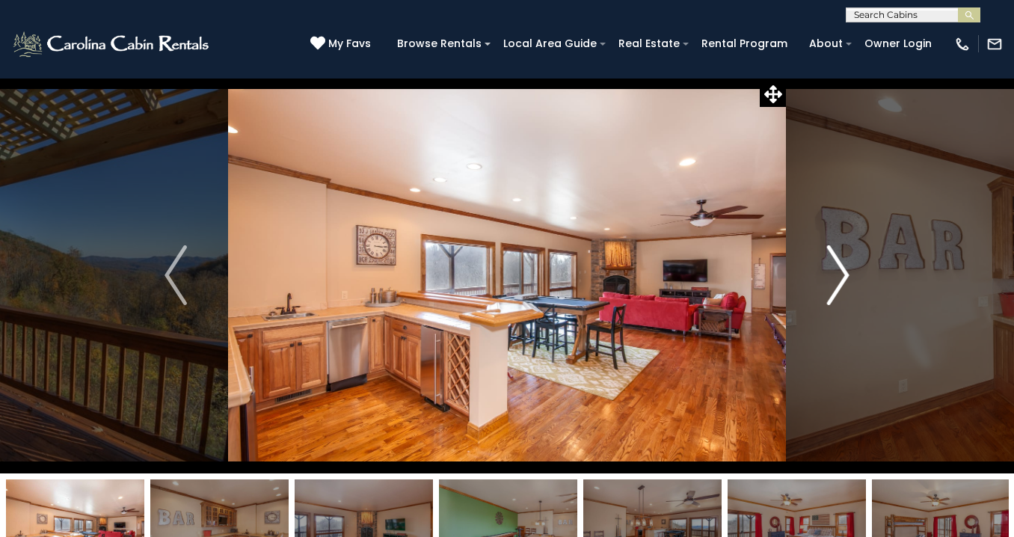
click at [842, 267] on img "Next" at bounding box center [838, 275] width 22 height 60
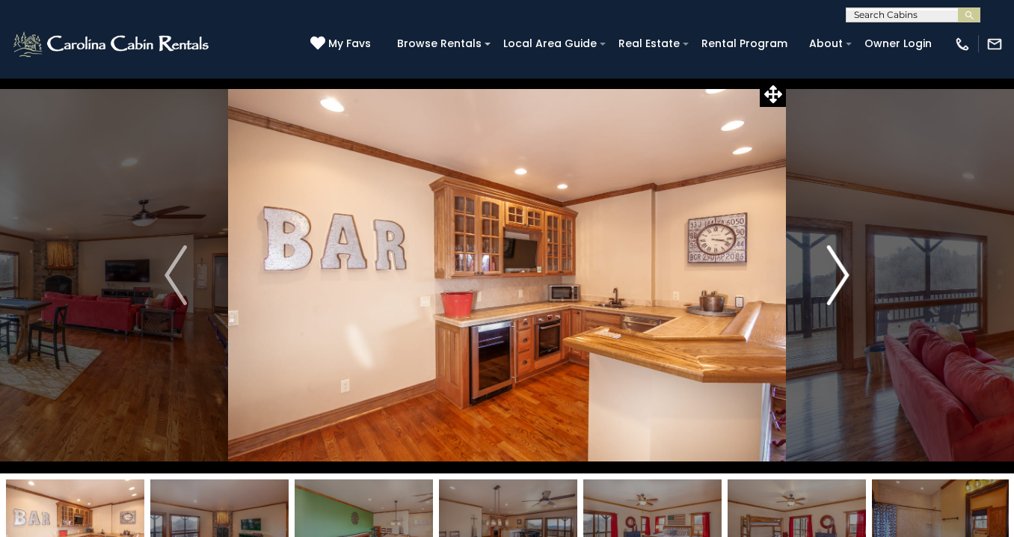
click at [842, 267] on img "Next" at bounding box center [838, 275] width 22 height 60
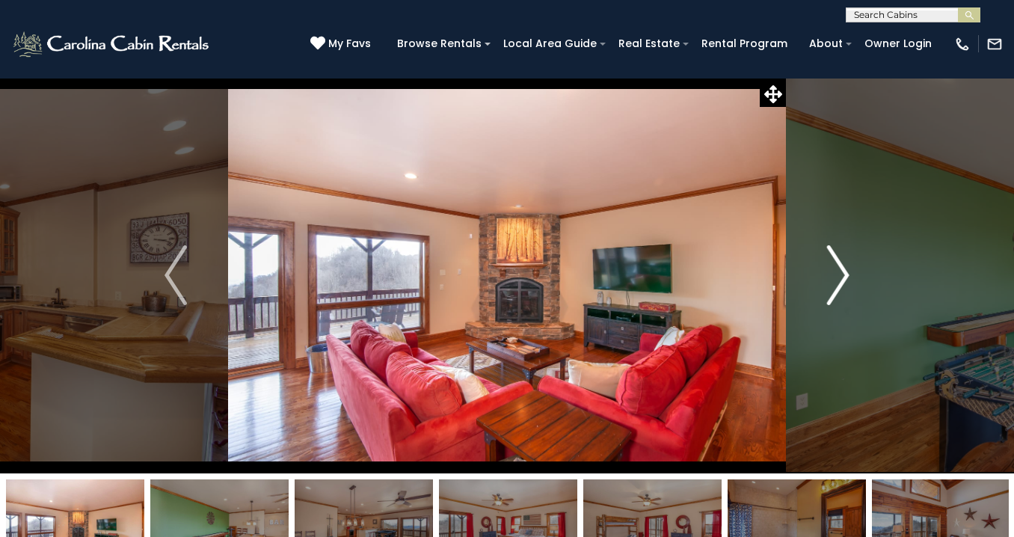
click at [842, 267] on img "Next" at bounding box center [838, 275] width 22 height 60
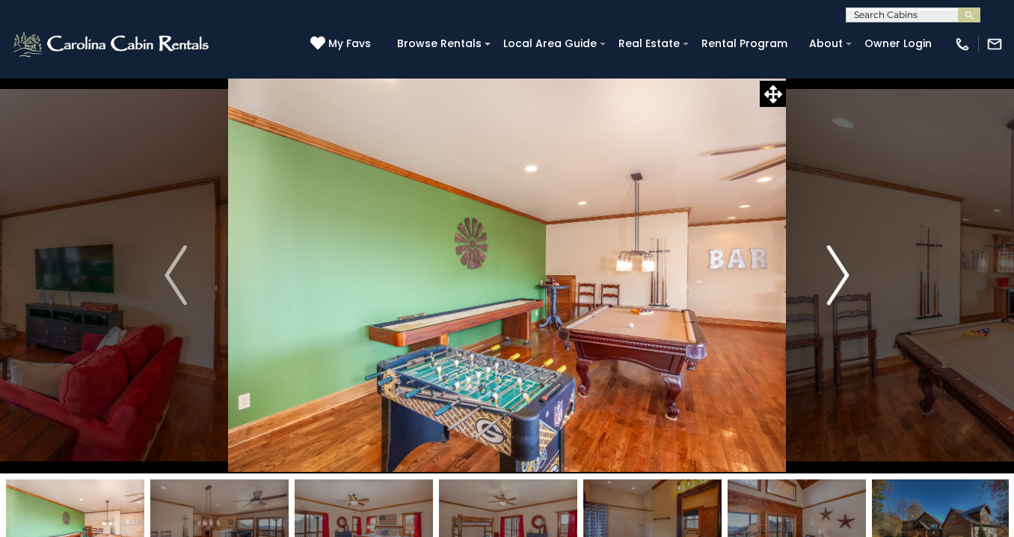
click at [842, 267] on img "Next" at bounding box center [838, 275] width 22 height 60
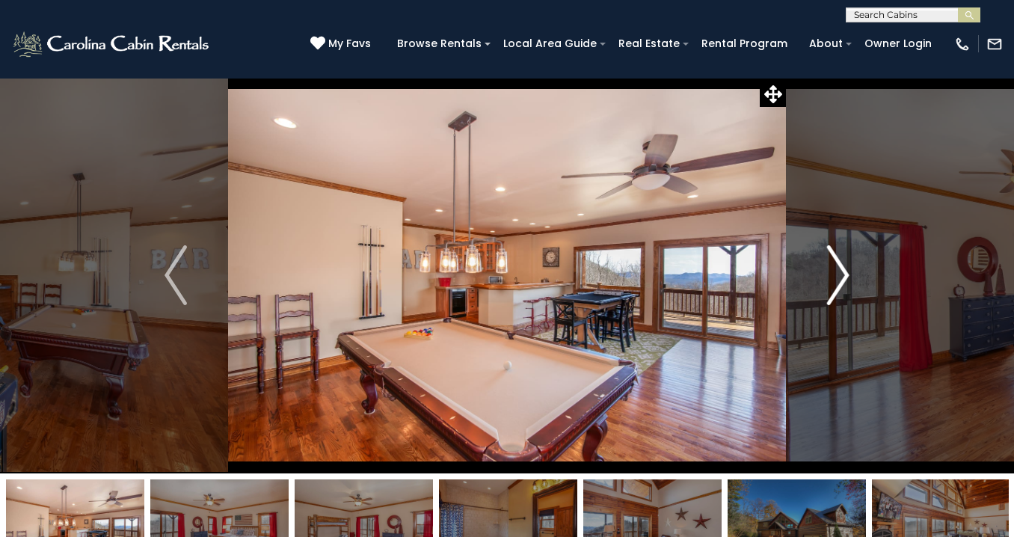
click at [842, 267] on img "Next" at bounding box center [838, 275] width 22 height 60
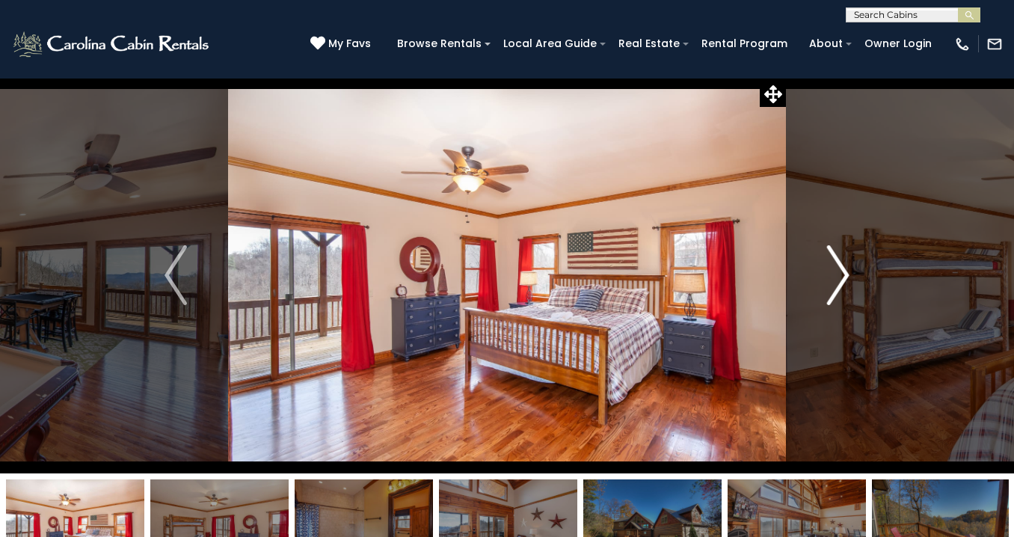
click at [842, 267] on img "Next" at bounding box center [838, 275] width 22 height 60
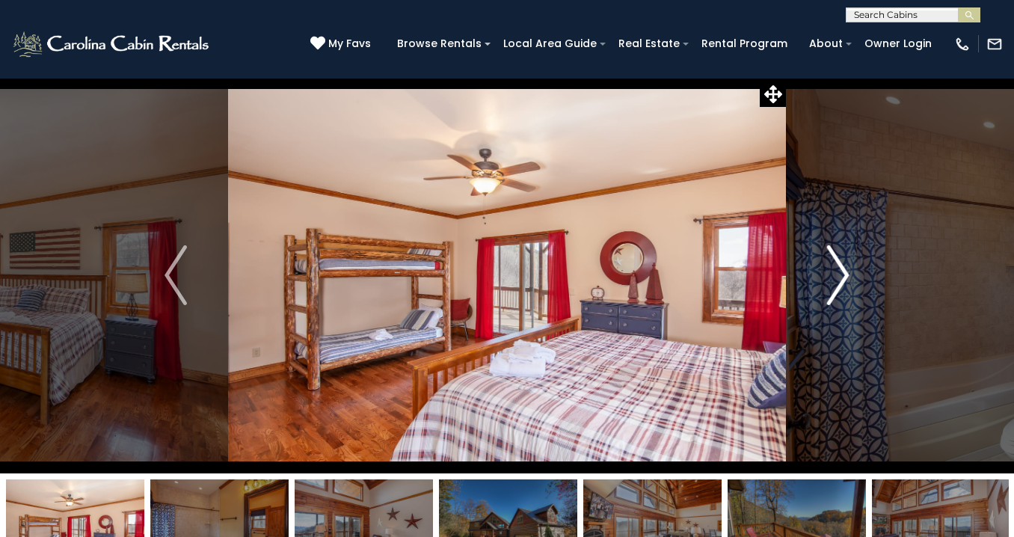
click at [842, 267] on img "Next" at bounding box center [838, 275] width 22 height 60
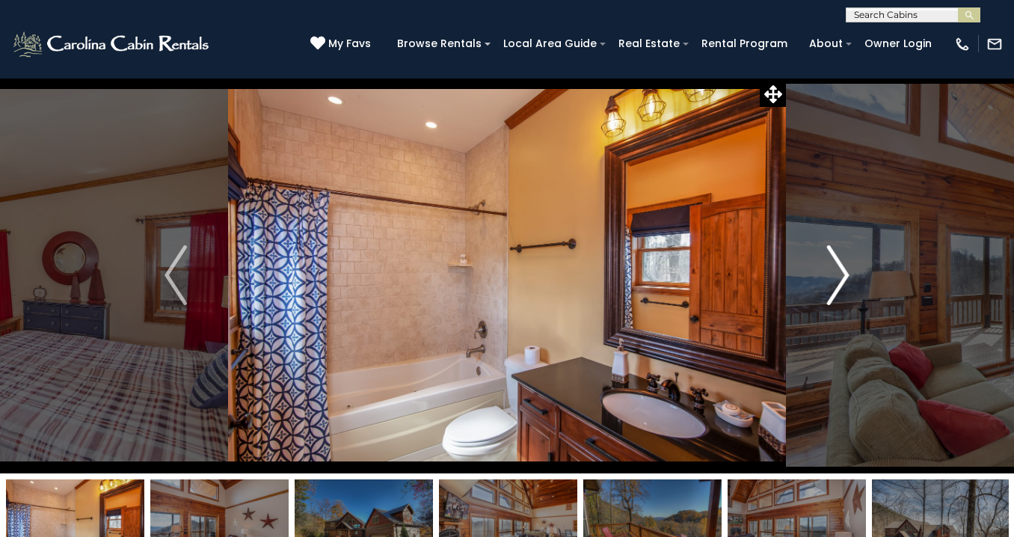
click at [842, 267] on img "Next" at bounding box center [838, 275] width 22 height 60
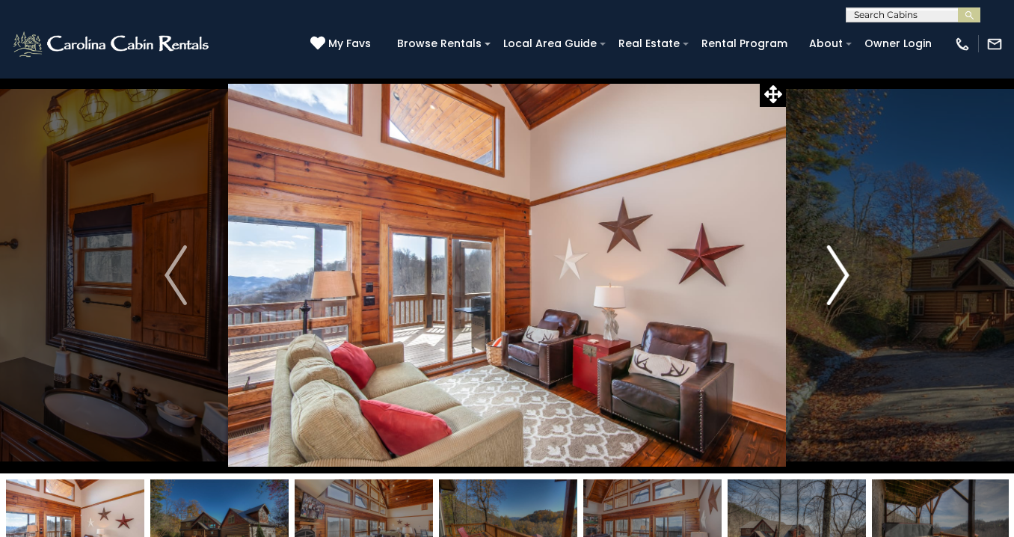
click at [842, 267] on img "Next" at bounding box center [838, 275] width 22 height 60
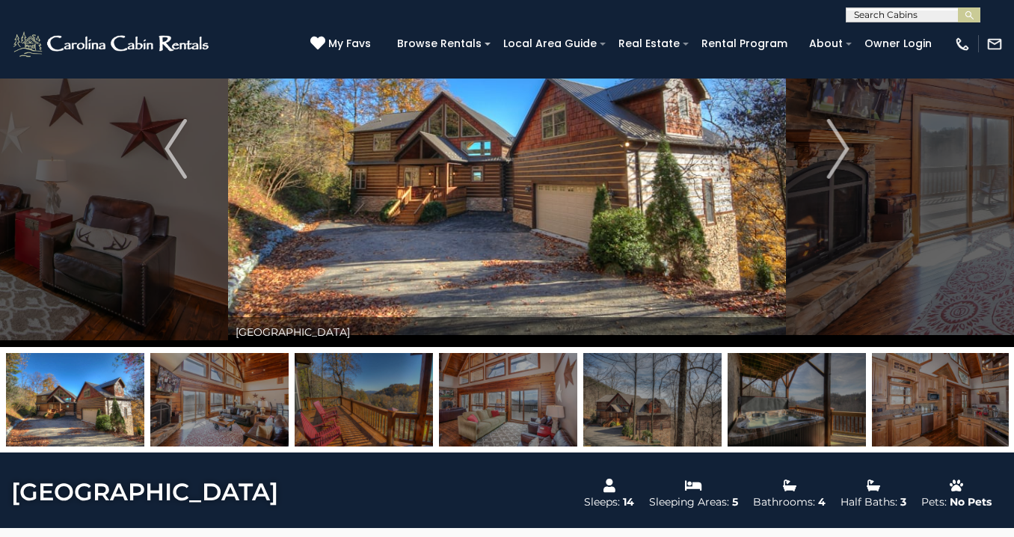
scroll to position [126, 0]
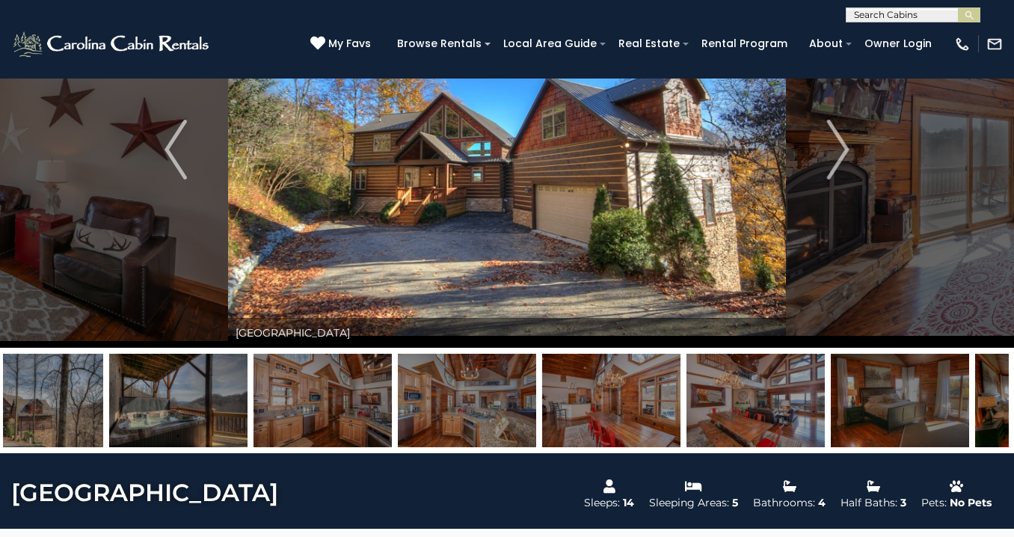
drag, startPoint x: 951, startPoint y: 389, endPoint x: 333, endPoint y: 395, distance: 618.1
click at [333, 395] on img at bounding box center [322, 400] width 138 height 93
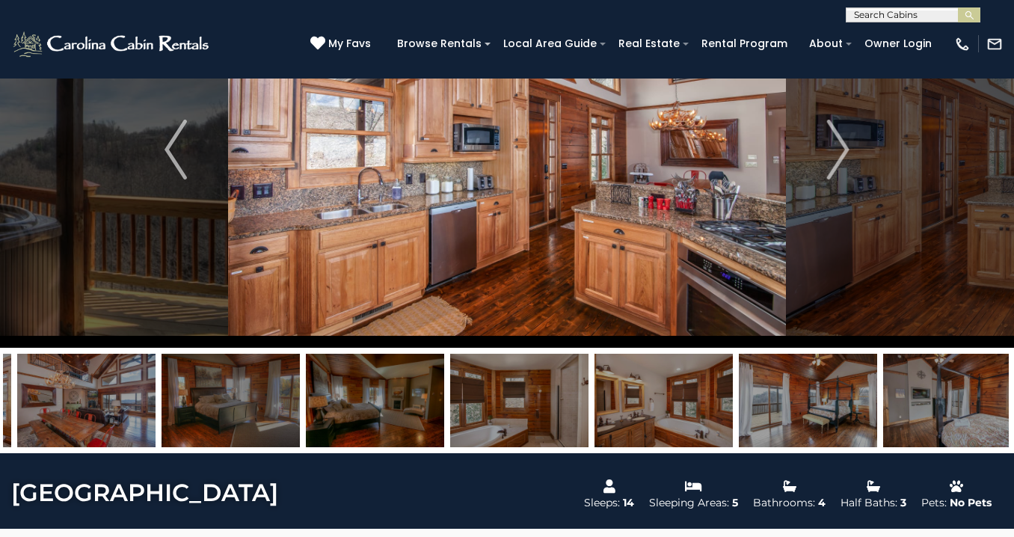
drag, startPoint x: 602, startPoint y: 410, endPoint x: 181, endPoint y: 404, distance: 420.8
click at [181, 404] on img at bounding box center [230, 400] width 138 height 93
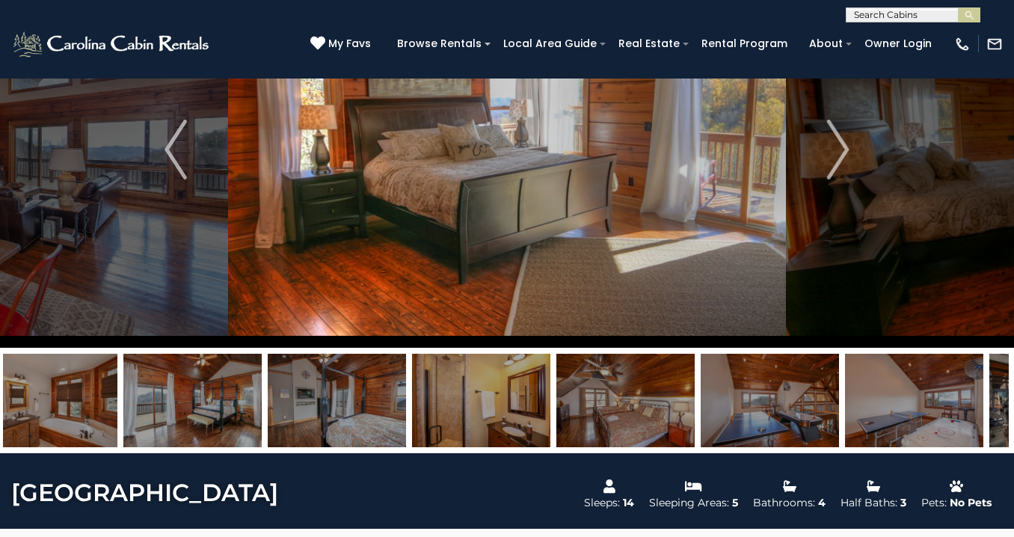
drag, startPoint x: 803, startPoint y: 410, endPoint x: 344, endPoint y: 420, distance: 459.8
click at [344, 420] on img at bounding box center [337, 400] width 138 height 93
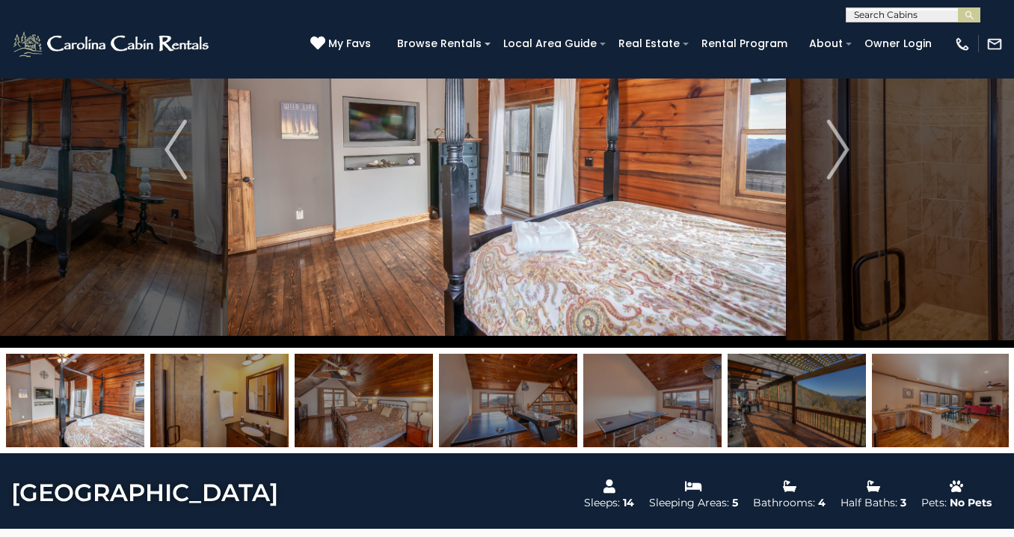
click at [360, 404] on img at bounding box center [363, 400] width 138 height 93
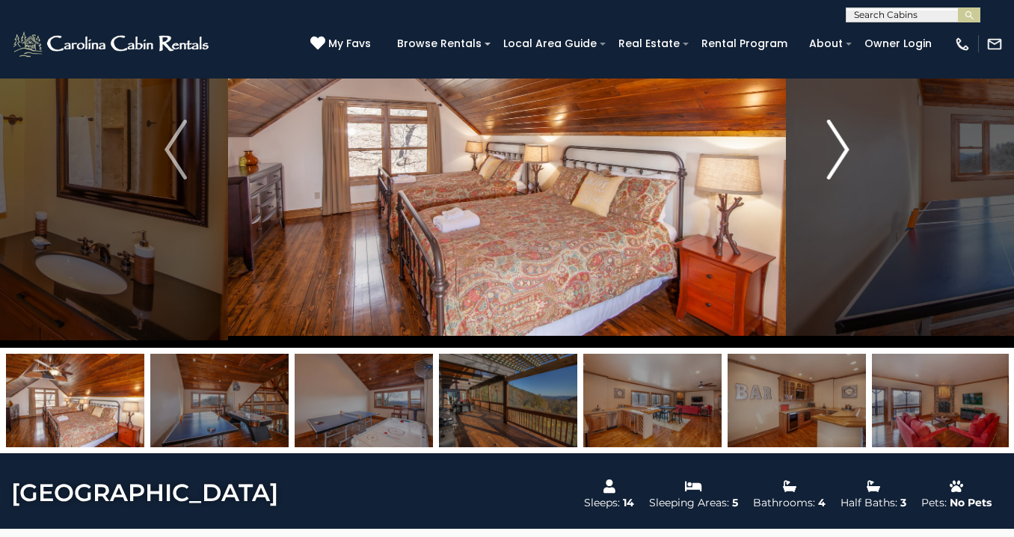
click at [839, 136] on img "Next" at bounding box center [838, 150] width 22 height 60
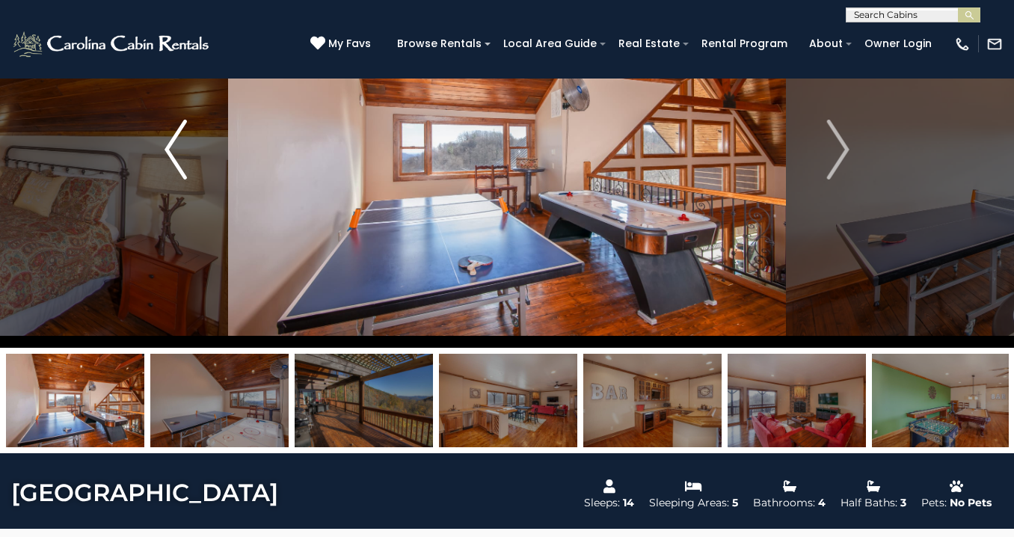
click at [162, 136] on button "Previous" at bounding box center [175, 149] width 105 height 396
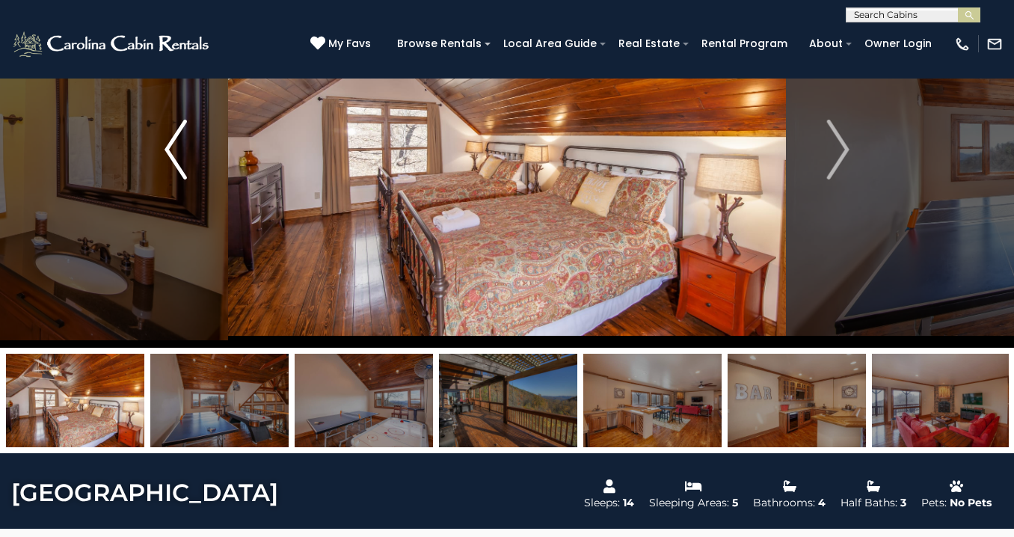
click at [162, 136] on button "Previous" at bounding box center [175, 149] width 105 height 396
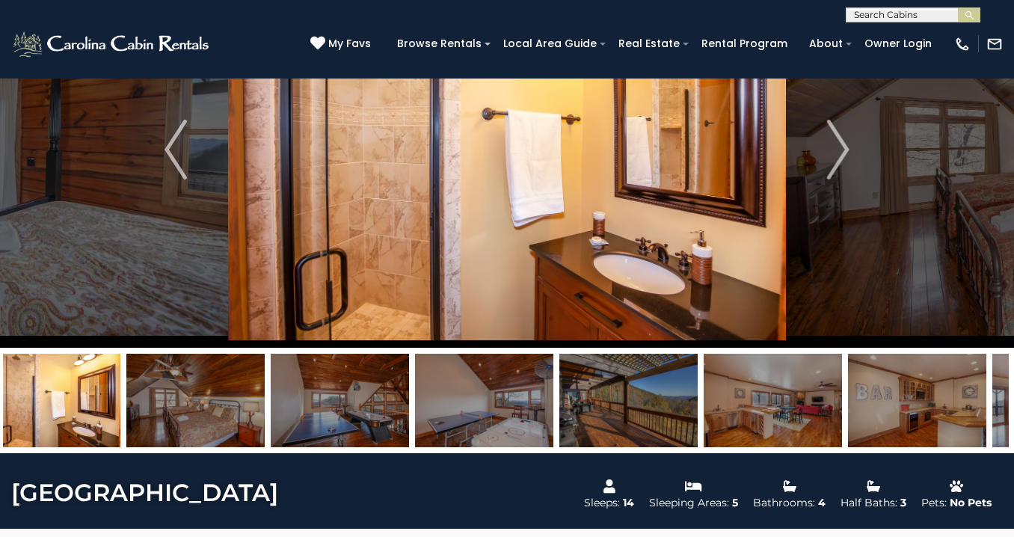
drag, startPoint x: 133, startPoint y: 392, endPoint x: 105, endPoint y: 425, distance: 43.0
click at [105, 425] on img at bounding box center [51, 400] width 138 height 93
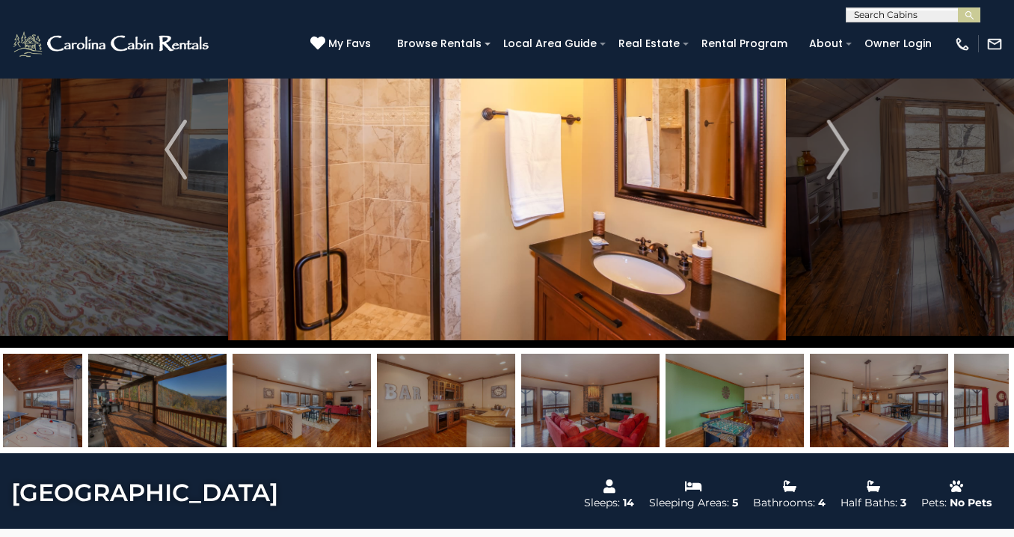
drag, startPoint x: 774, startPoint y: 410, endPoint x: 280, endPoint y: 424, distance: 494.3
click at [280, 424] on img at bounding box center [301, 400] width 138 height 93
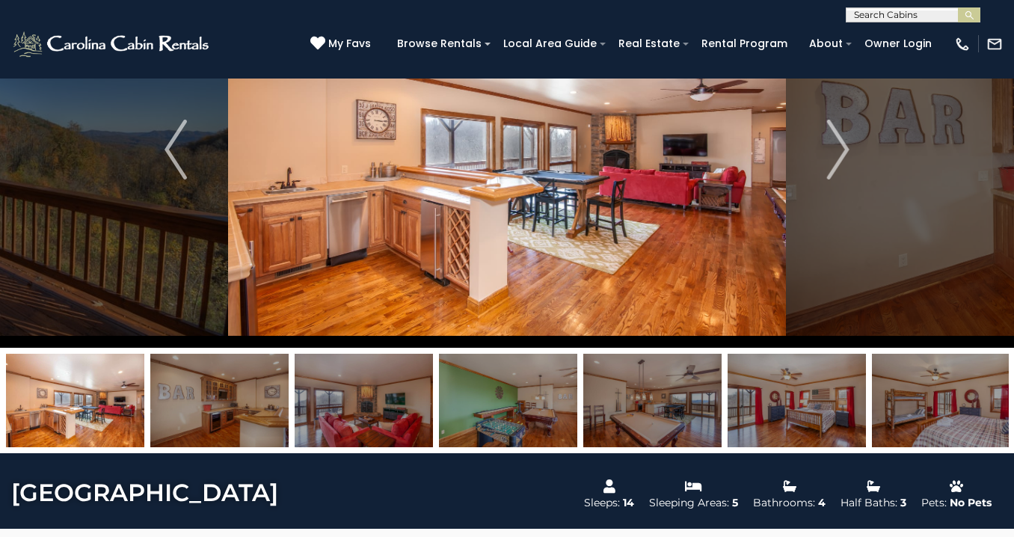
click at [830, 396] on img at bounding box center [796, 400] width 138 height 93
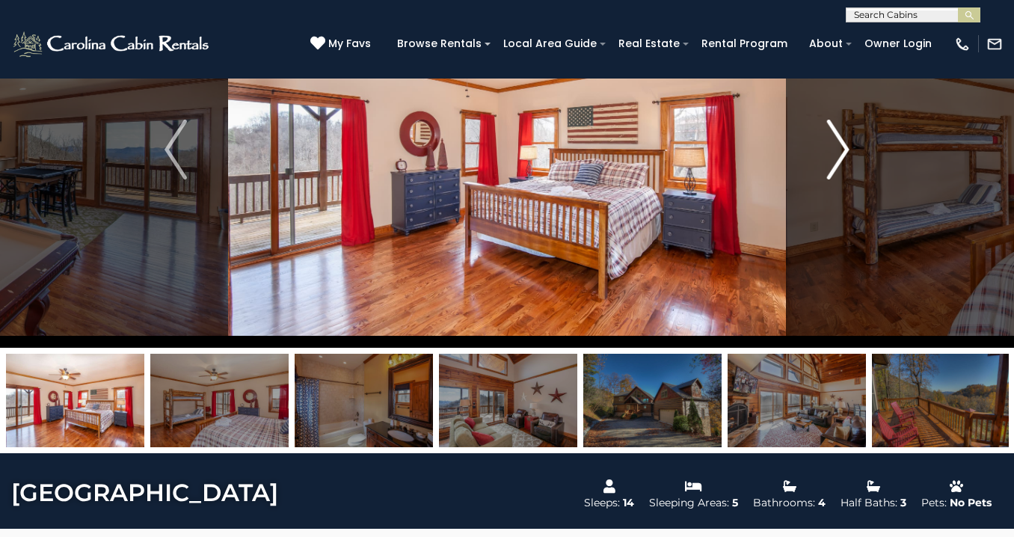
click at [839, 144] on img "Next" at bounding box center [838, 150] width 22 height 60
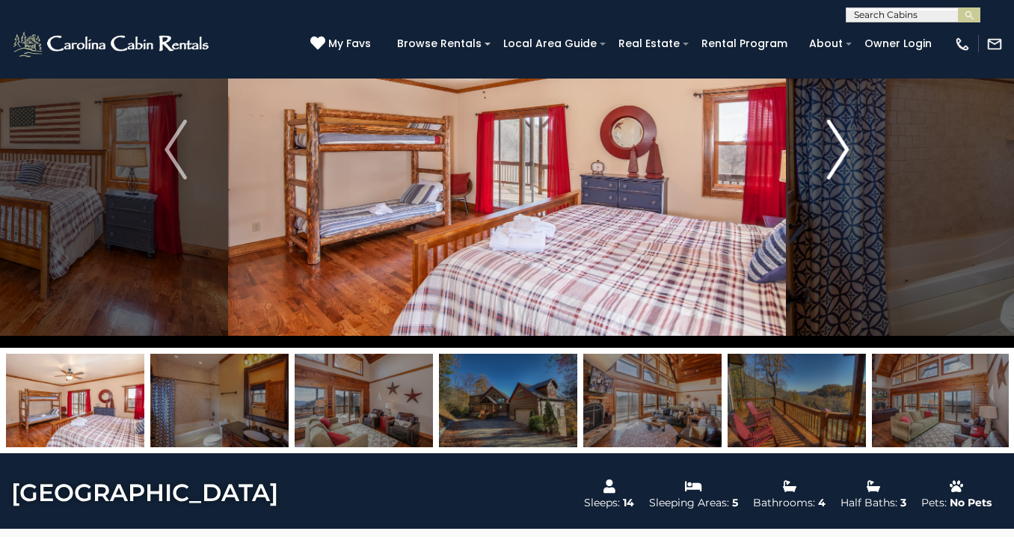
click at [839, 144] on img "Next" at bounding box center [838, 150] width 22 height 60
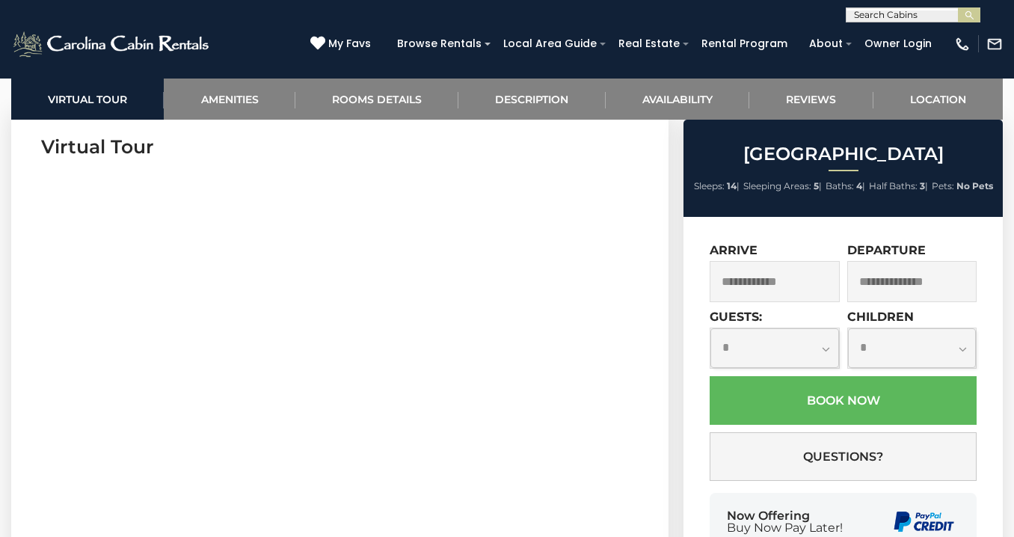
scroll to position [658, 0]
click at [40, 303] on section "Virtual Tour" at bounding box center [339, 295] width 657 height 456
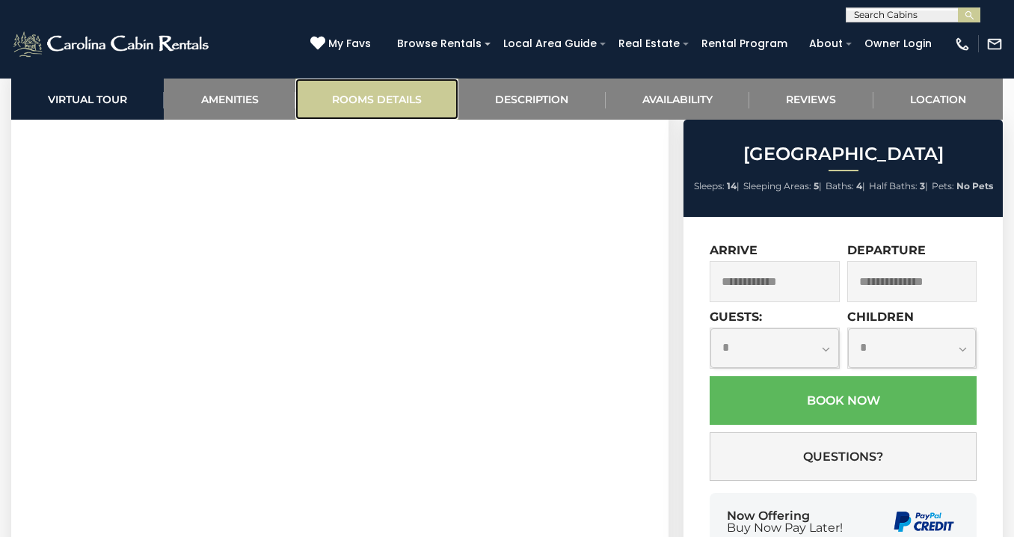
click at [384, 87] on link "Rooms Details" at bounding box center [376, 98] width 163 height 41
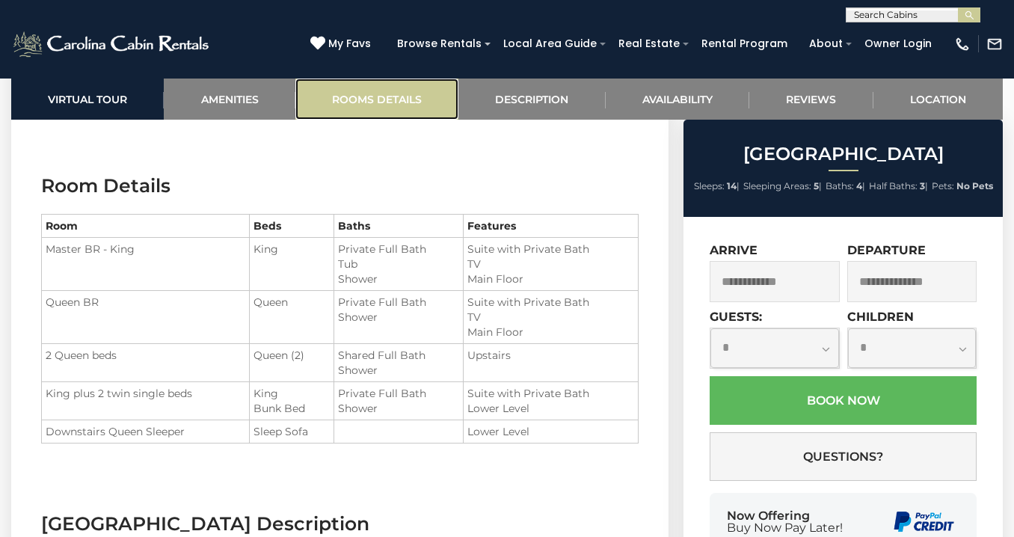
scroll to position [1708, 0]
